Goal: Information Seeking & Learning: Learn about a topic

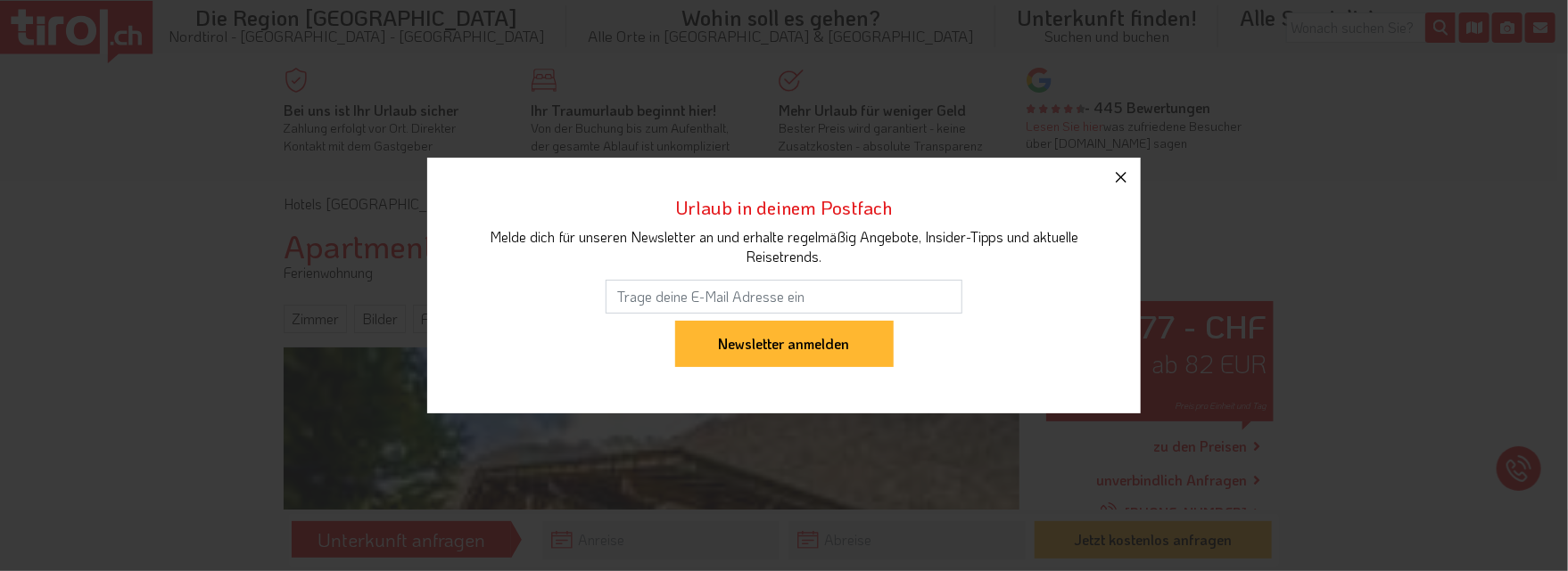
click at [1120, 173] on icon "button" at bounding box center [1120, 176] width 21 height 21
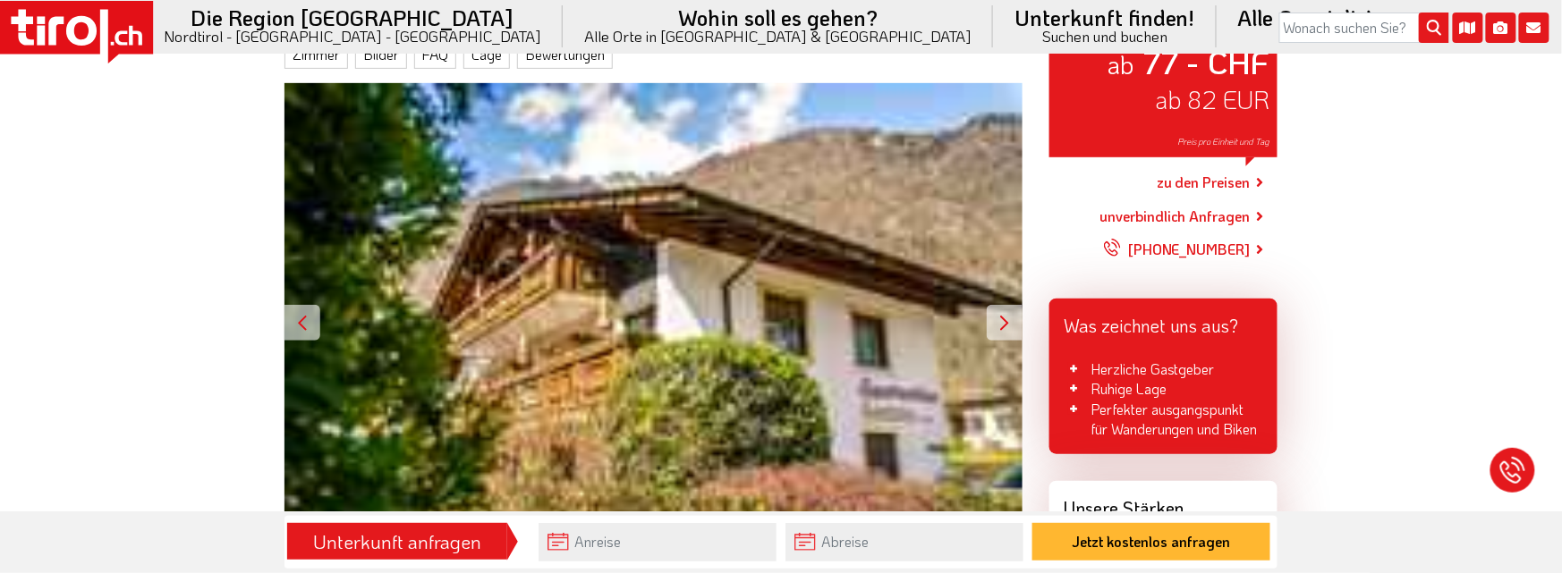
scroll to position [275, 0]
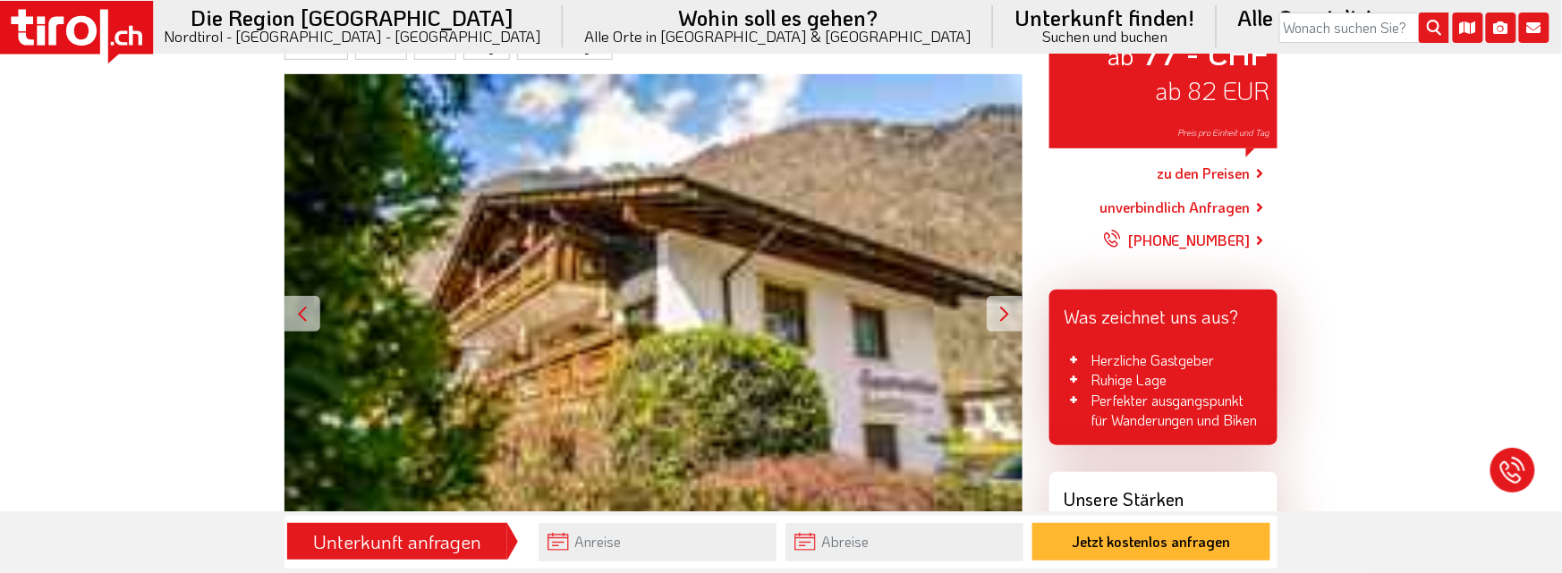
click at [1005, 301] on div at bounding box center [1005, 314] width 36 height 36
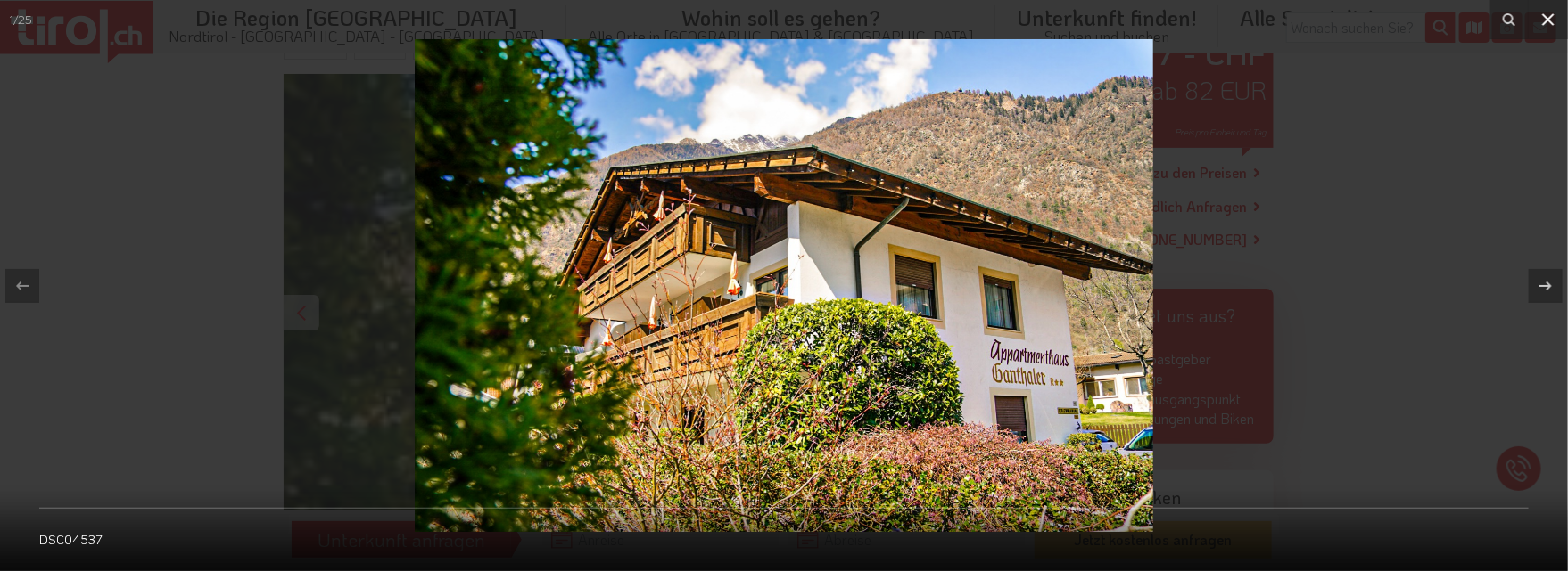
click at [1545, 15] on icon at bounding box center [1547, 19] width 21 height 21
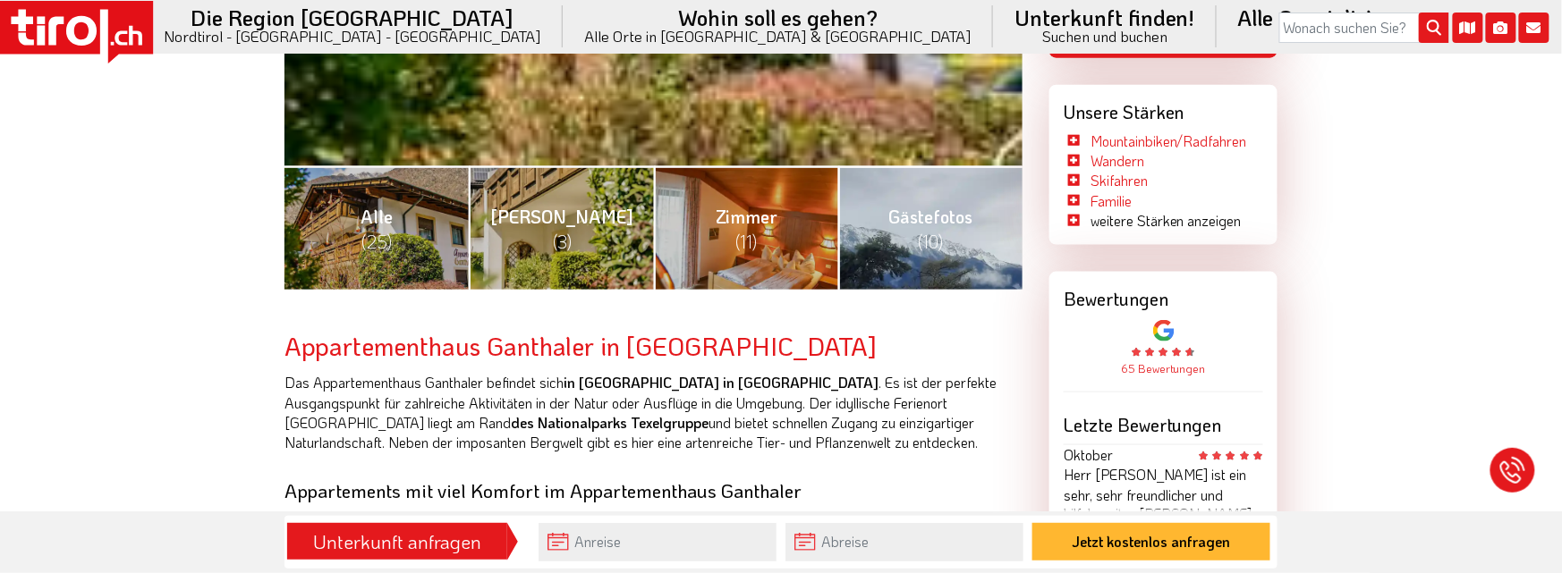
scroll to position [688, 0]
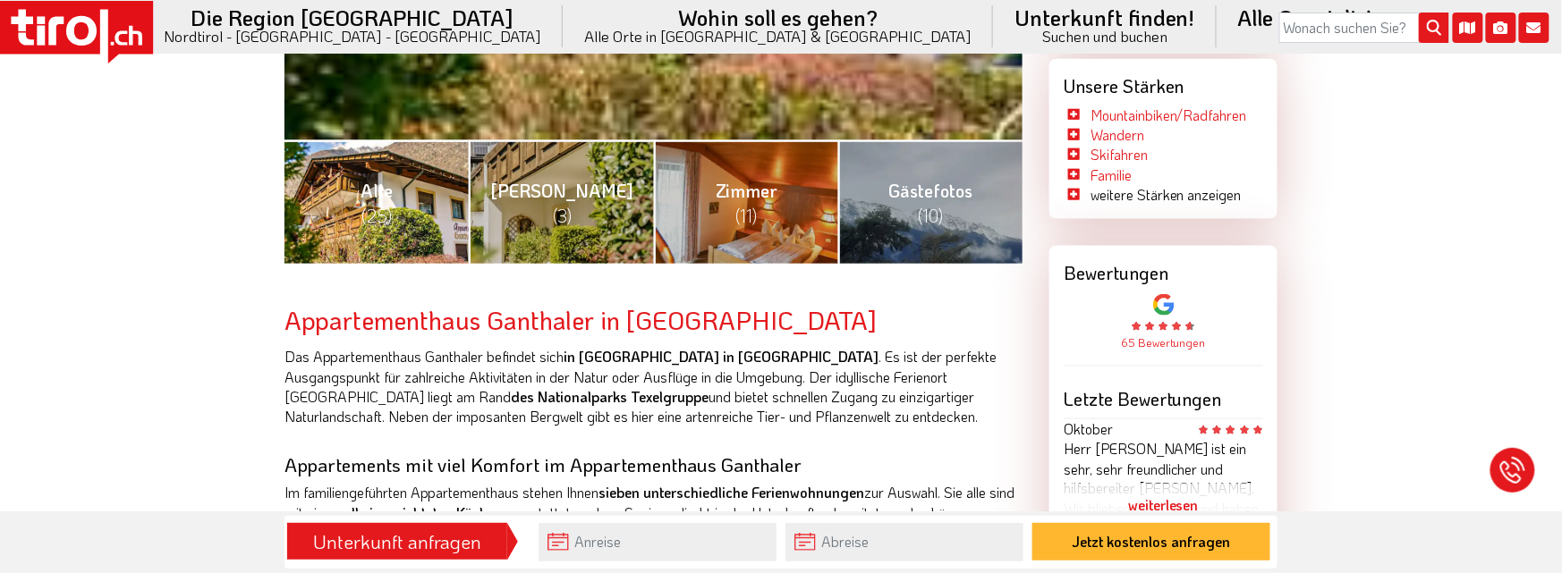
click at [377, 208] on span "(25)" at bounding box center [376, 215] width 30 height 23
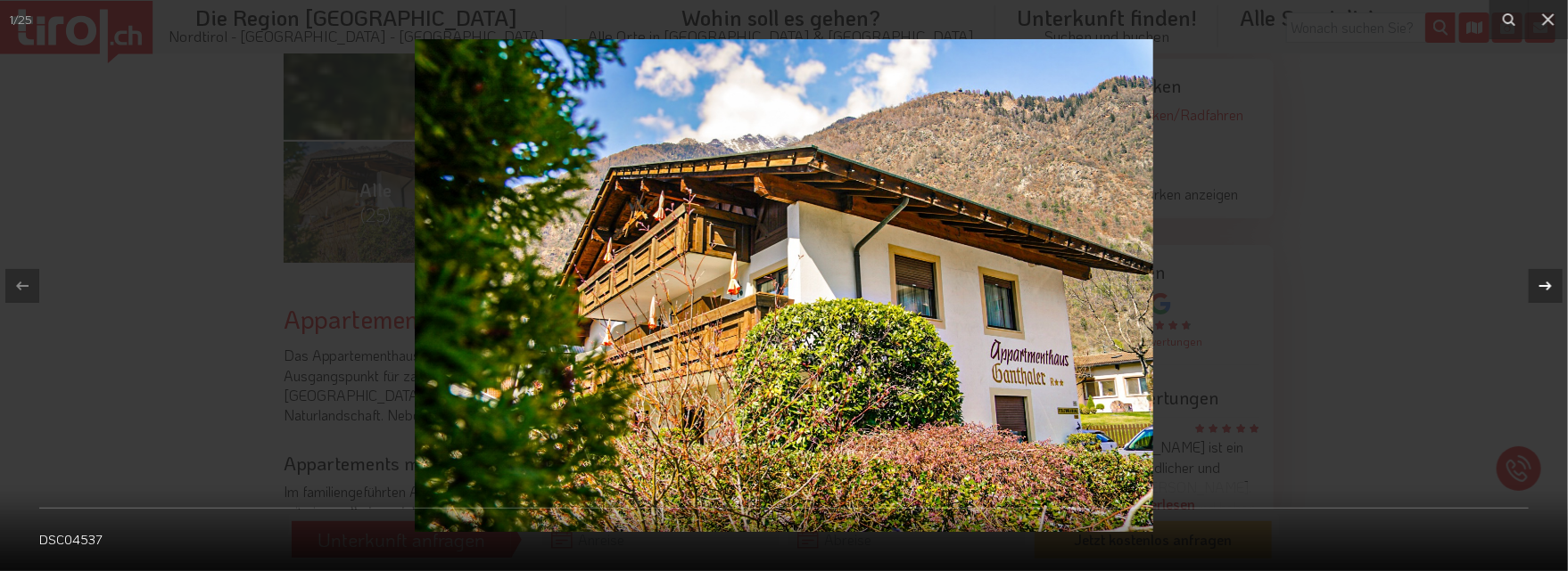
click at [1545, 280] on icon at bounding box center [1544, 285] width 21 height 21
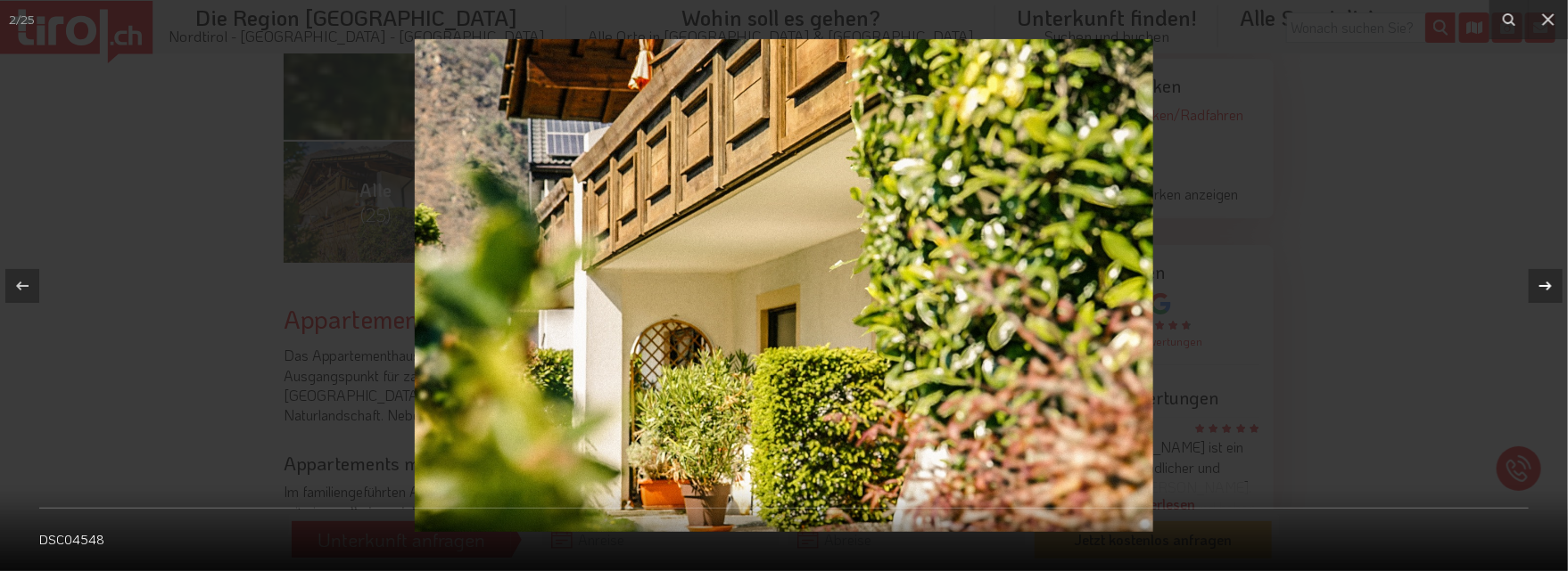
click at [1545, 280] on icon at bounding box center [1544, 285] width 21 height 21
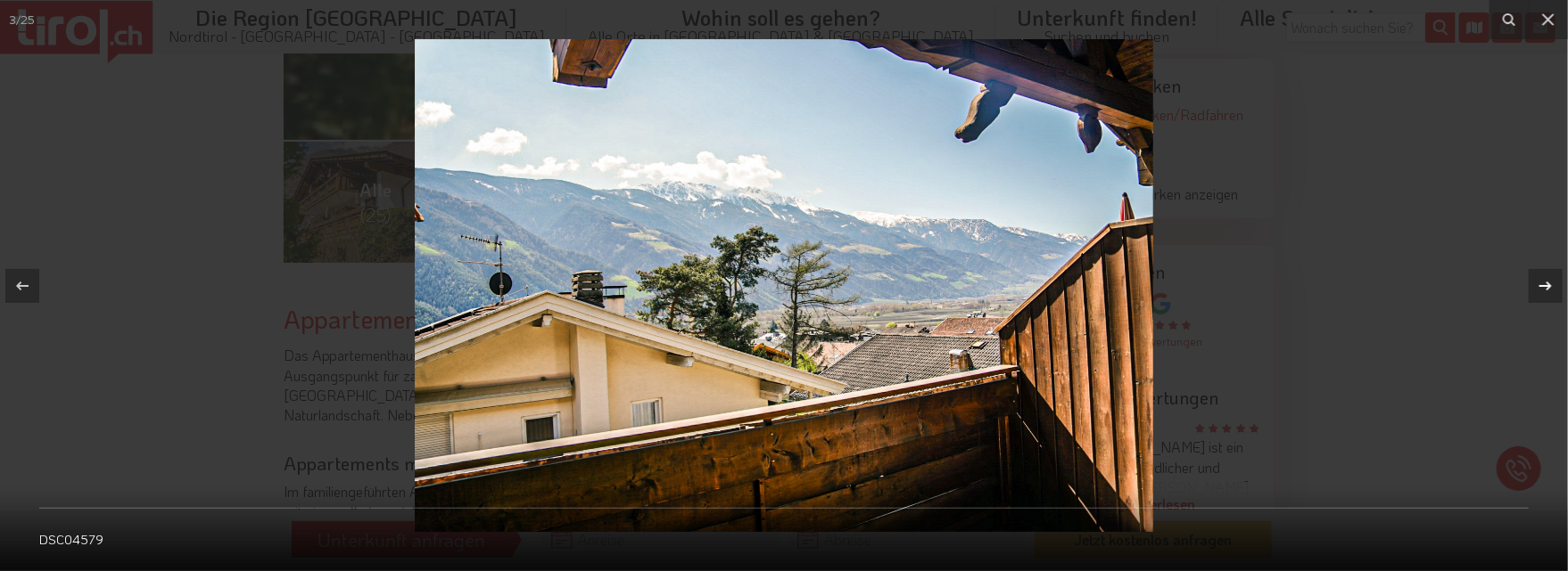
click at [1545, 280] on icon at bounding box center [1544, 285] width 21 height 21
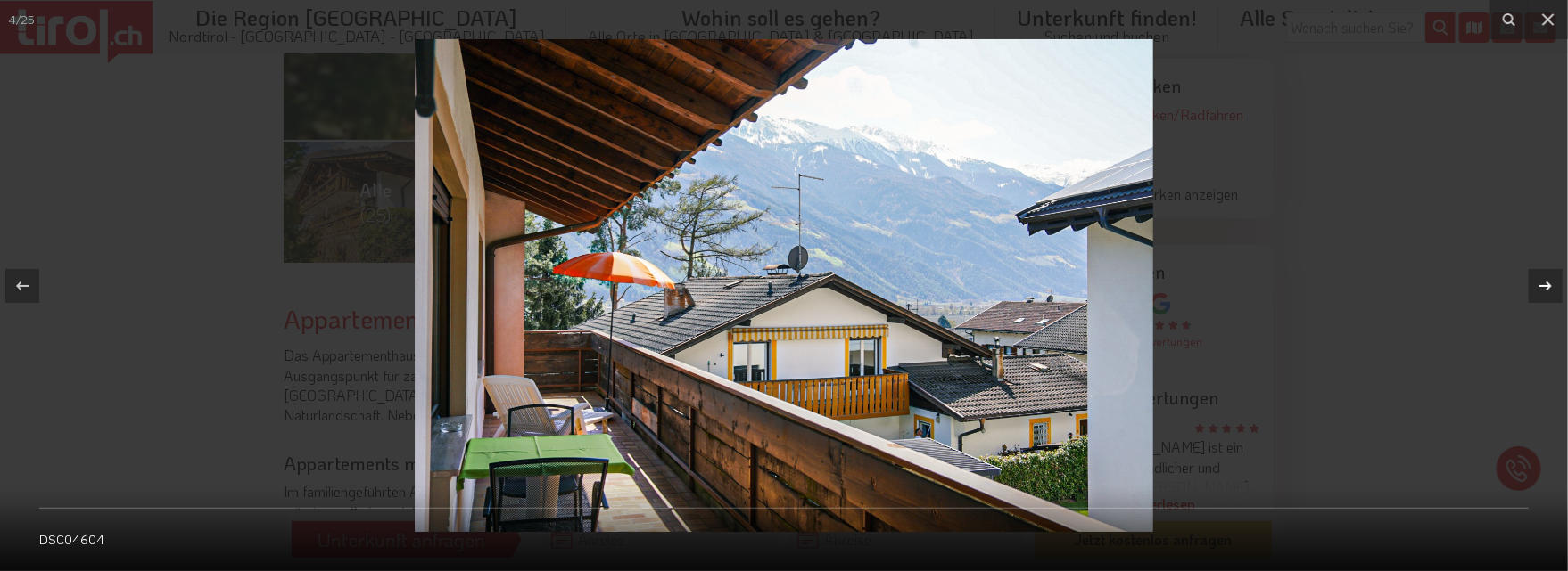
click at [1545, 280] on icon at bounding box center [1544, 285] width 21 height 21
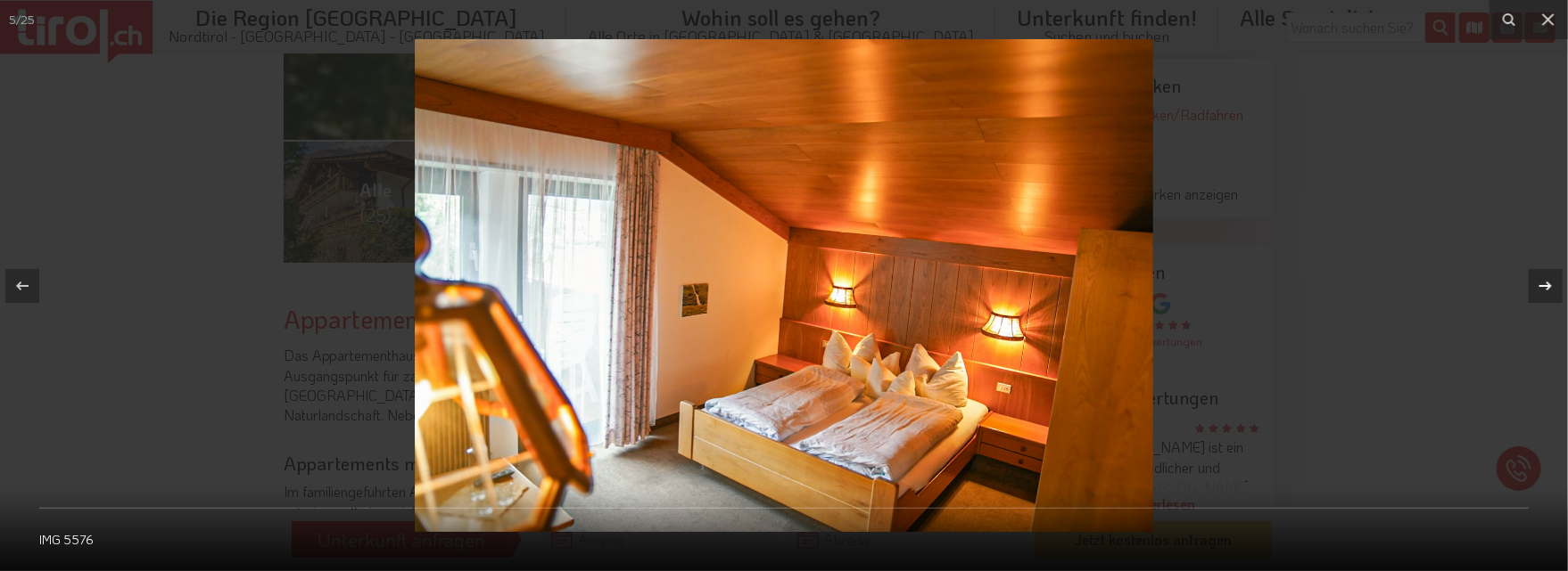
click at [1545, 280] on icon at bounding box center [1544, 285] width 21 height 21
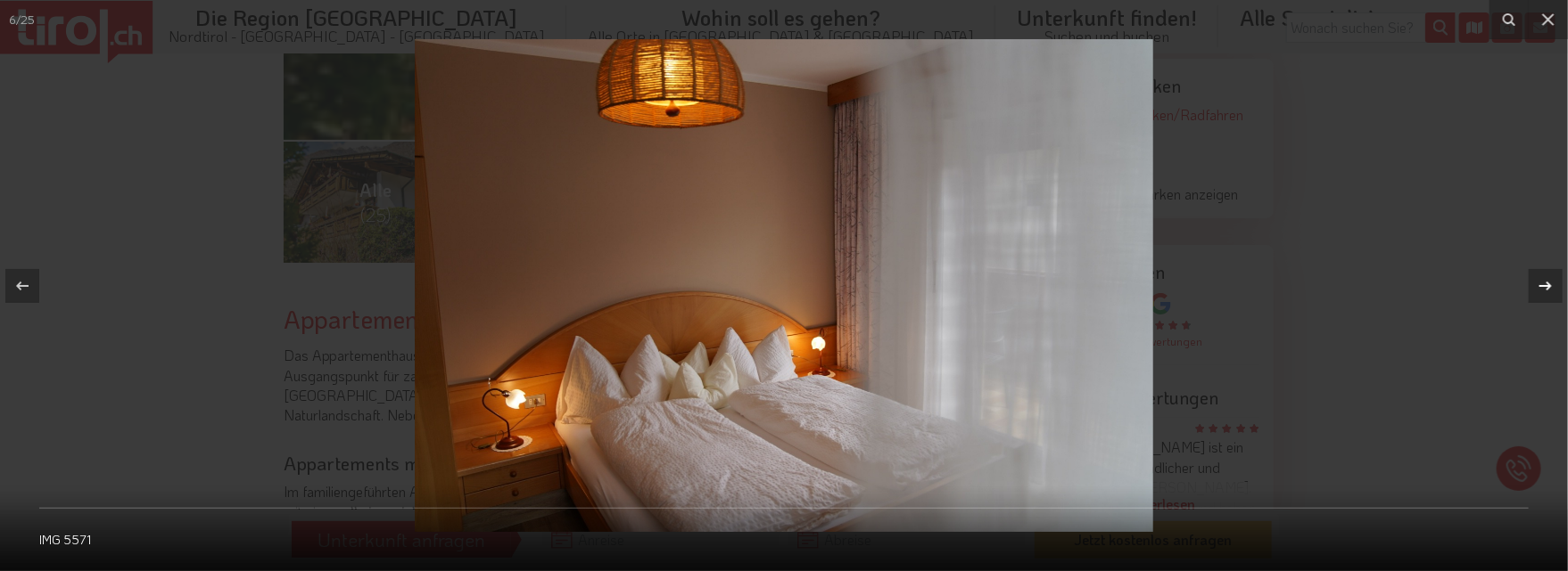
click at [1545, 280] on icon at bounding box center [1544, 285] width 21 height 21
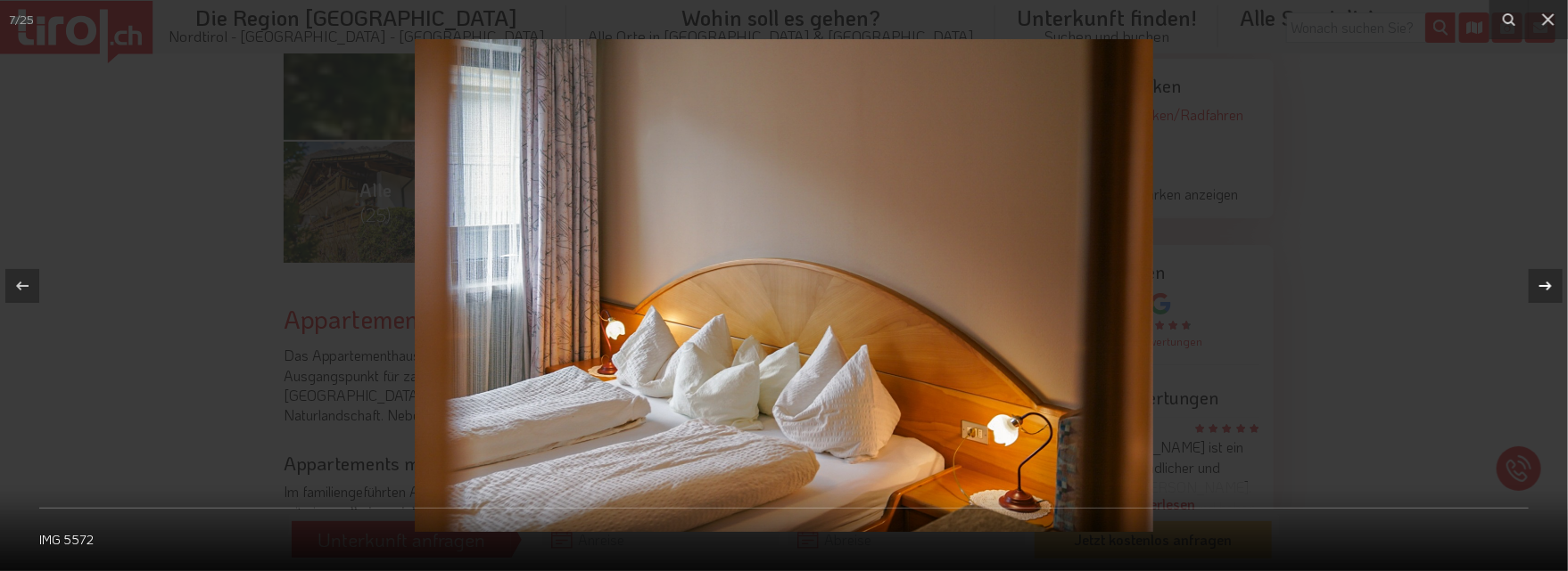
click at [1545, 280] on icon at bounding box center [1544, 285] width 21 height 21
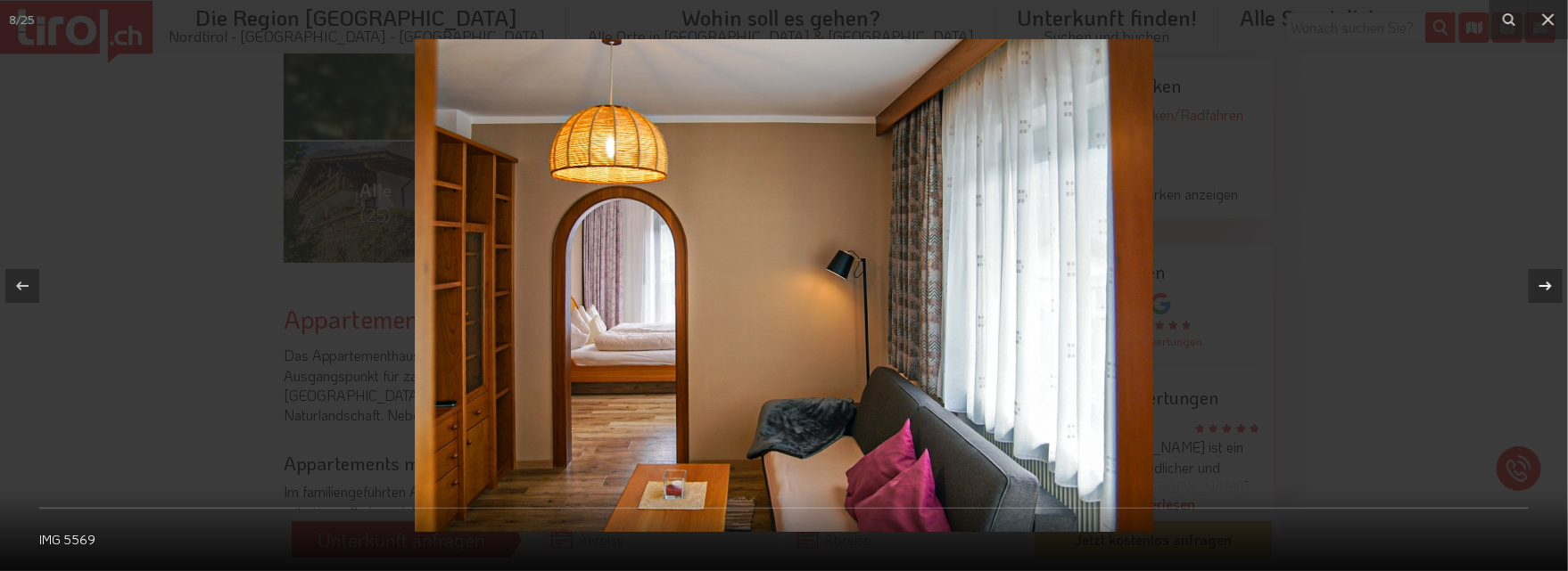
click at [1545, 280] on icon at bounding box center [1544, 285] width 21 height 21
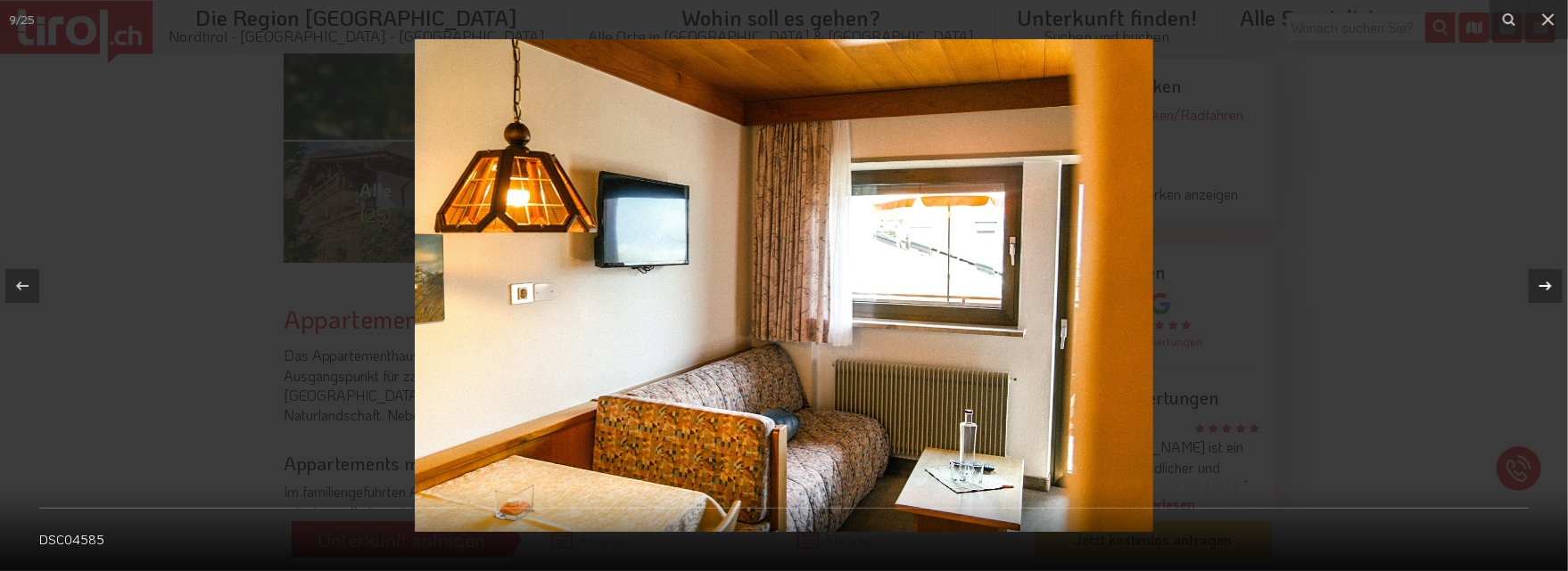
click at [1545, 280] on icon at bounding box center [1544, 285] width 21 height 21
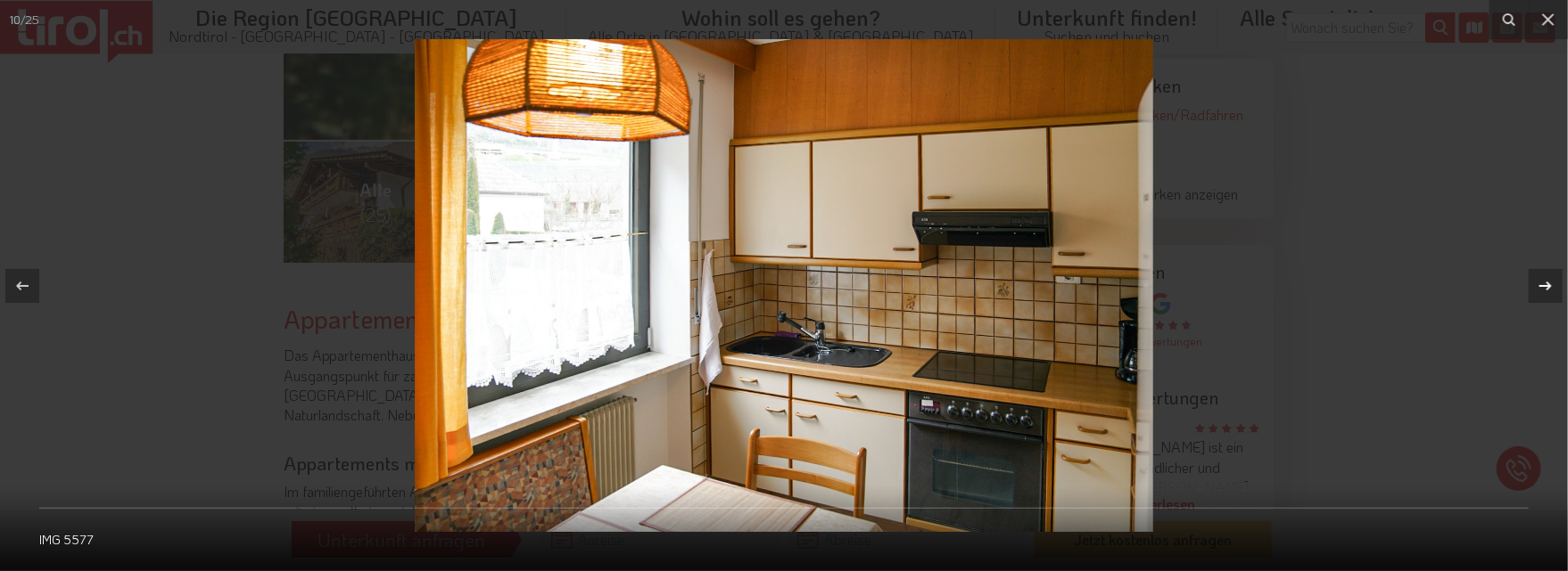
click at [1545, 280] on icon at bounding box center [1544, 285] width 21 height 21
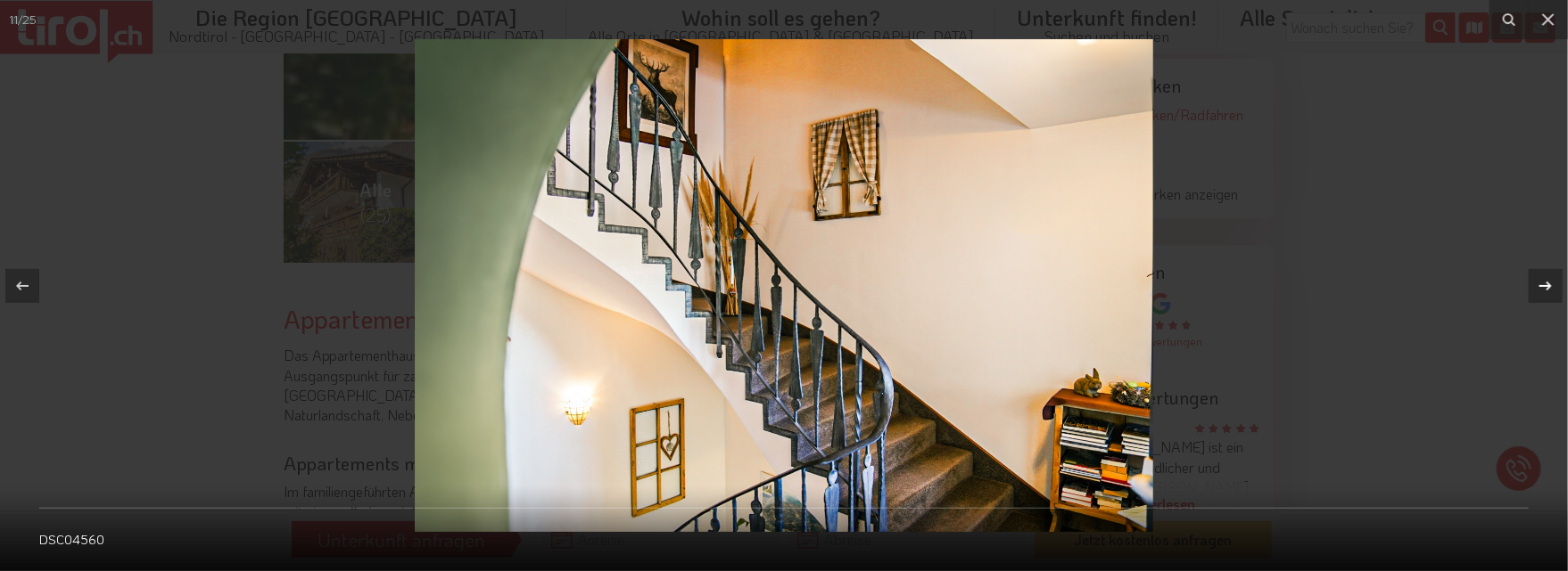
click at [1545, 280] on icon at bounding box center [1544, 285] width 21 height 21
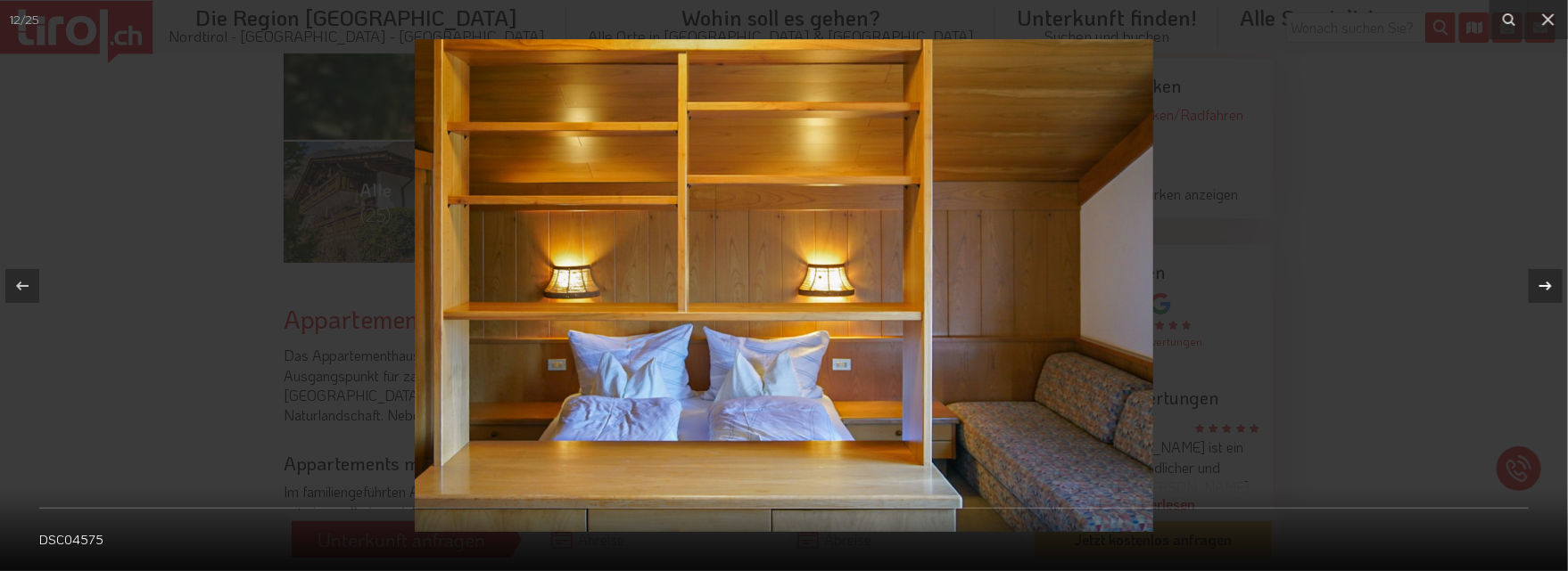
click at [1545, 280] on icon at bounding box center [1544, 285] width 21 height 21
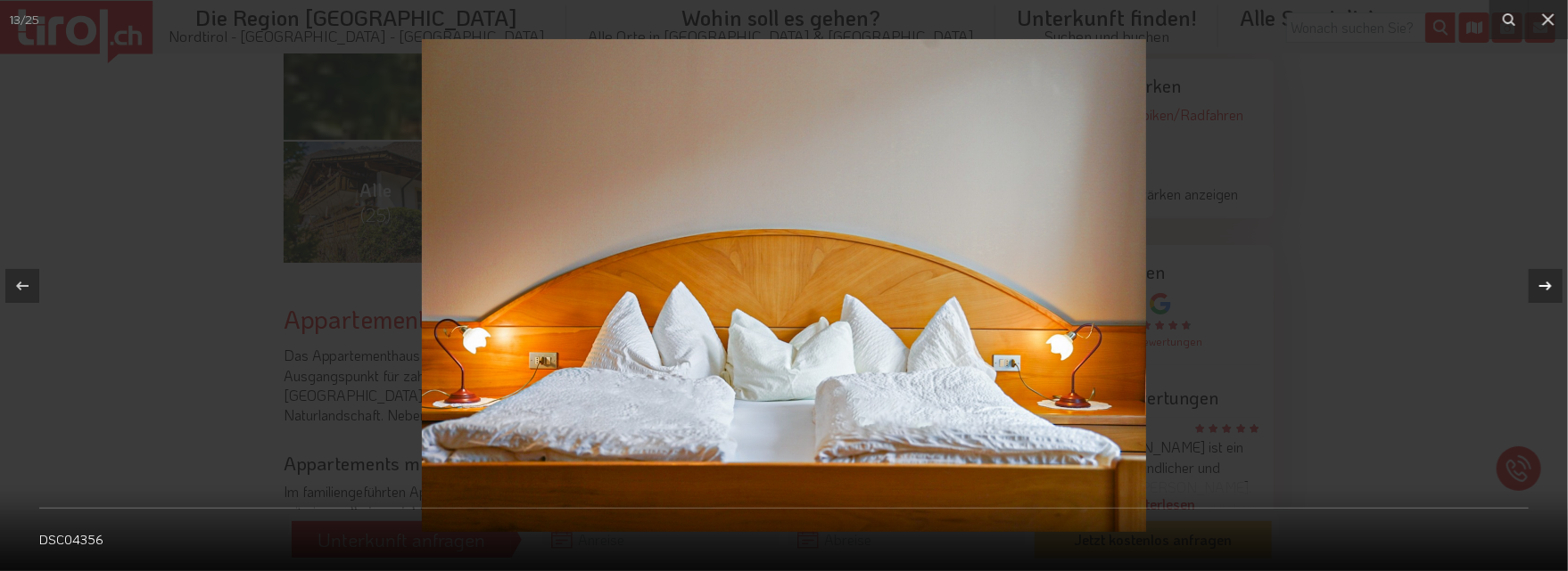
click at [1545, 280] on icon at bounding box center [1544, 285] width 21 height 21
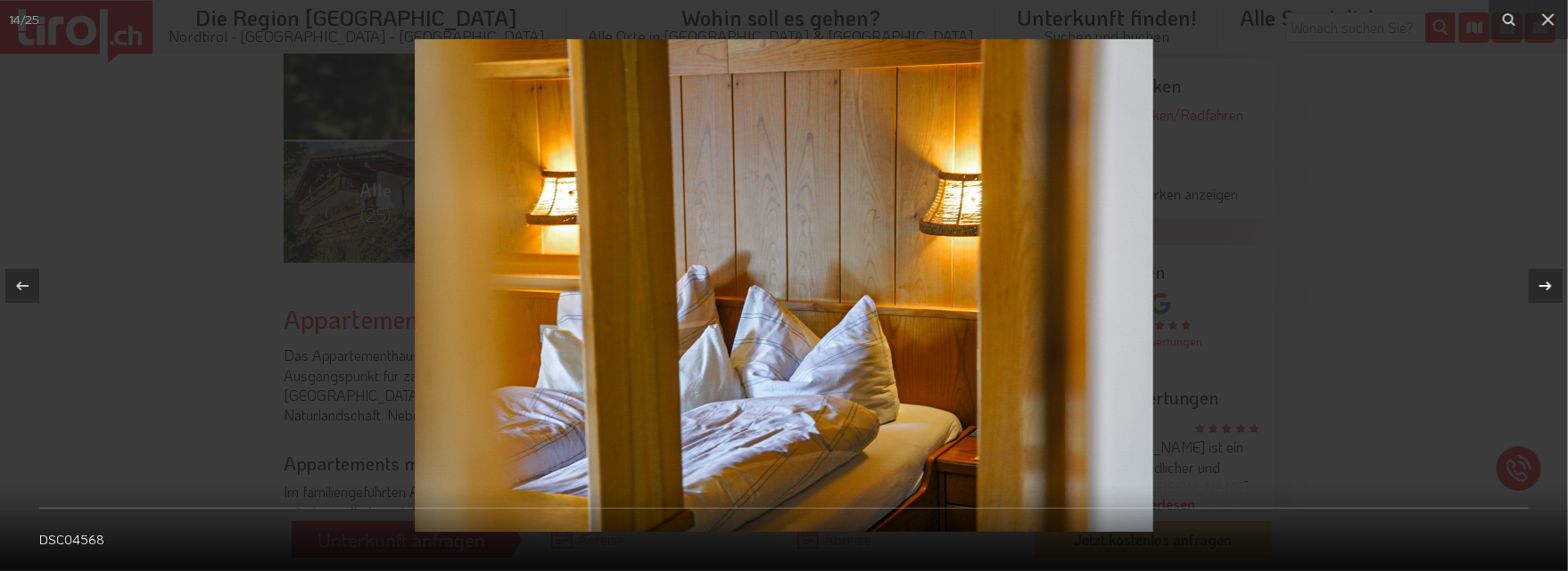
click at [1545, 280] on icon at bounding box center [1544, 285] width 21 height 21
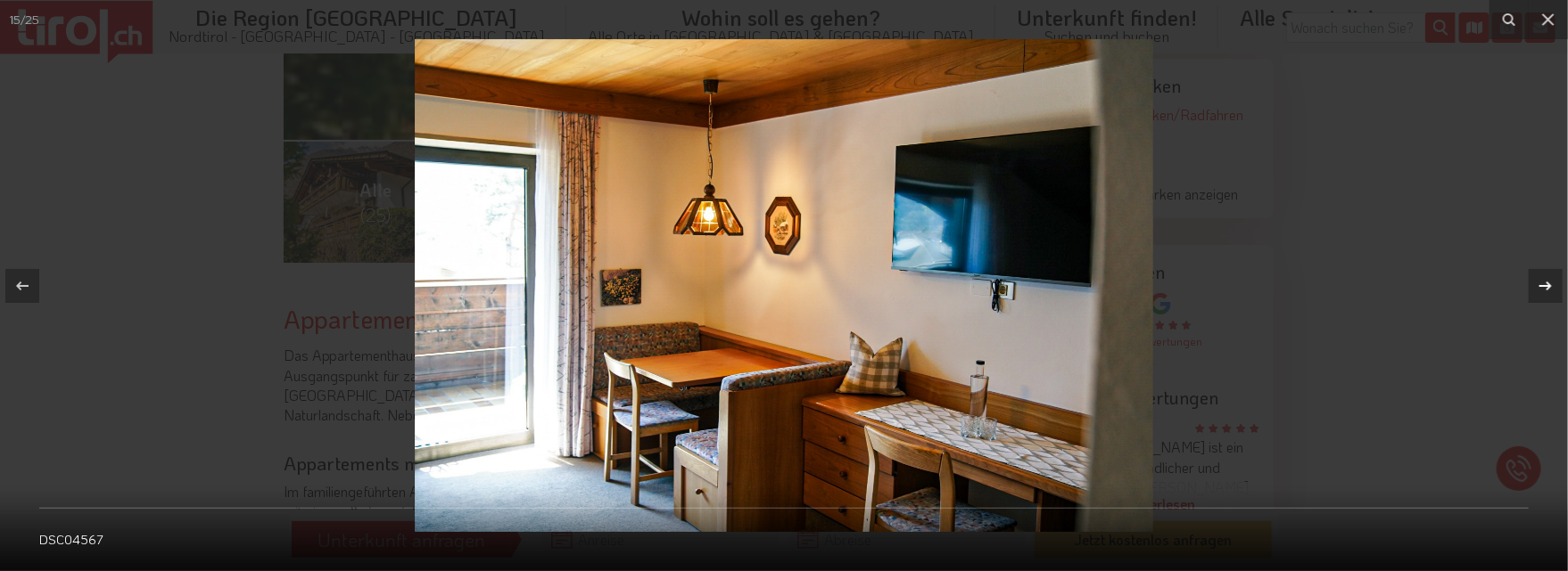
click at [1545, 280] on icon at bounding box center [1544, 285] width 21 height 21
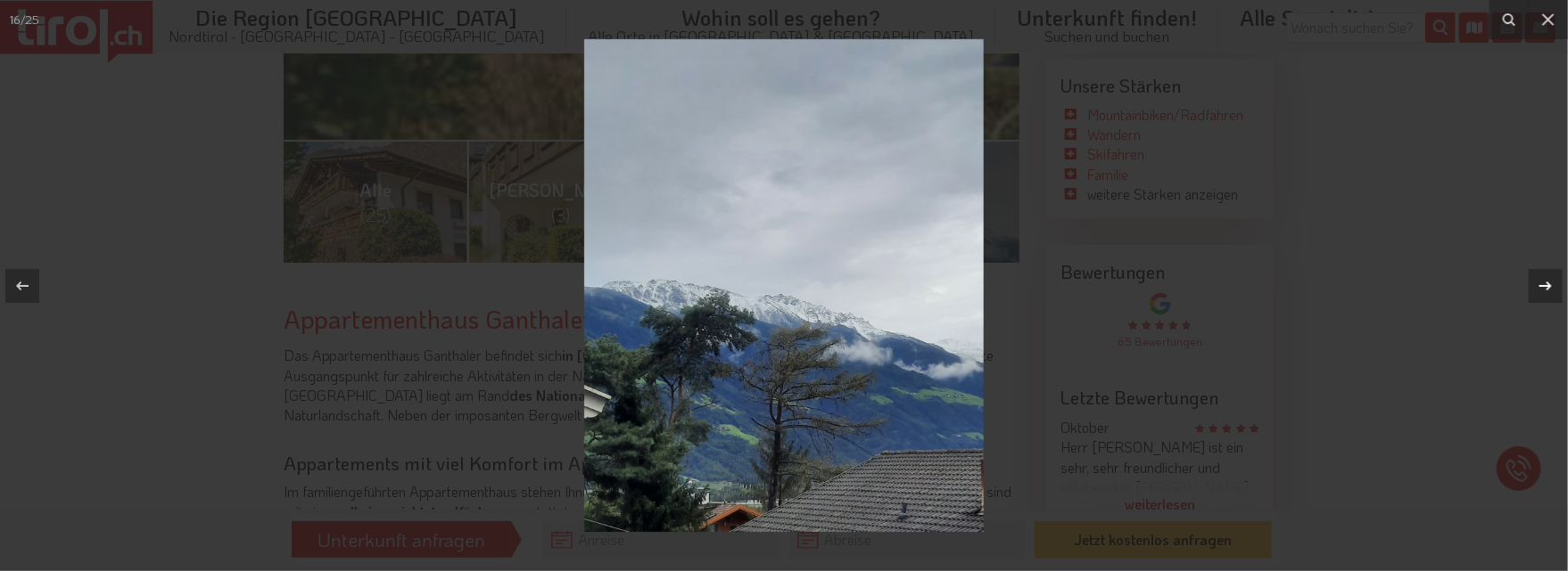
click at [1545, 280] on icon at bounding box center [1544, 285] width 21 height 21
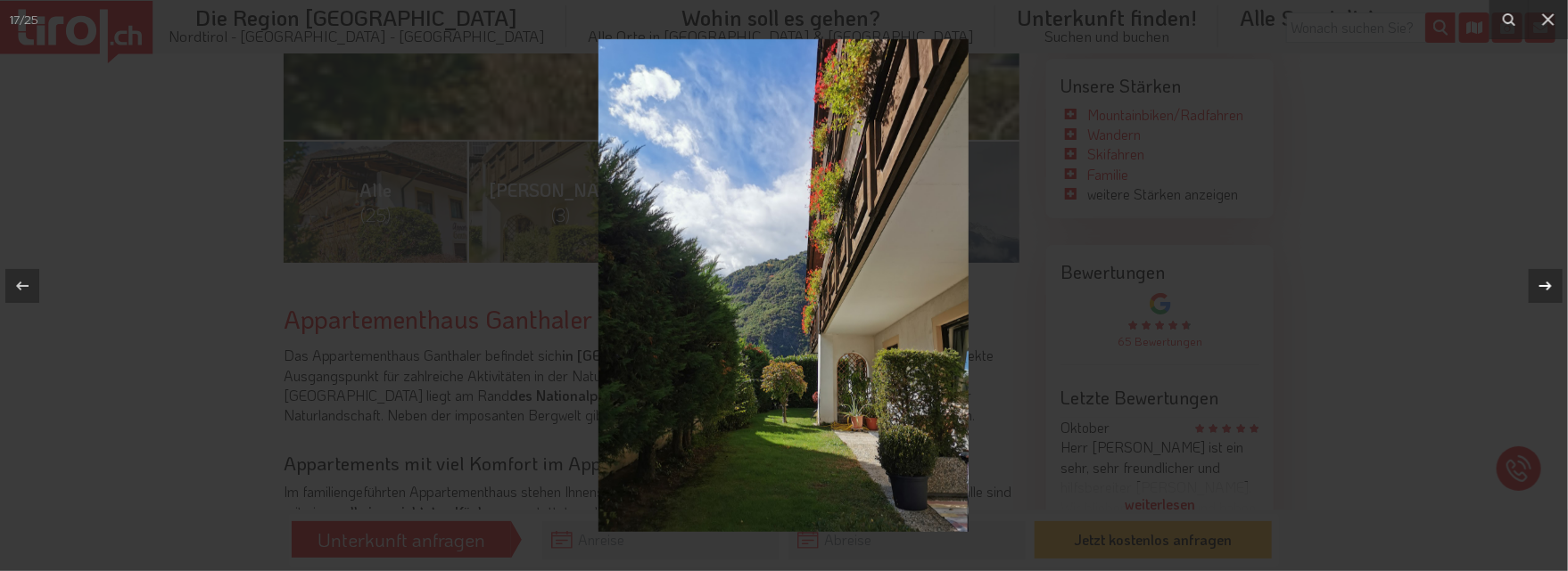
click at [1545, 280] on icon at bounding box center [1544, 285] width 21 height 21
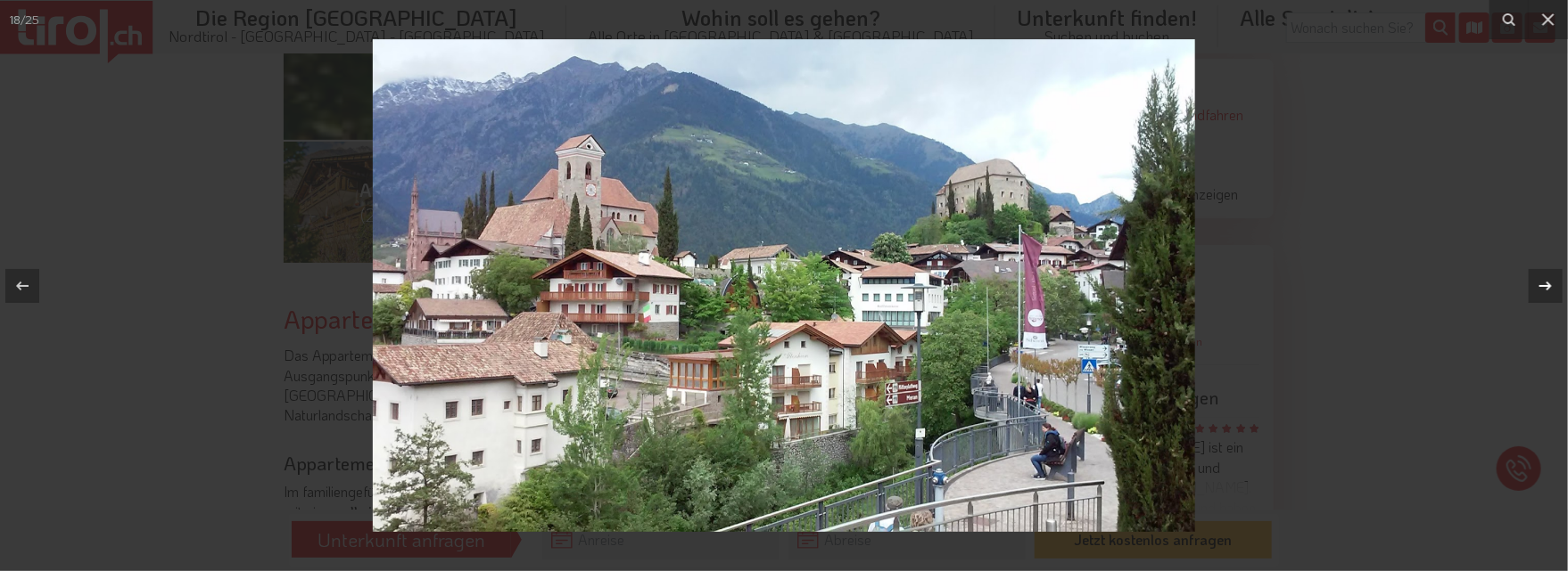
click at [1545, 280] on icon at bounding box center [1544, 285] width 21 height 21
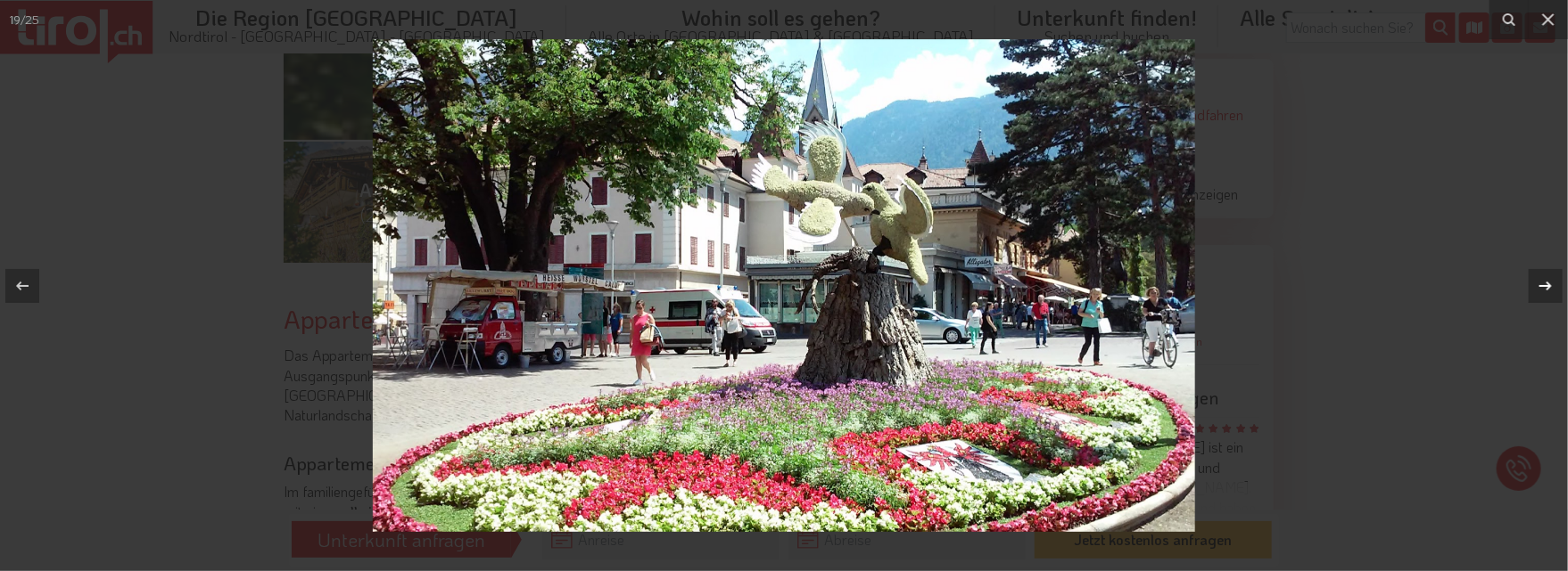
click at [1545, 280] on icon at bounding box center [1544, 285] width 21 height 21
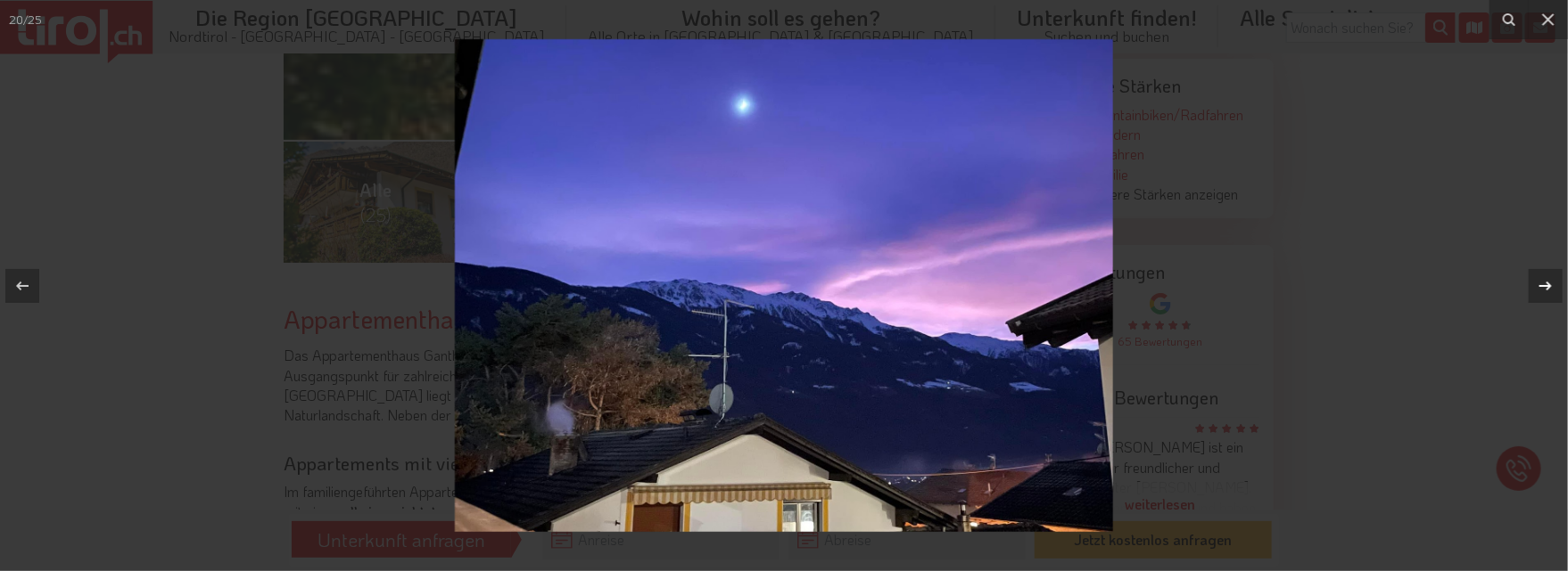
click at [1545, 280] on icon at bounding box center [1544, 285] width 21 height 21
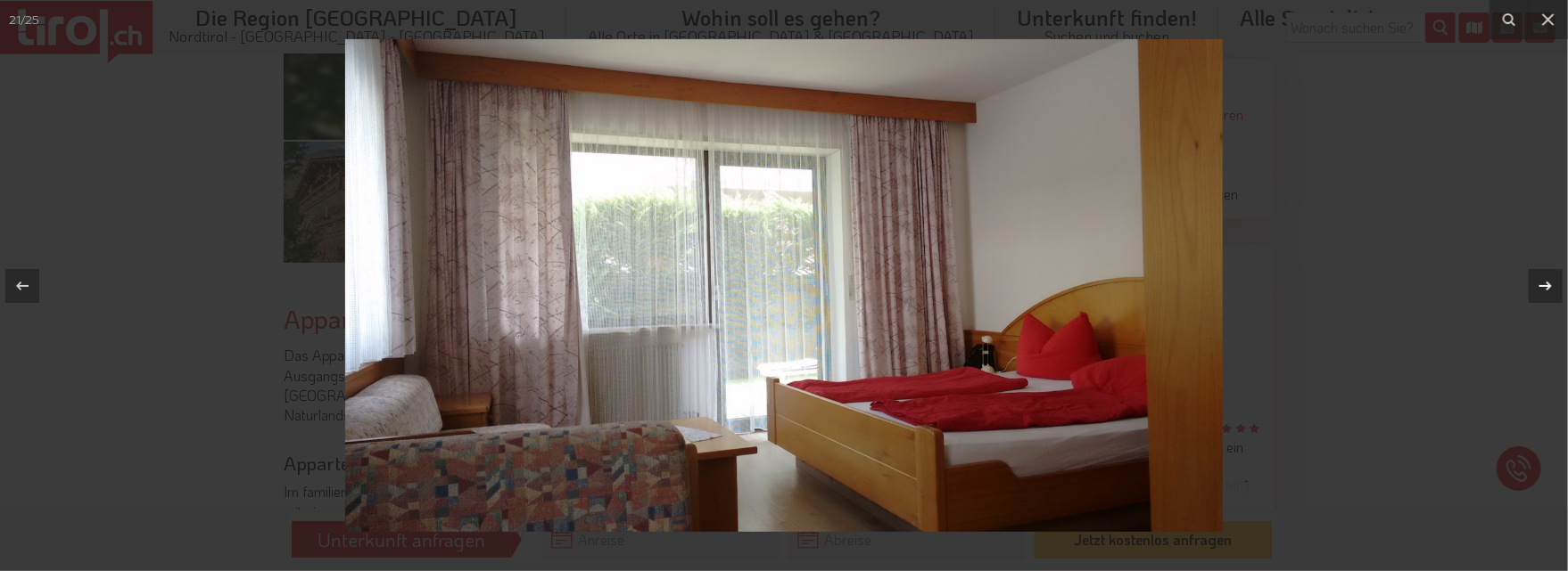
click at [1545, 280] on icon at bounding box center [1544, 285] width 21 height 21
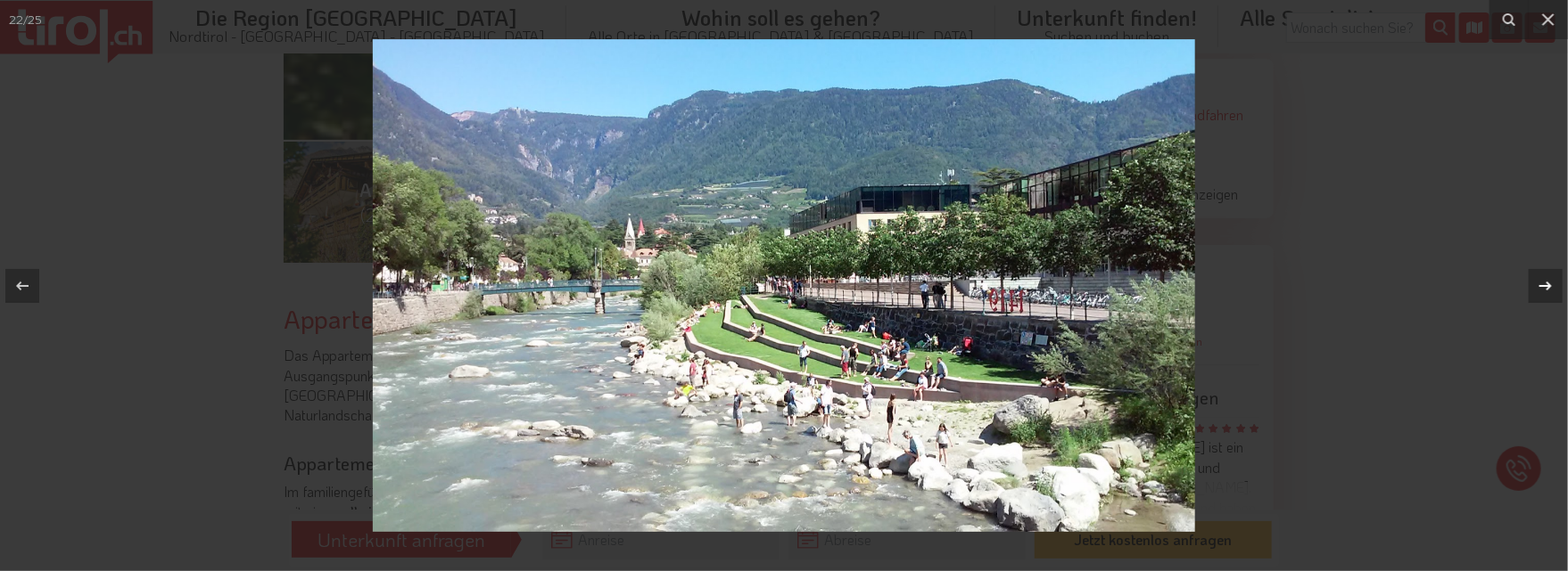
click at [1545, 280] on icon at bounding box center [1544, 285] width 21 height 21
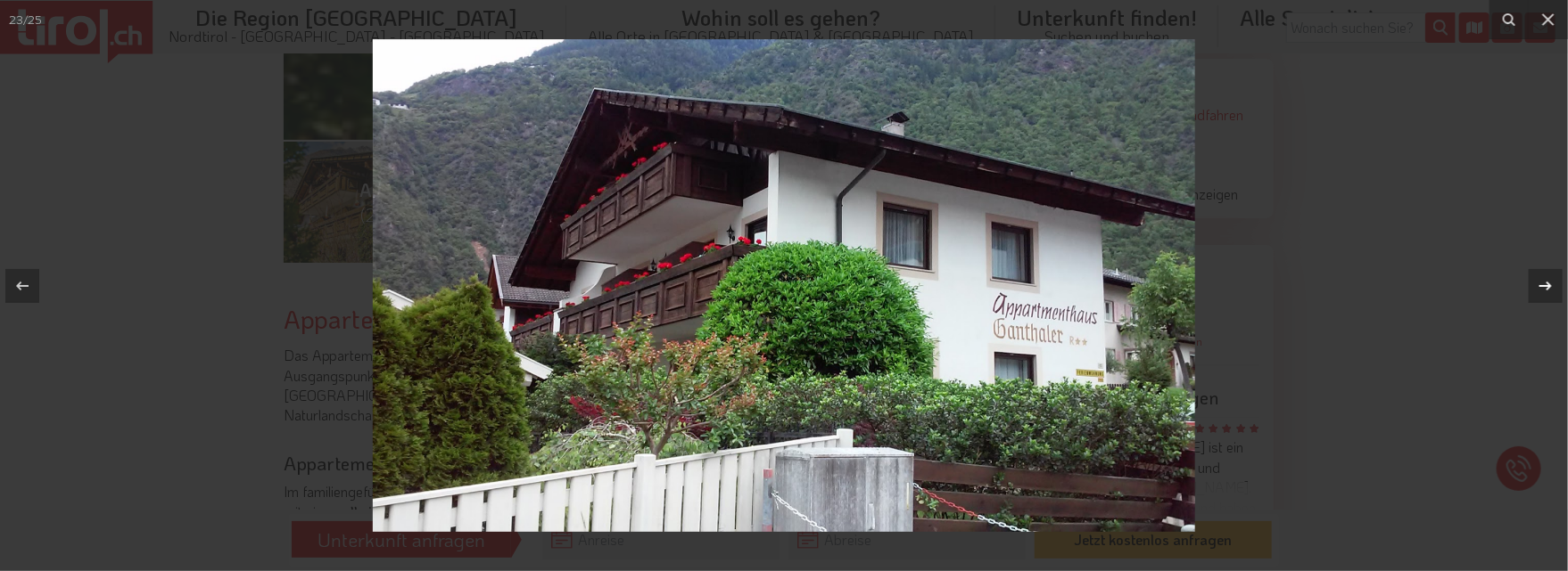
click at [1545, 280] on icon at bounding box center [1544, 285] width 21 height 21
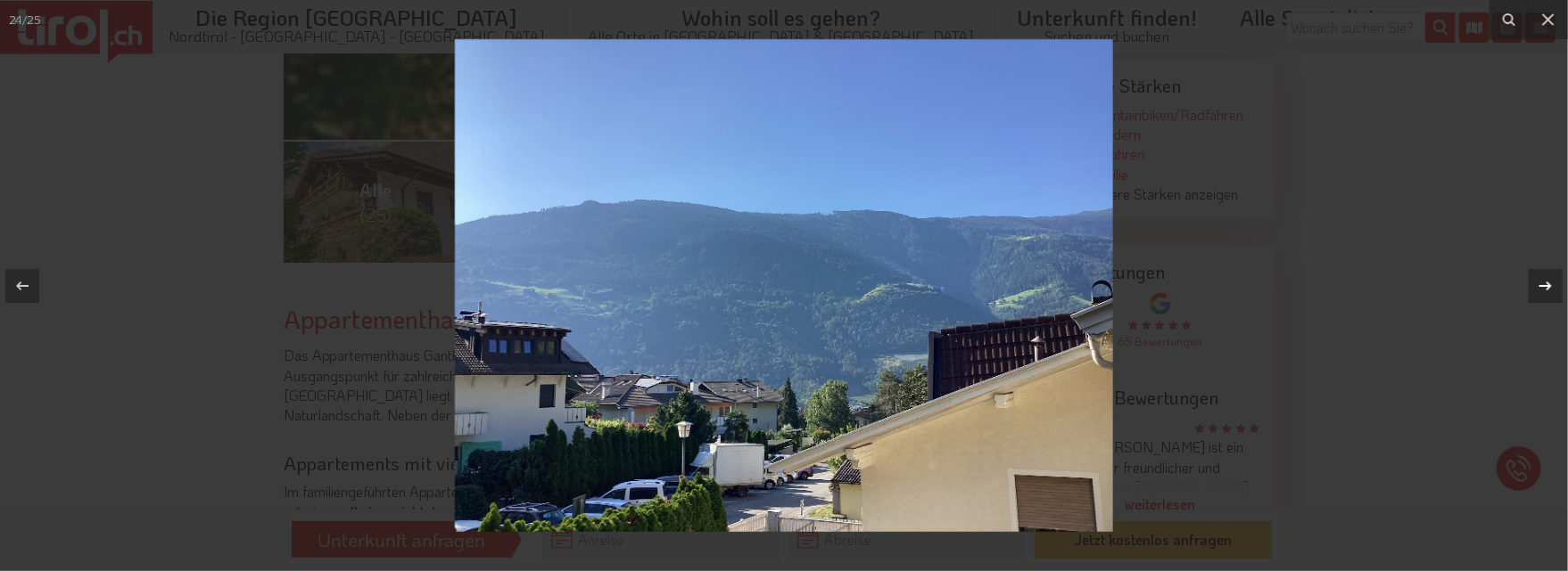
click at [1545, 280] on icon at bounding box center [1544, 285] width 21 height 21
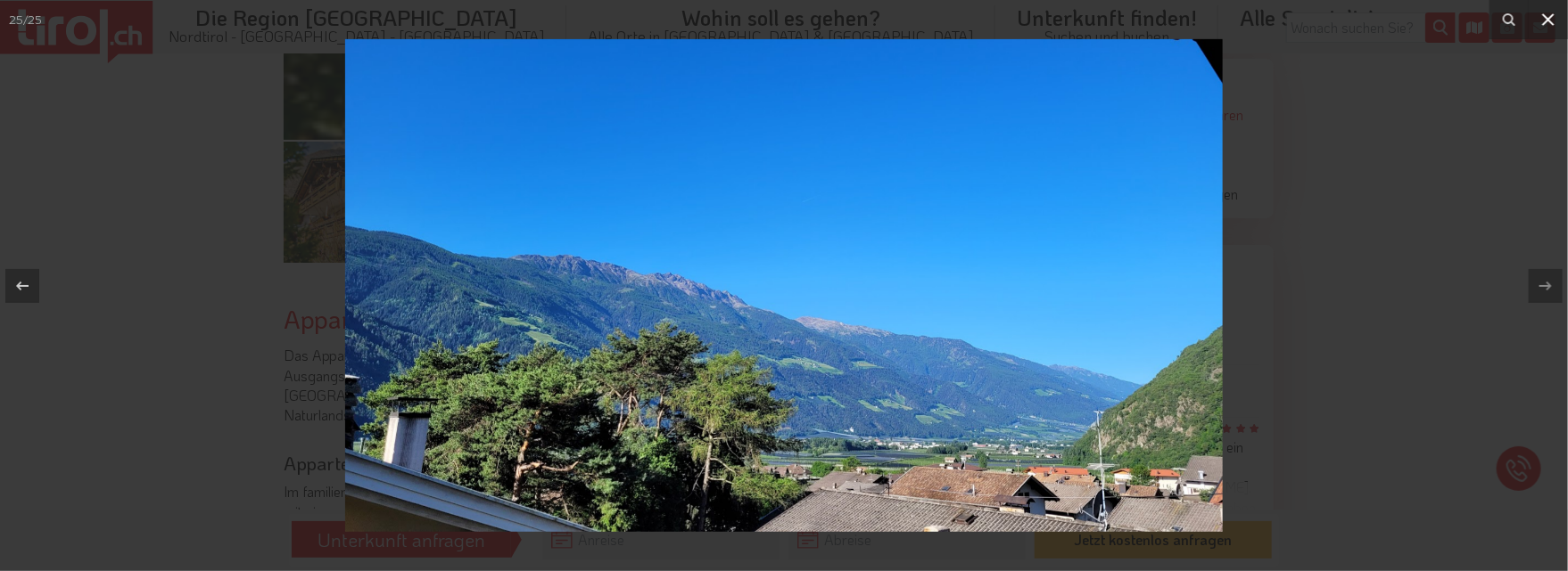
click at [1544, 12] on icon at bounding box center [1547, 19] width 21 height 21
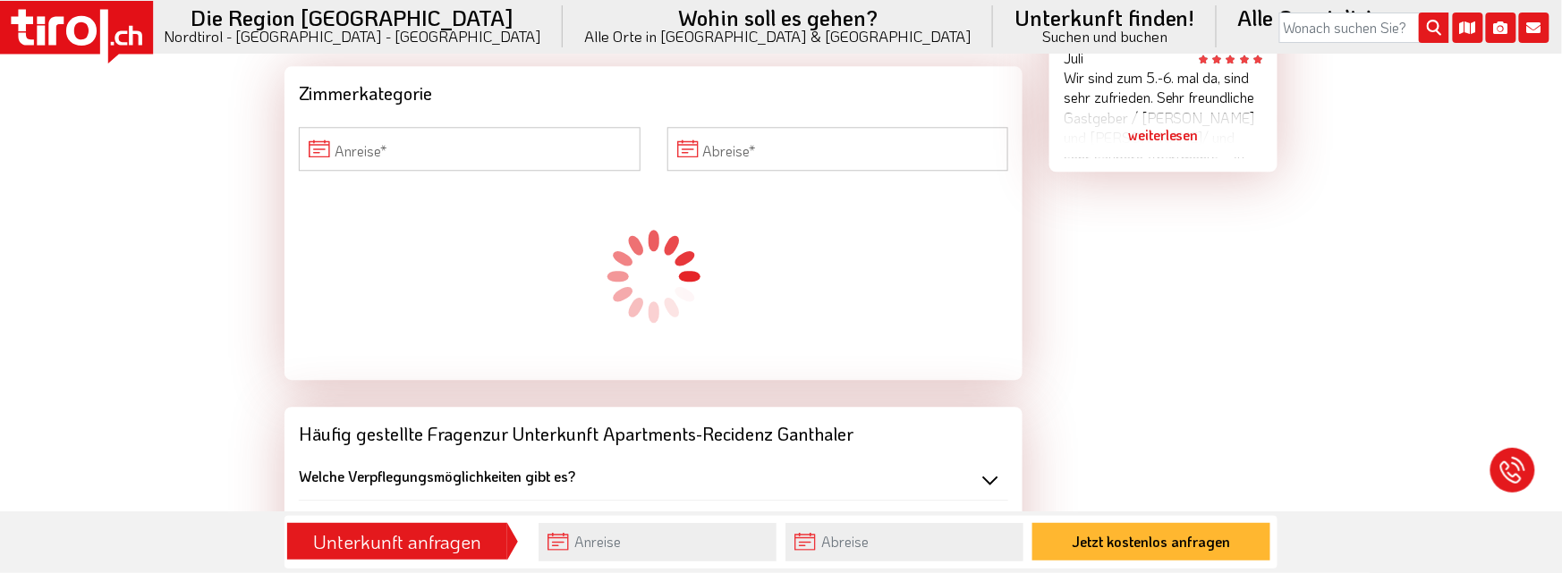
scroll to position [1651, 0]
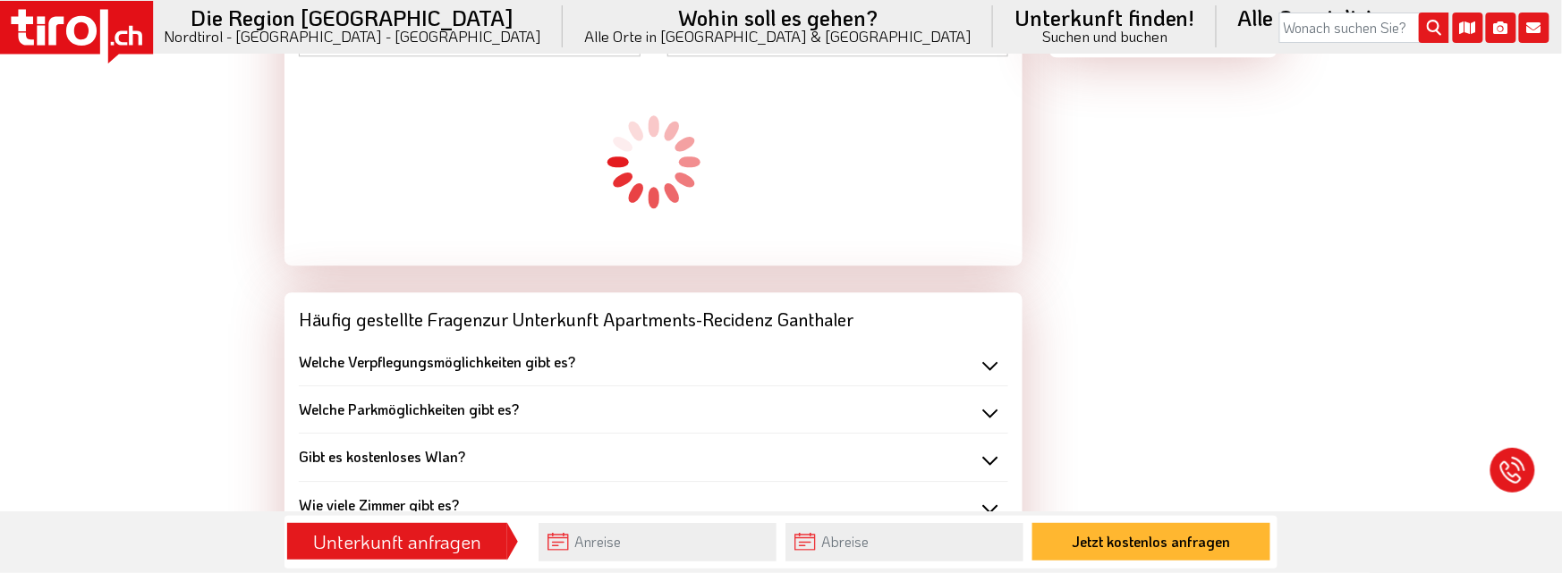
click at [532, 355] on b "Welche Verpflegungsmöglichkeiten gibt es?" at bounding box center [437, 361] width 276 height 19
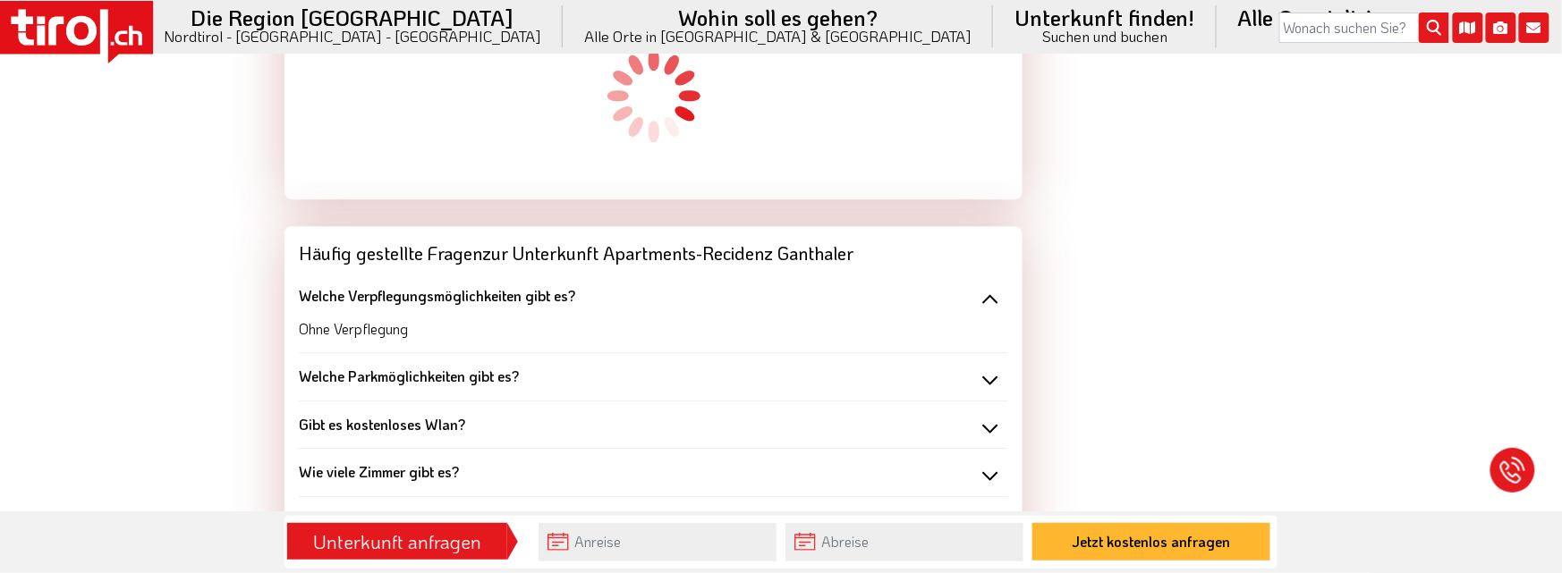
scroll to position [1857, 0]
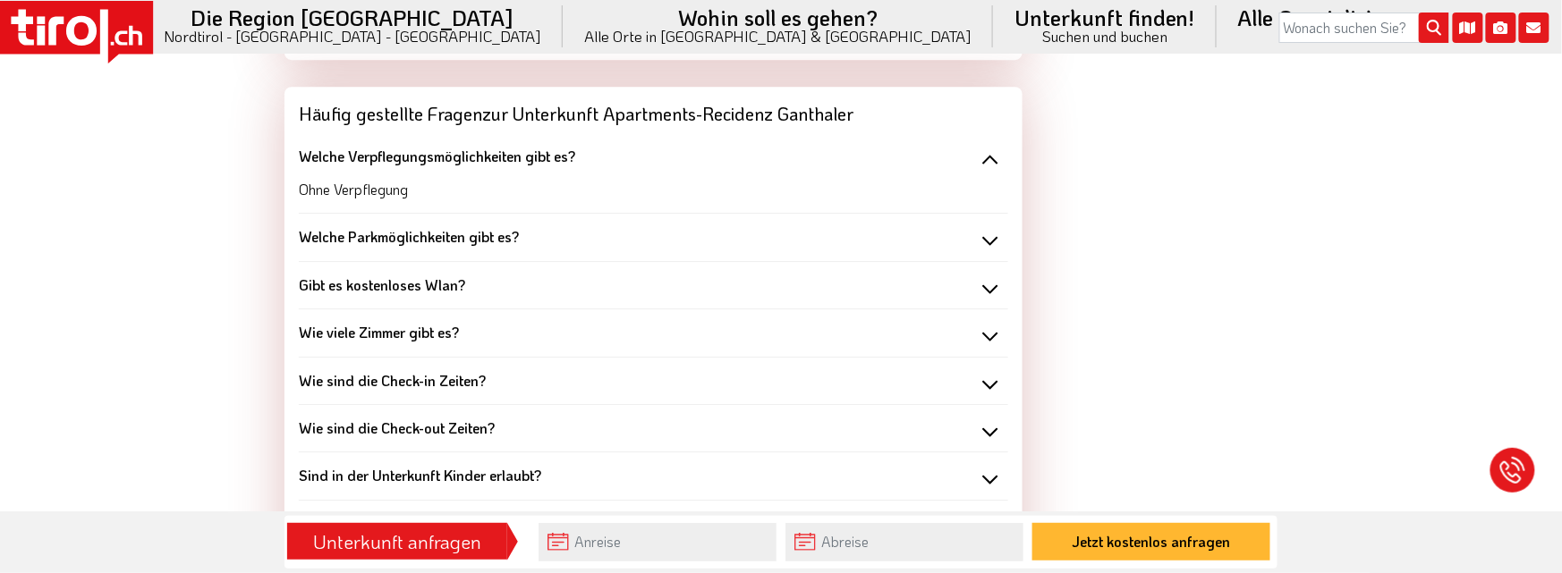
click at [988, 232] on div "Welche Parkmöglichkeiten gibt es?" at bounding box center [653, 237] width 709 height 20
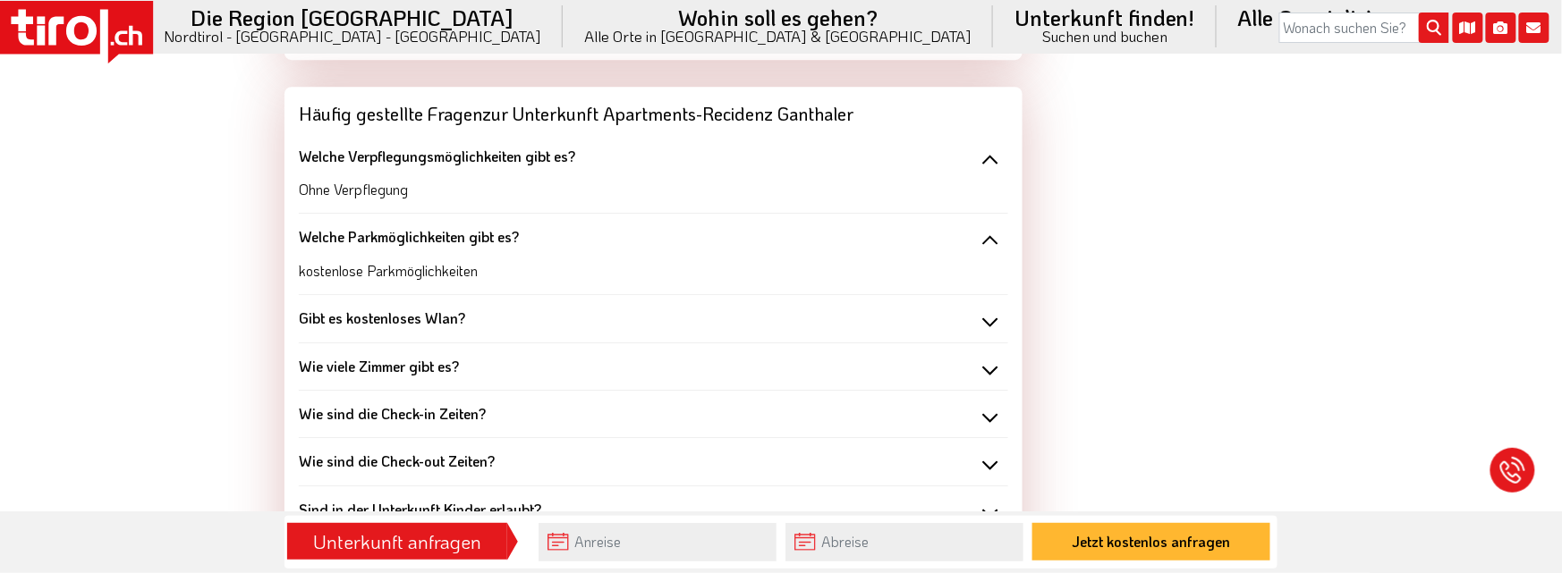
click at [984, 318] on div "Gibt es kostenloses Wlan?" at bounding box center [653, 319] width 709 height 20
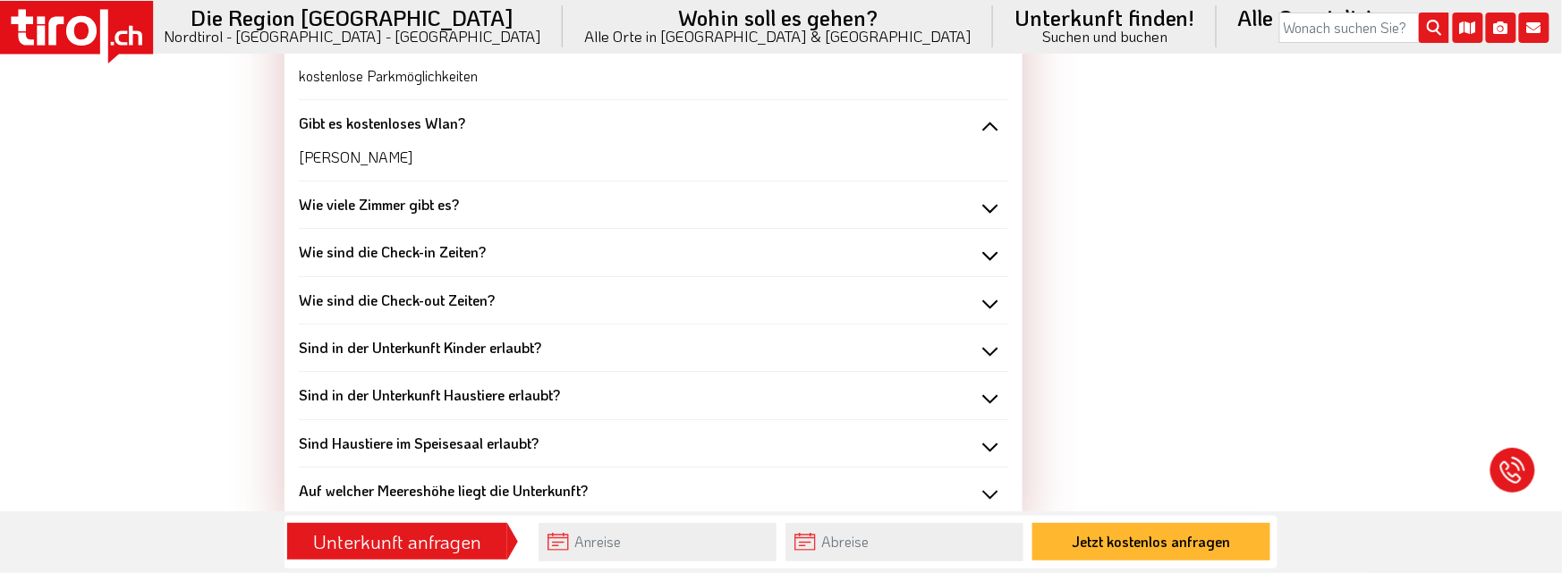
scroll to position [2064, 0]
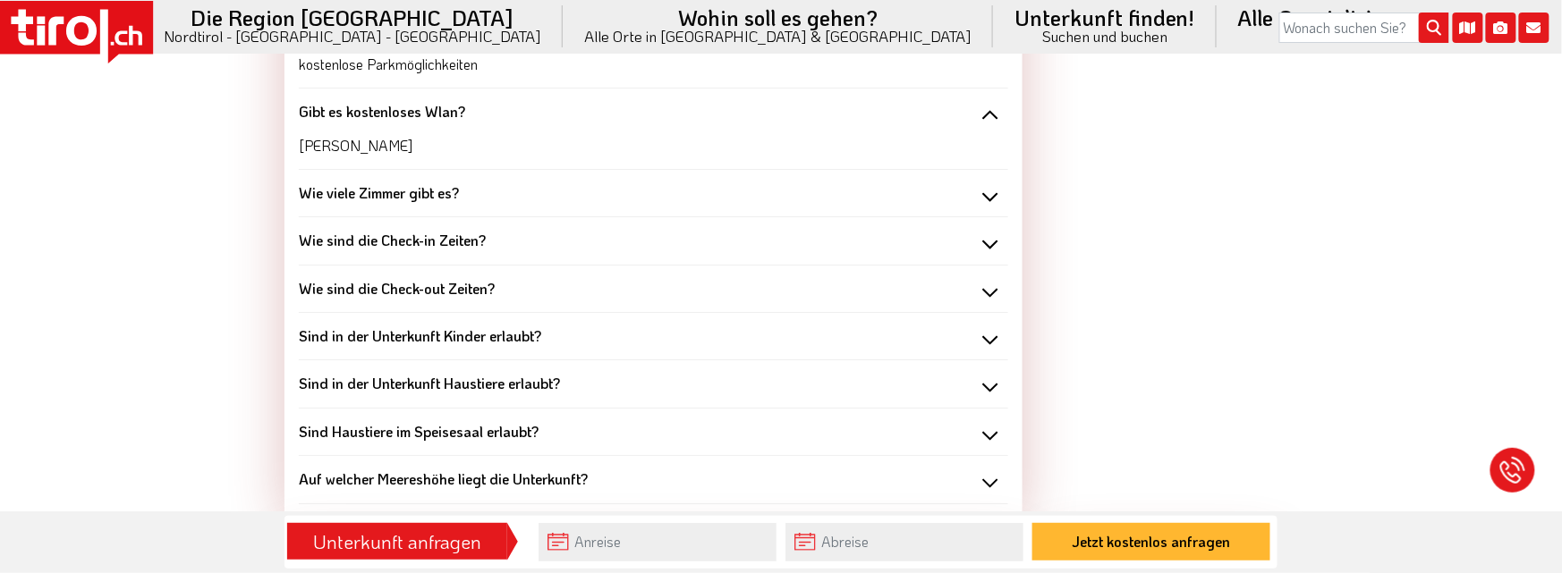
click at [990, 186] on div "Wie viele Zimmer gibt es?" at bounding box center [653, 193] width 709 height 20
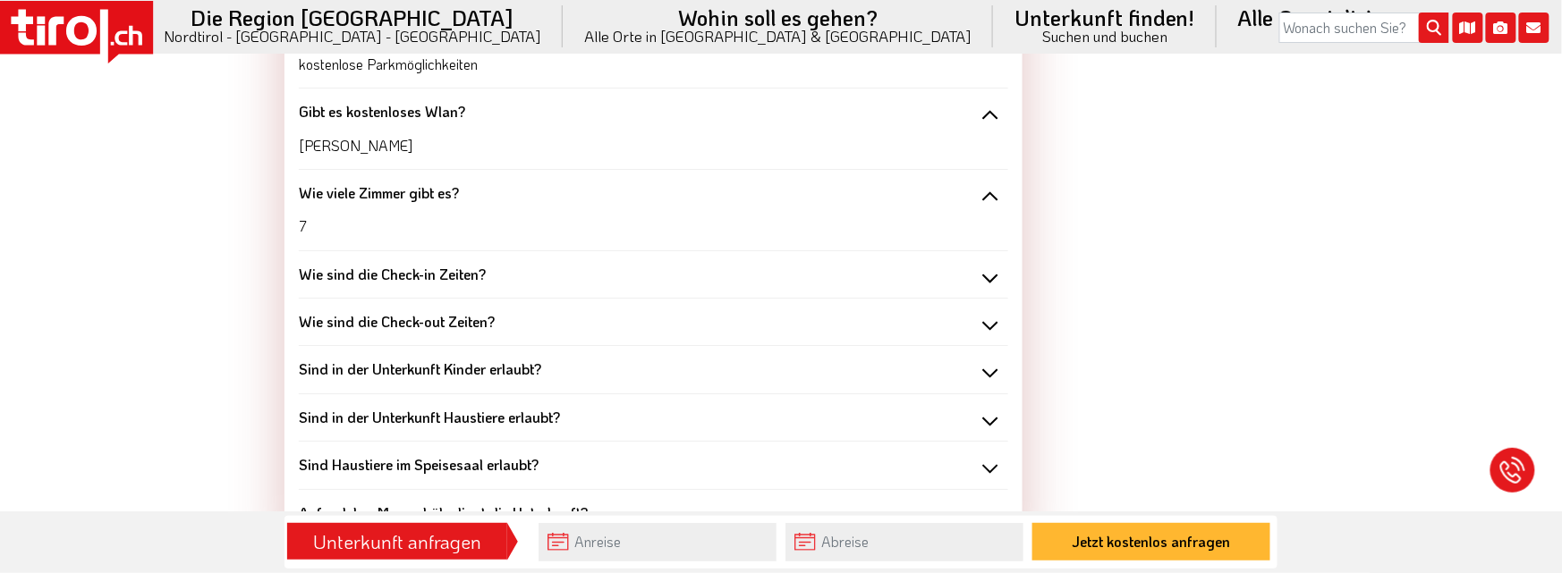
click at [986, 268] on div "Wie sind die Check-in Zeiten?" at bounding box center [653, 275] width 709 height 20
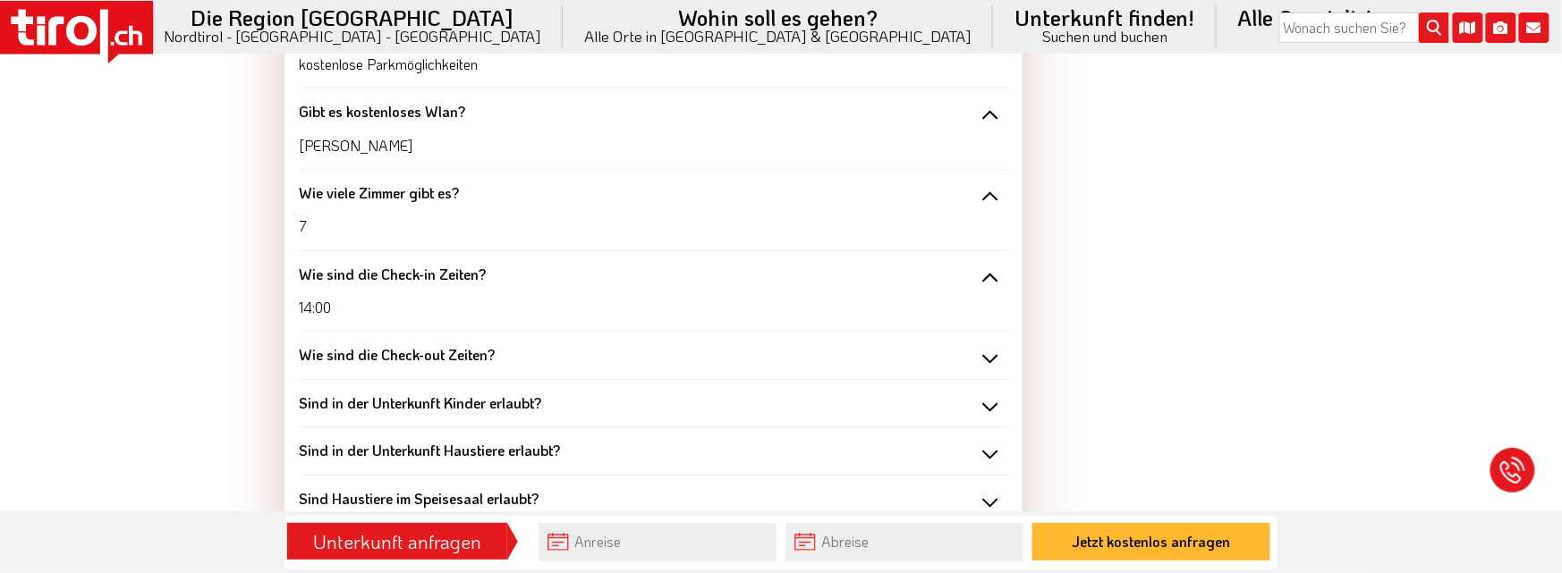
click at [988, 347] on div "Wie sind die Check-out Zeiten?" at bounding box center [653, 355] width 709 height 20
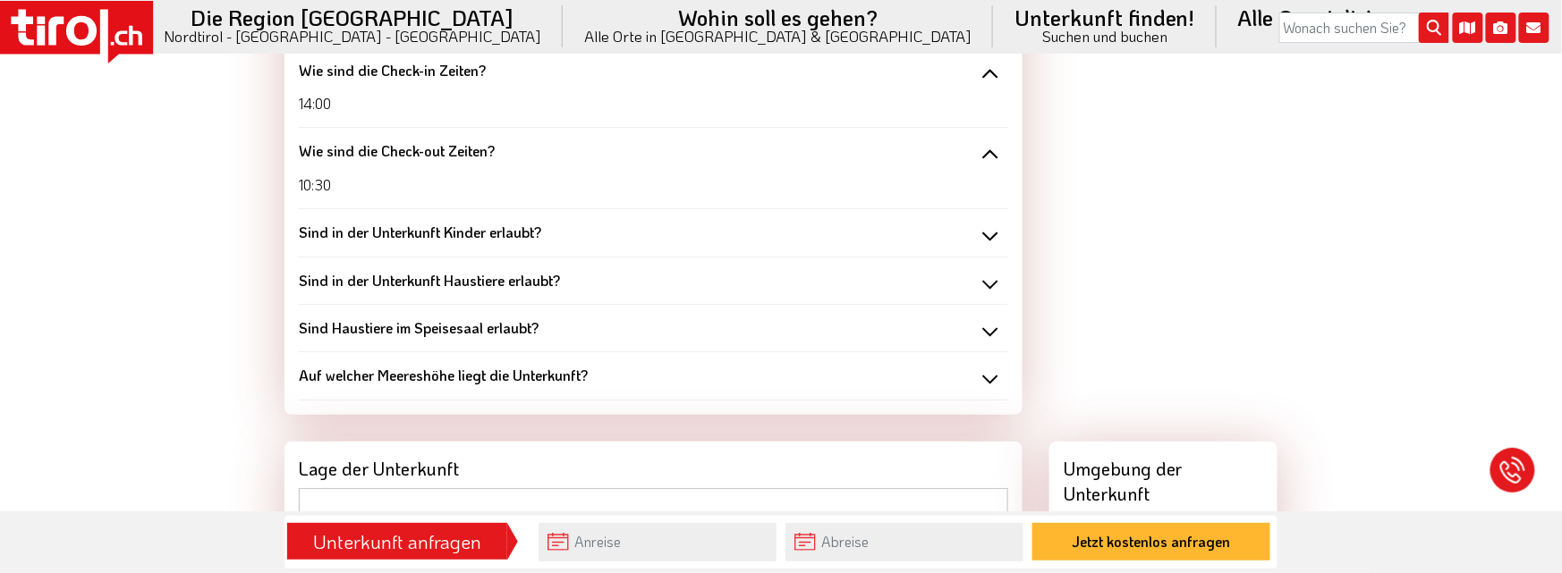
scroll to position [2270, 0]
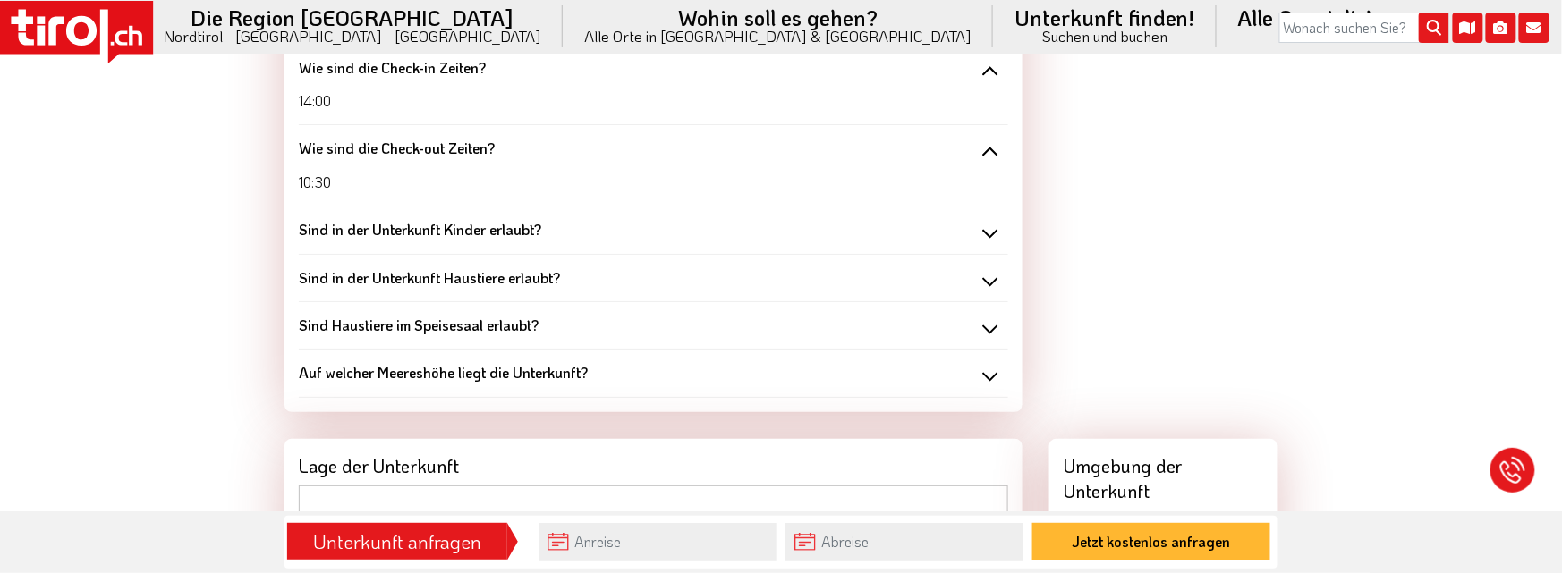
click at [992, 363] on div "Auf welcher Meereshöhe liegt die Unterkunft?" at bounding box center [653, 373] width 709 height 20
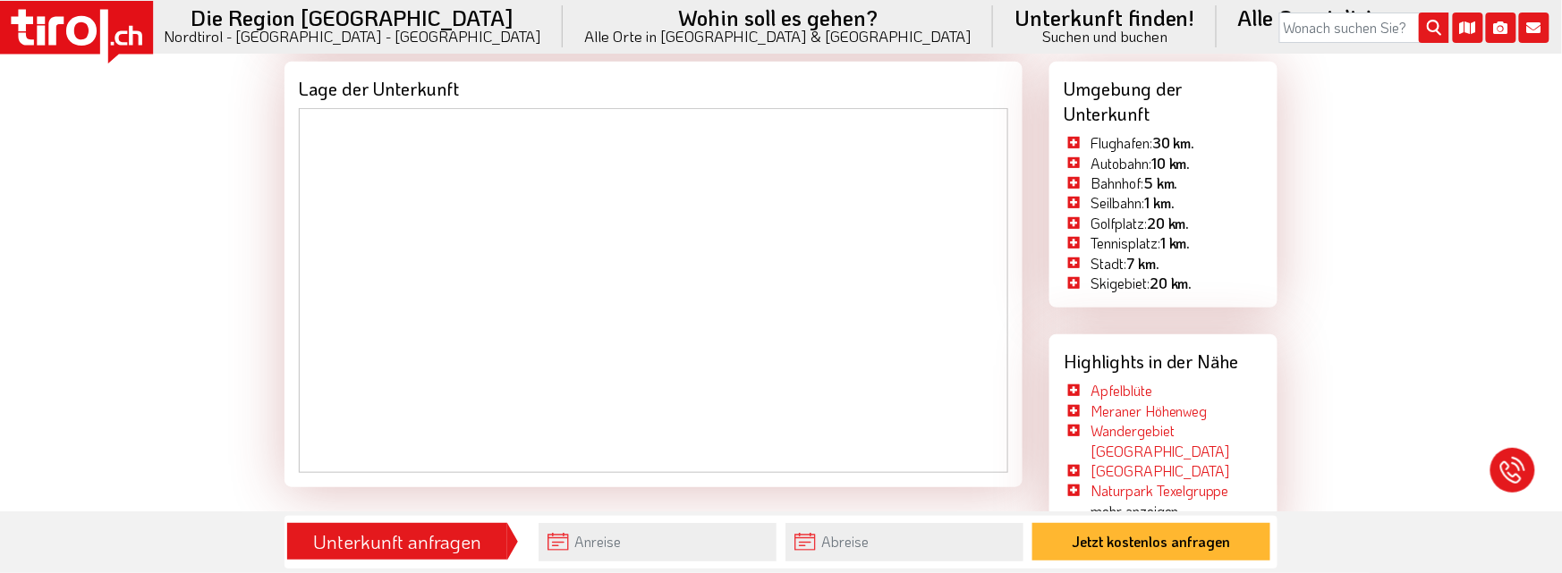
scroll to position [2684, 0]
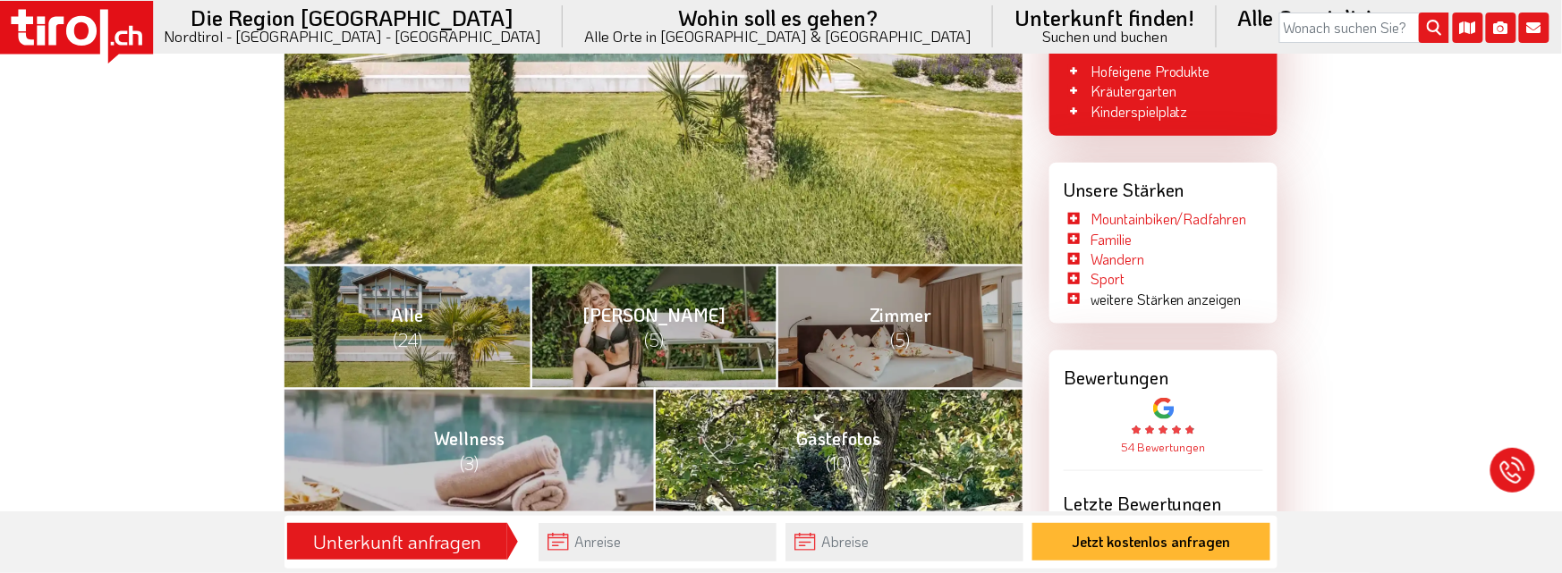
scroll to position [619, 0]
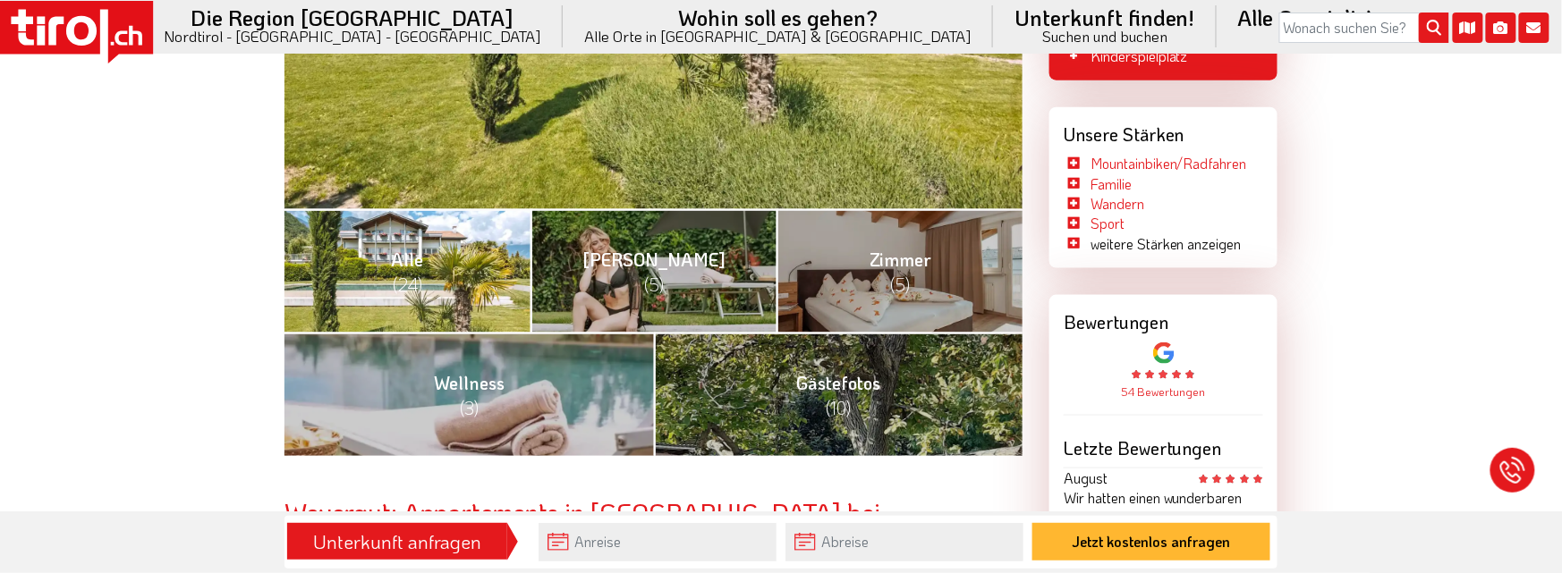
click at [399, 262] on span "Alle (24)" at bounding box center [407, 272] width 32 height 48
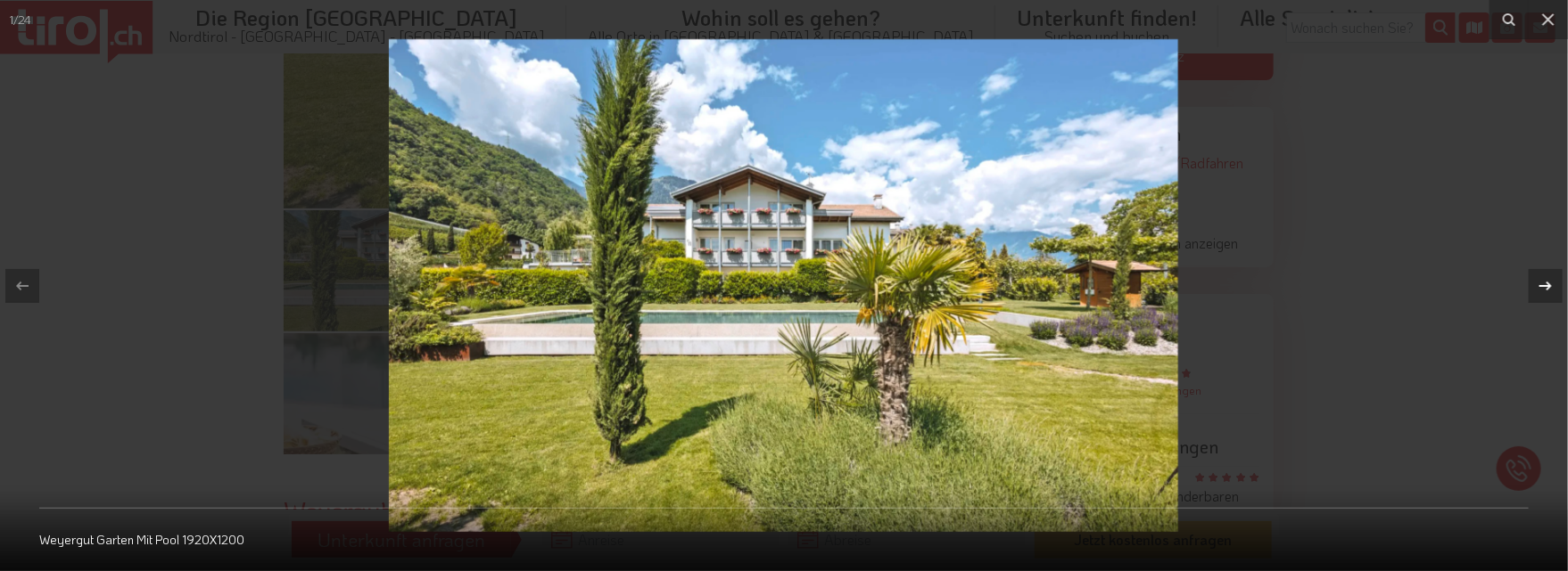
click at [1552, 280] on icon at bounding box center [1544, 285] width 21 height 21
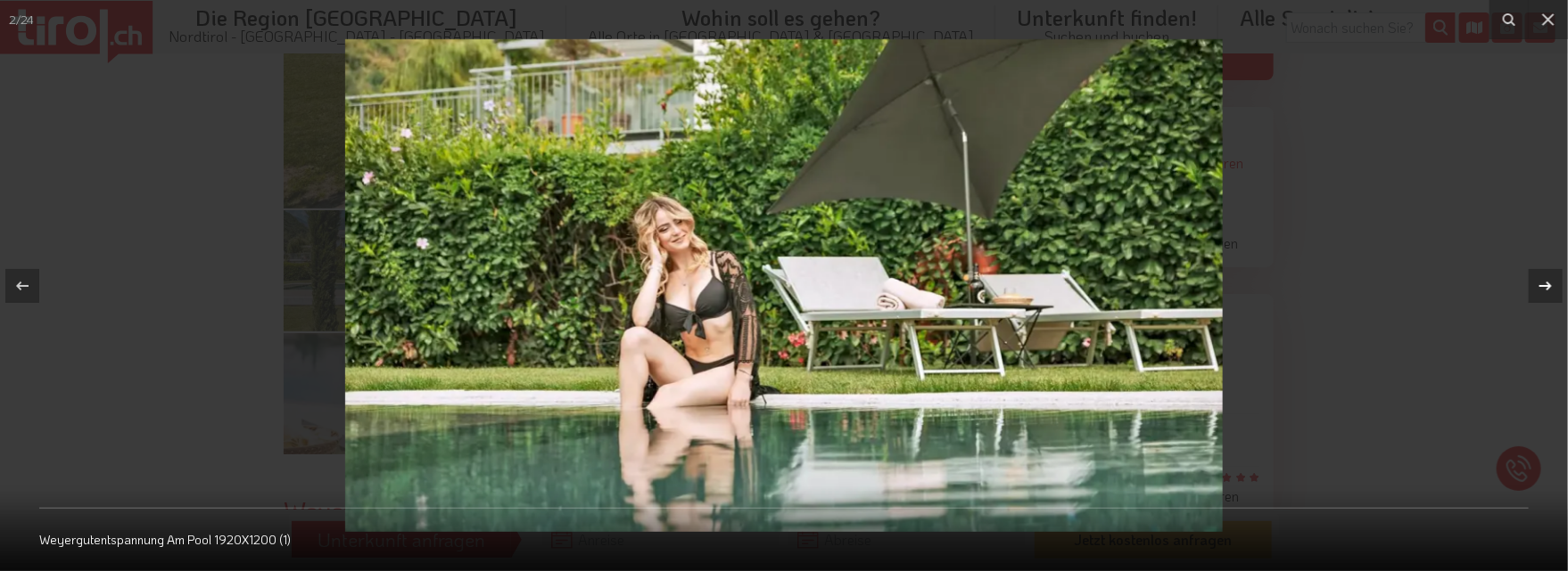
click at [1552, 280] on icon at bounding box center [1544, 285] width 21 height 21
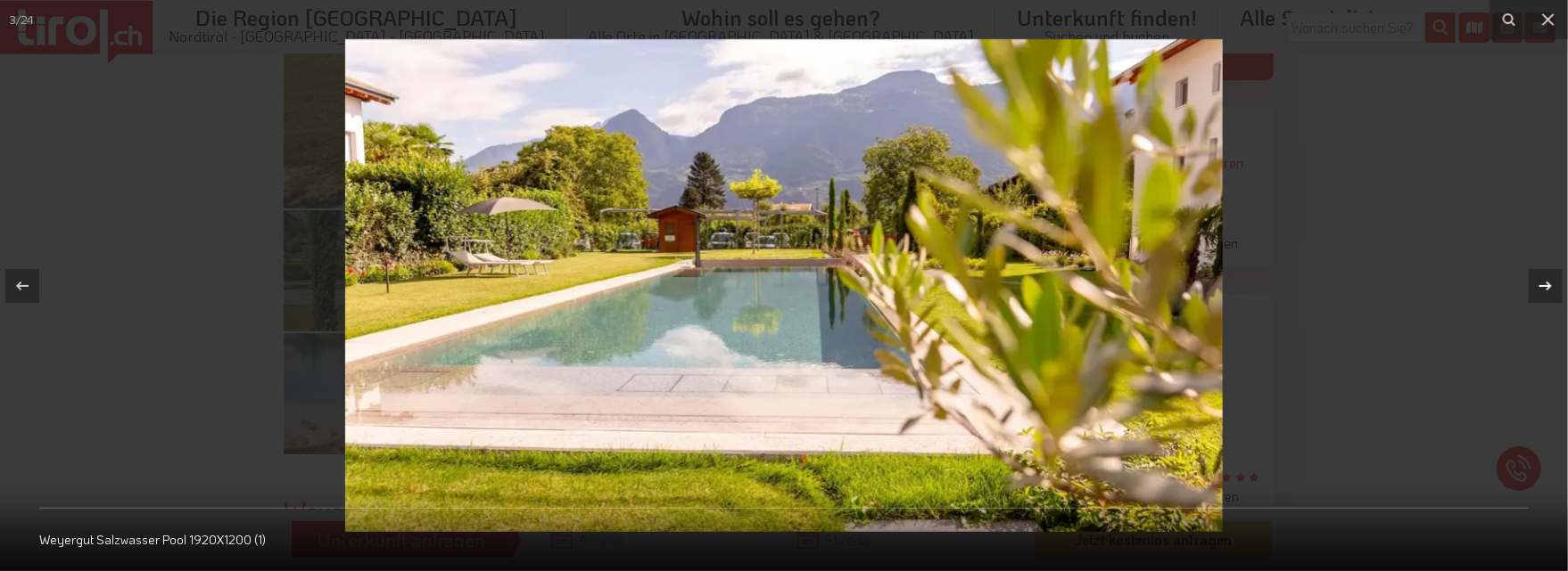
click at [1552, 280] on icon at bounding box center [1544, 285] width 21 height 21
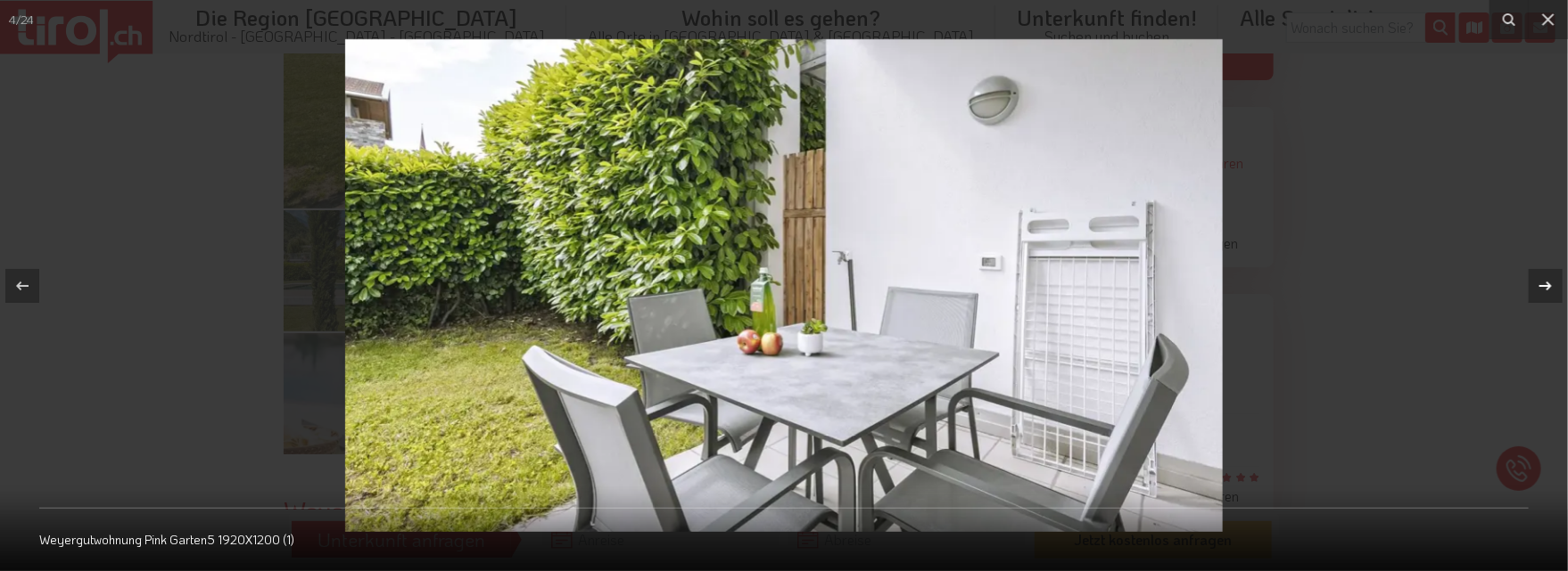
click at [1552, 280] on icon at bounding box center [1544, 285] width 21 height 21
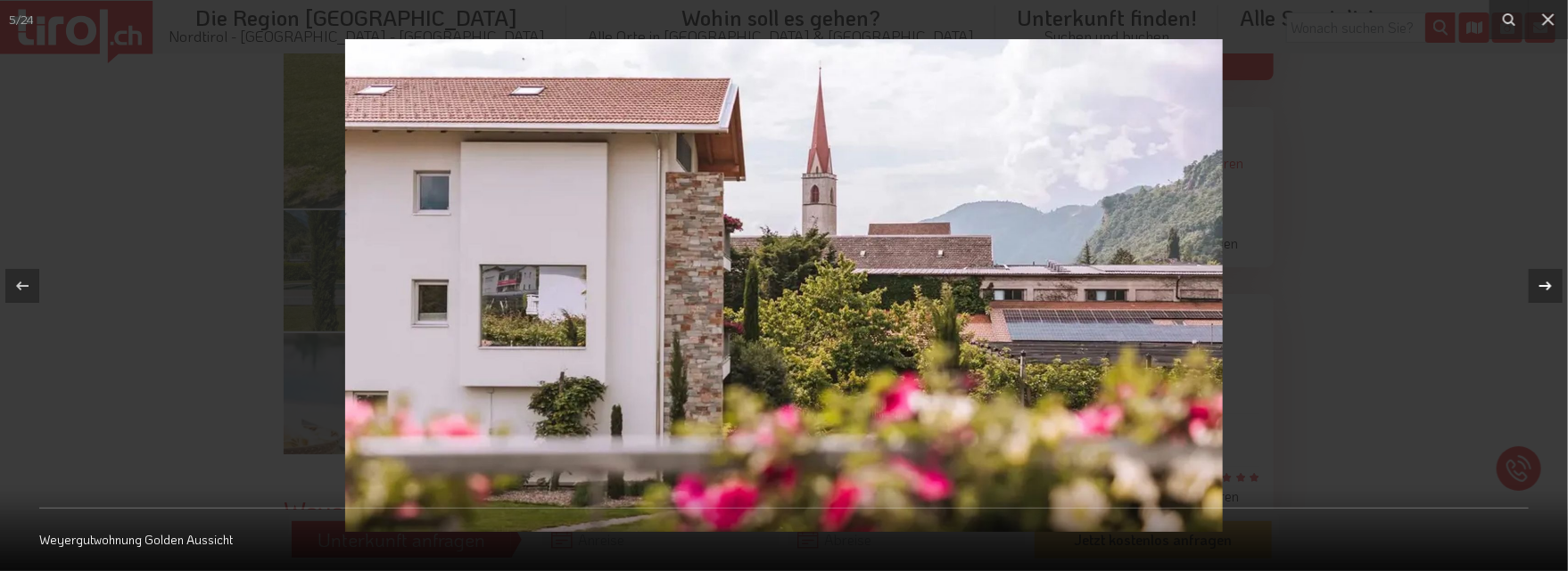
click at [1552, 280] on icon at bounding box center [1544, 285] width 21 height 21
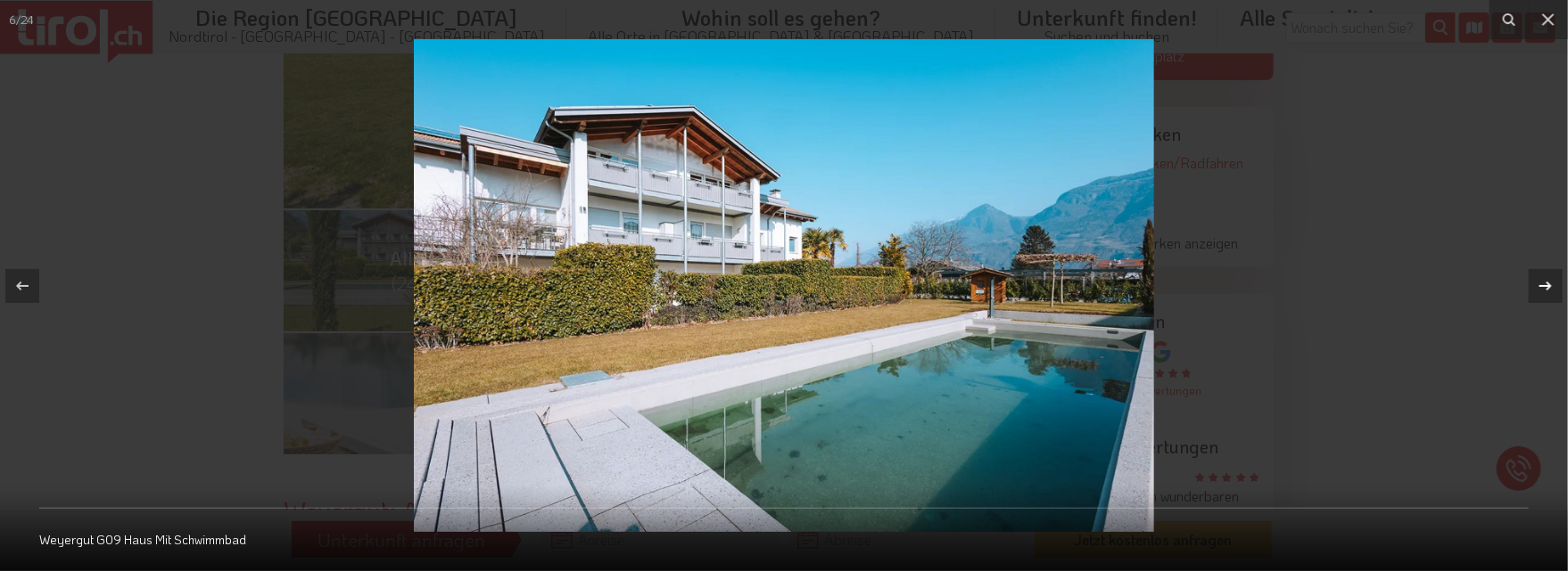
click at [1552, 280] on icon at bounding box center [1544, 285] width 21 height 21
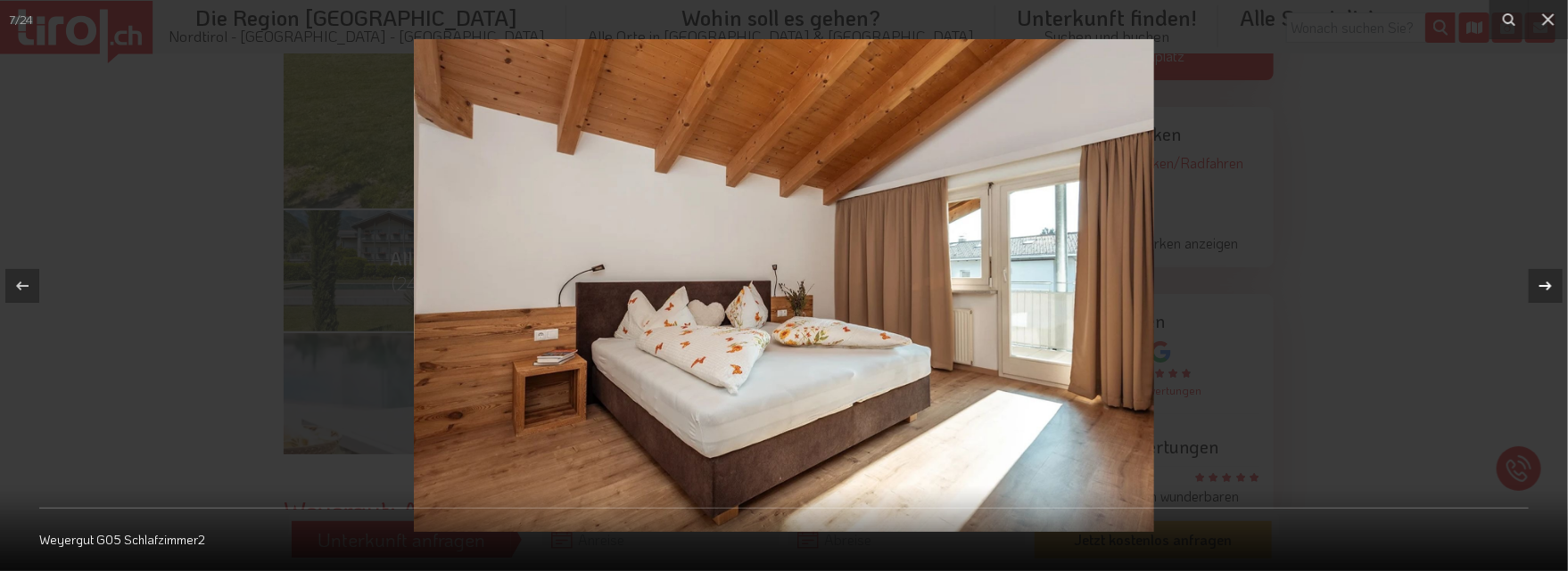
click at [1552, 280] on icon at bounding box center [1544, 285] width 21 height 21
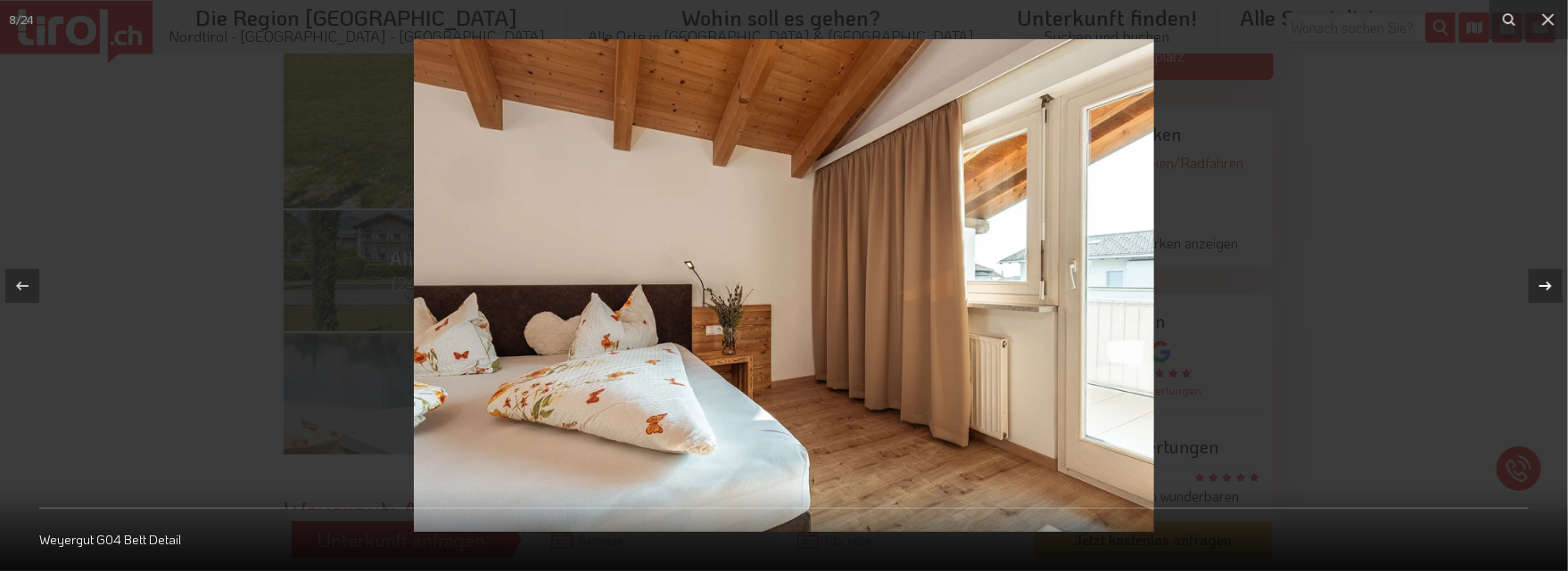
click at [1552, 280] on icon at bounding box center [1544, 285] width 21 height 21
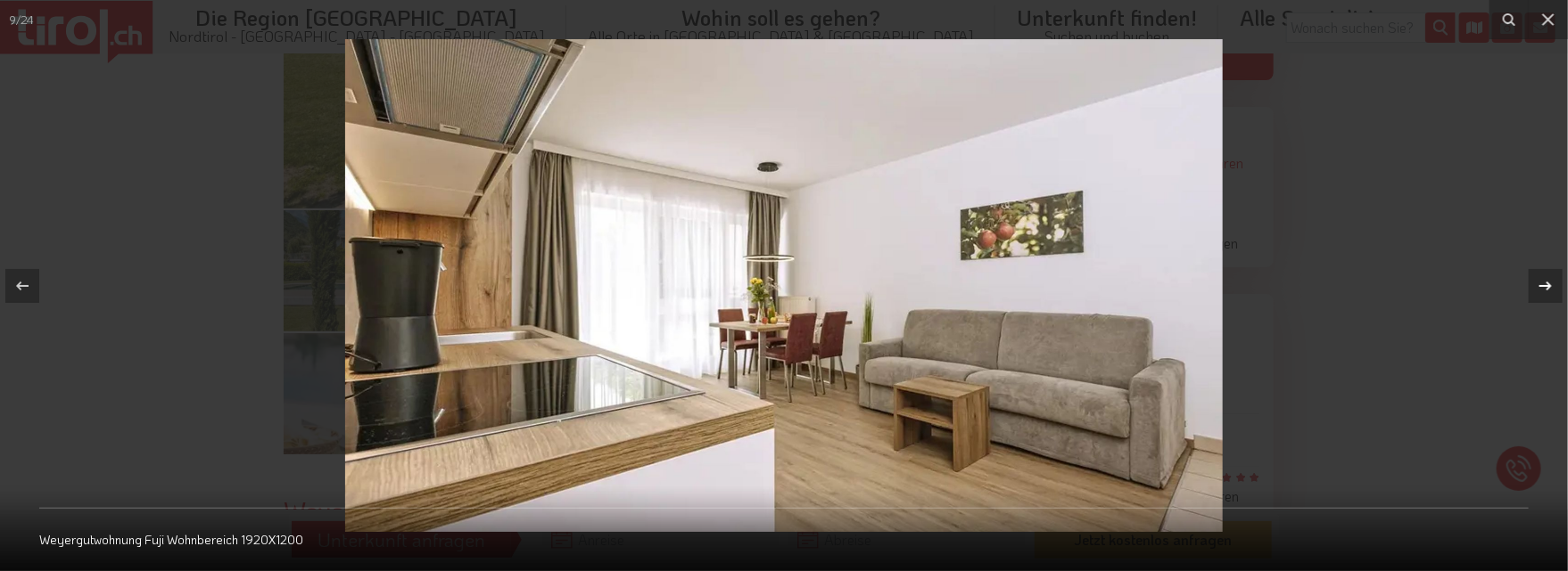
click at [1552, 280] on icon at bounding box center [1544, 285] width 21 height 21
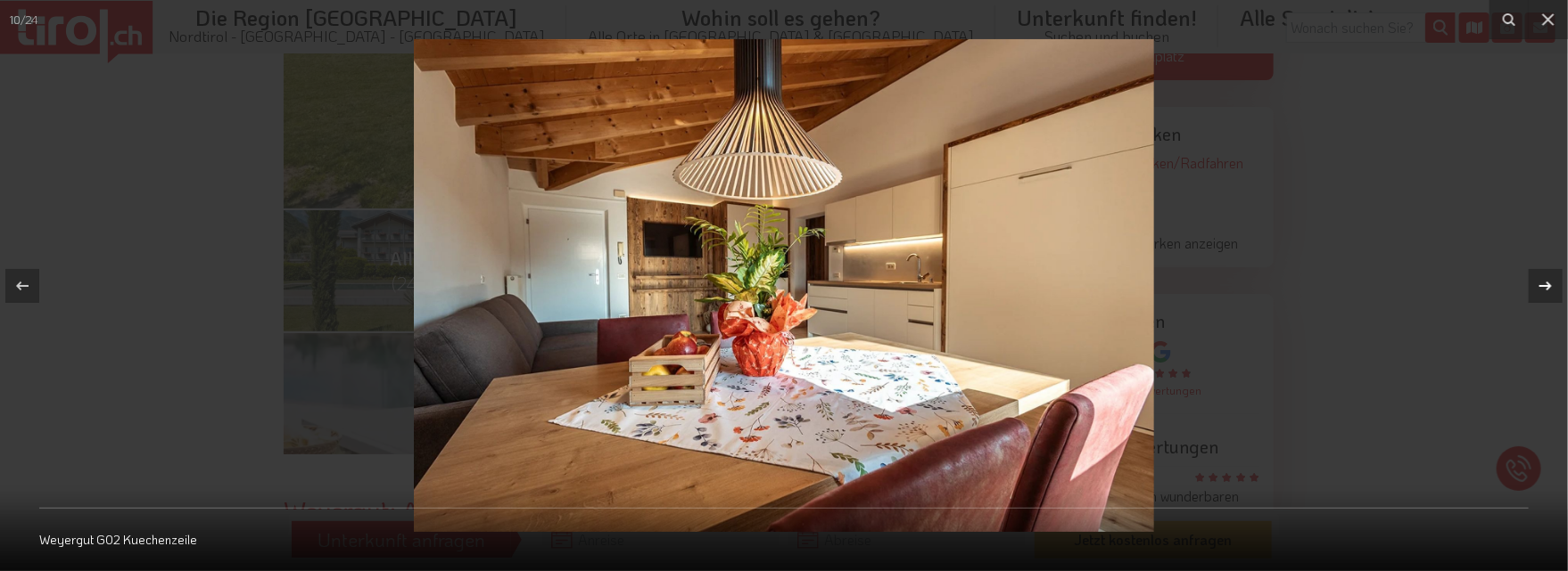
click at [1552, 280] on icon at bounding box center [1544, 285] width 21 height 21
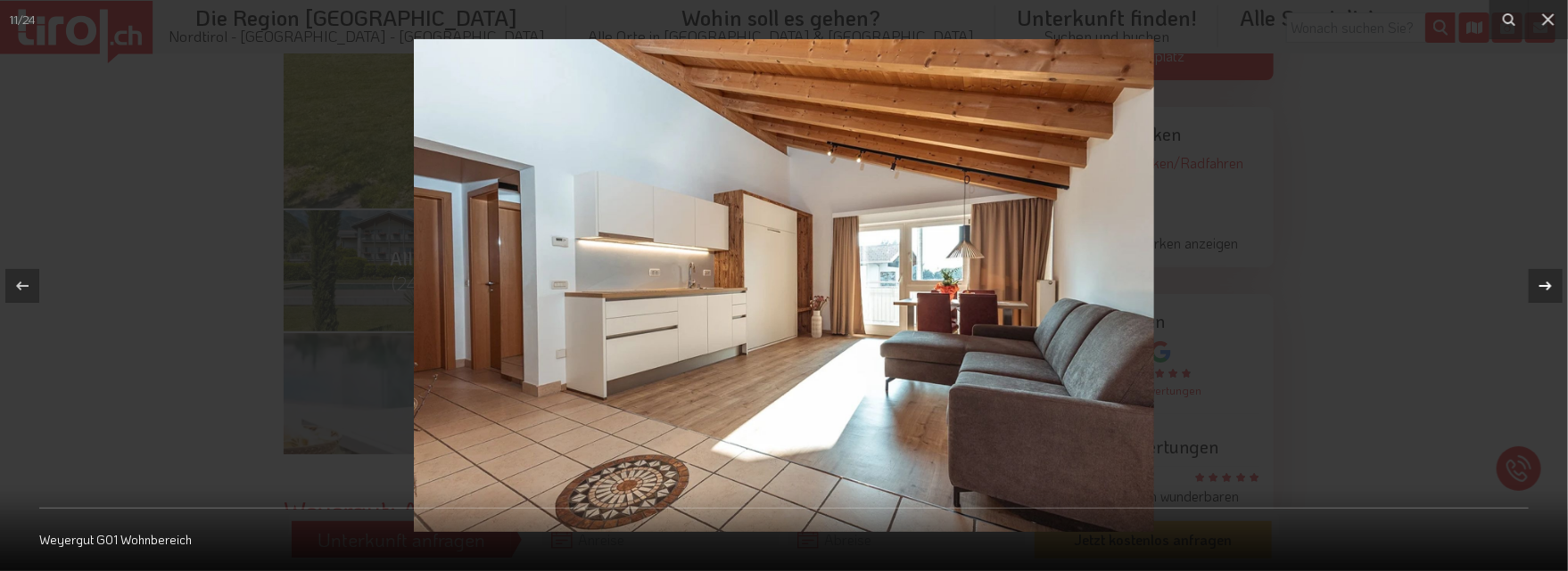
click at [1552, 280] on icon at bounding box center [1544, 285] width 21 height 21
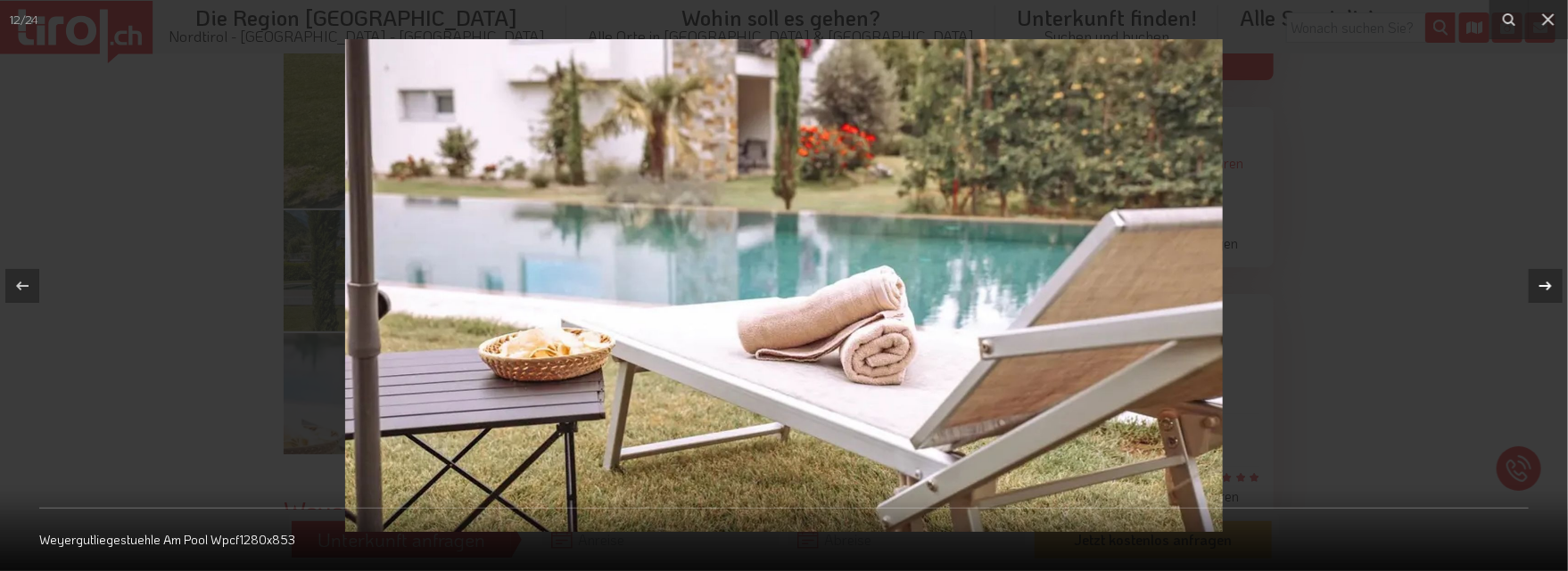
click at [1552, 280] on icon at bounding box center [1544, 285] width 21 height 21
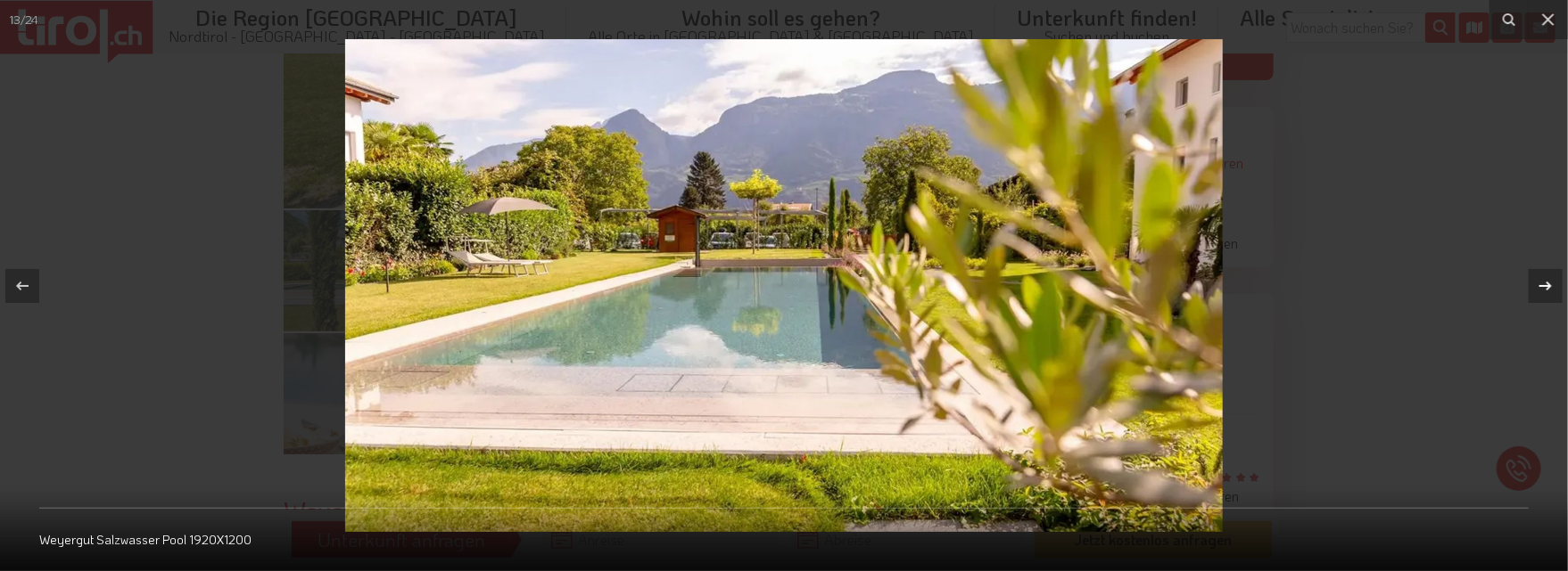
click at [1552, 280] on icon at bounding box center [1544, 285] width 21 height 21
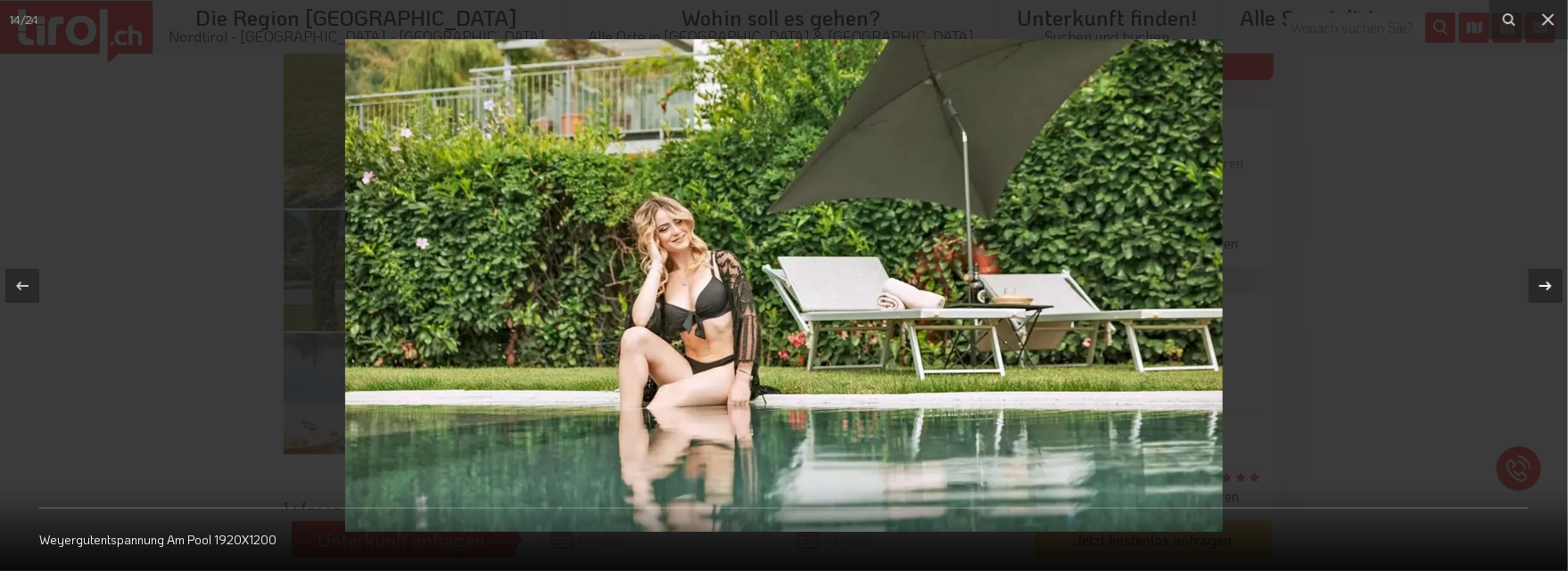
click at [1552, 280] on icon at bounding box center [1544, 285] width 21 height 21
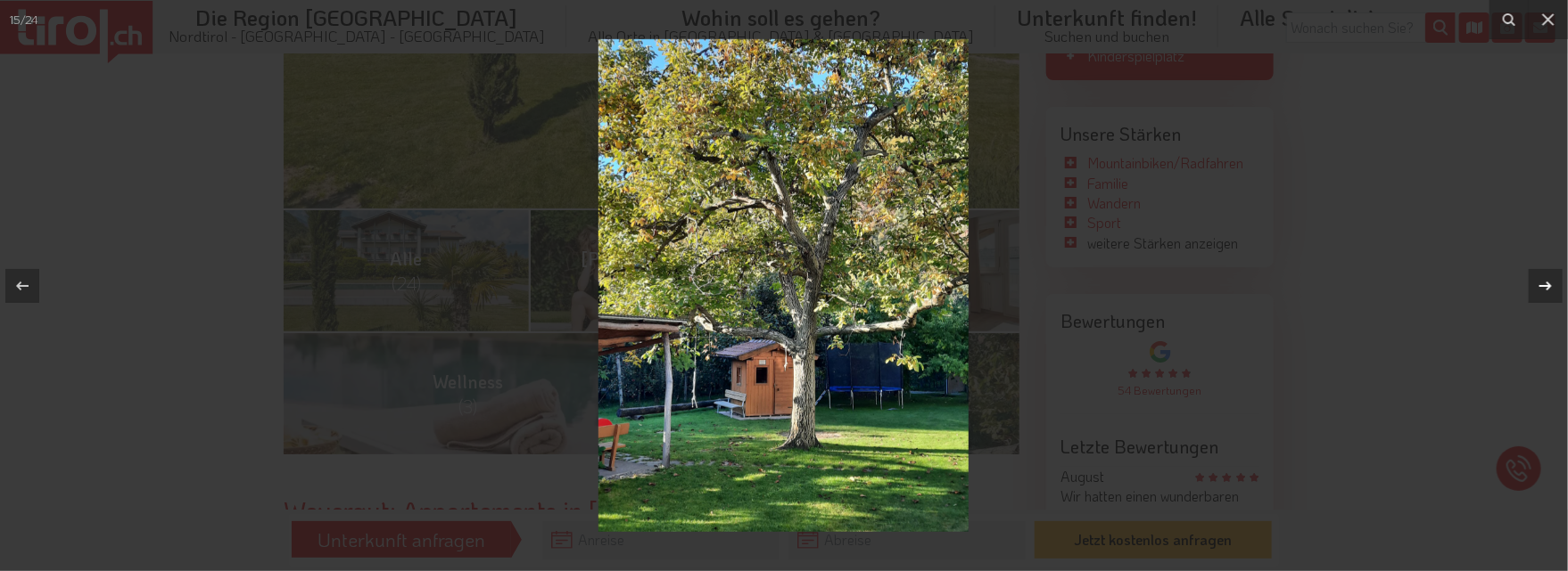
click at [1552, 280] on icon at bounding box center [1544, 285] width 21 height 21
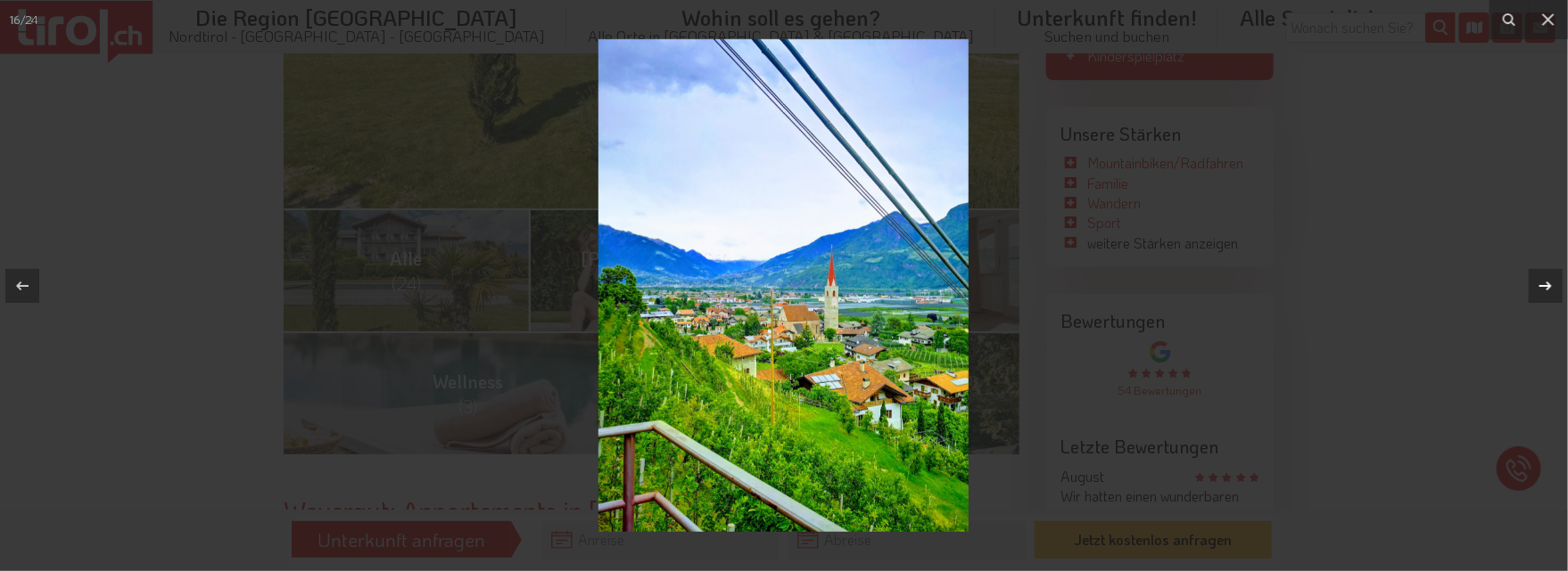
click at [1552, 280] on icon at bounding box center [1544, 285] width 21 height 21
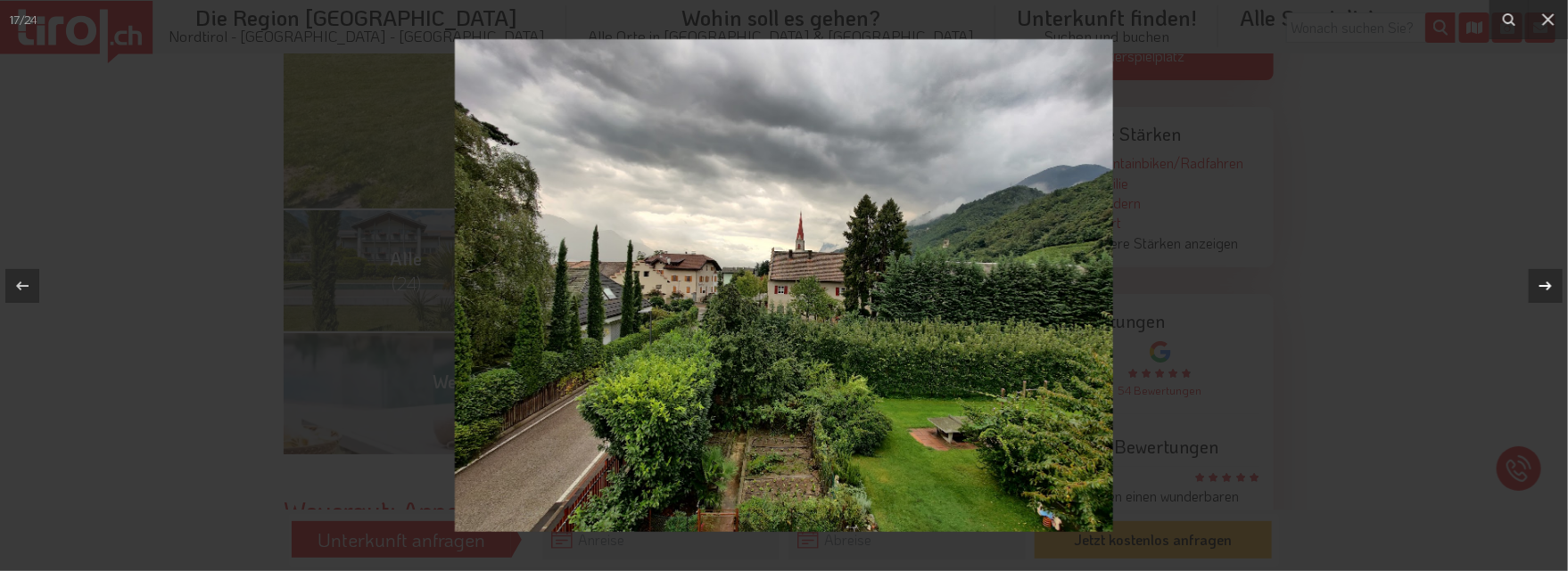
click at [1552, 280] on icon at bounding box center [1544, 285] width 21 height 21
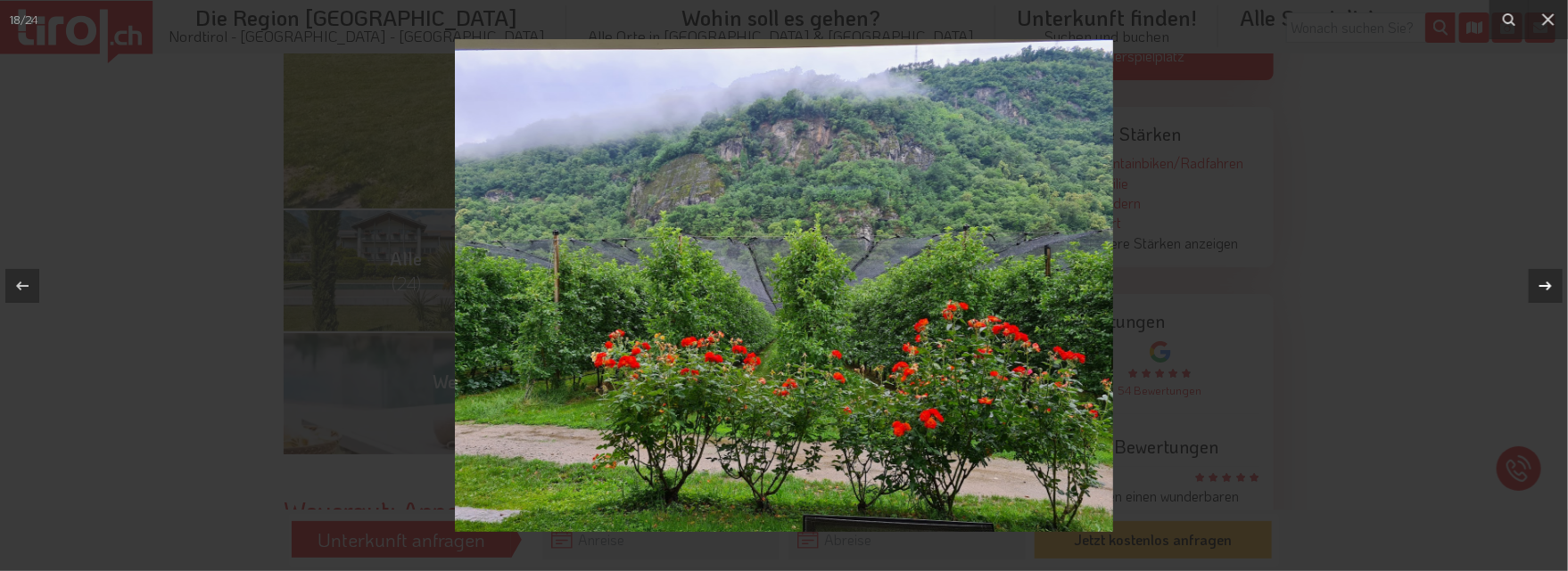
click at [1552, 280] on icon at bounding box center [1544, 285] width 21 height 21
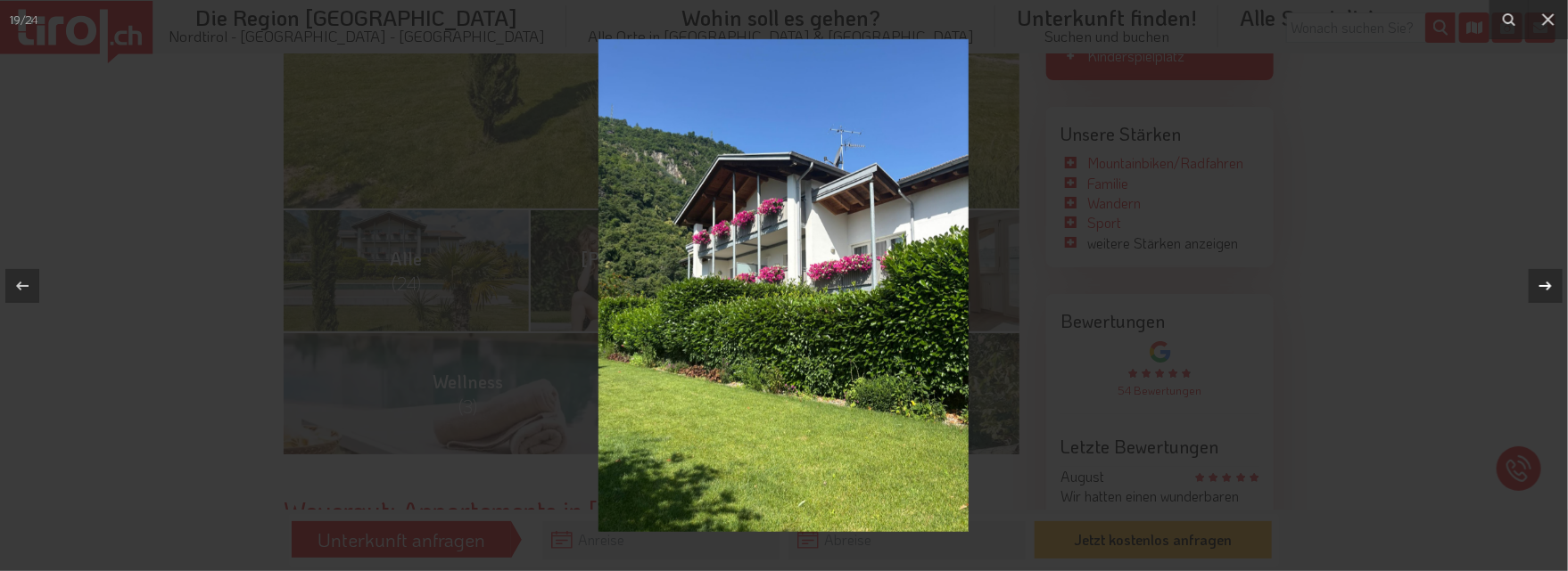
click at [1552, 280] on icon at bounding box center [1544, 285] width 21 height 21
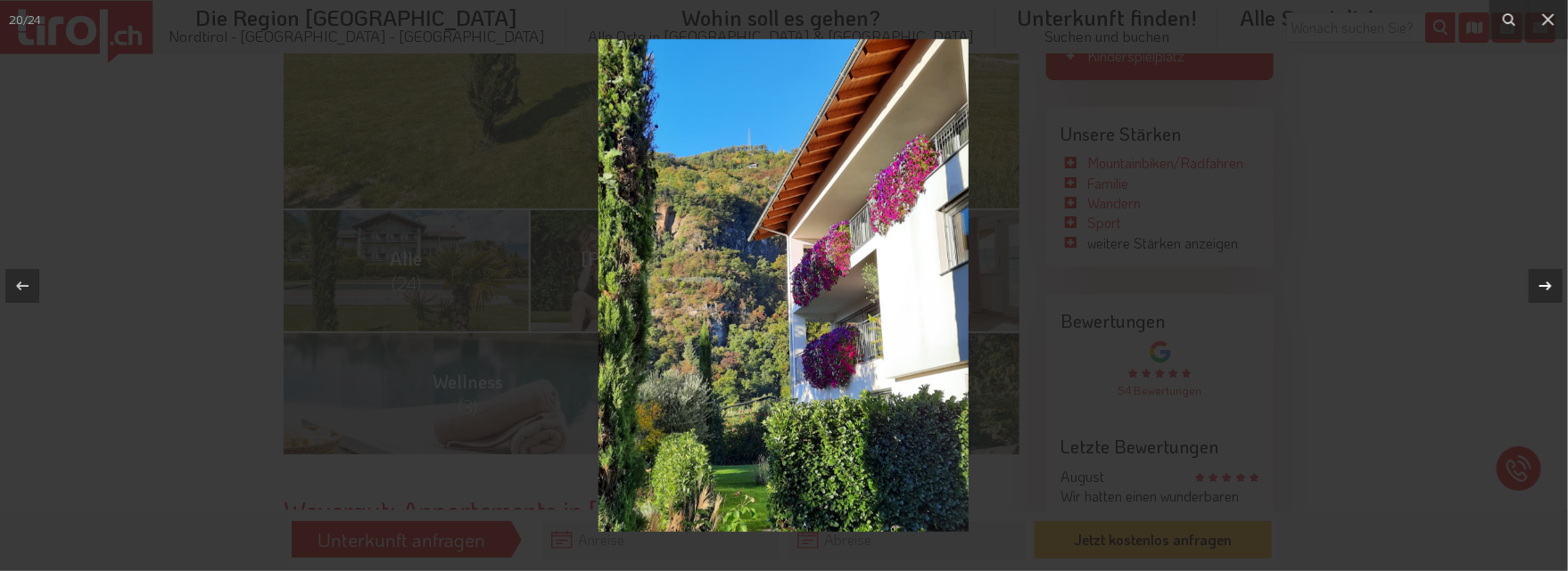
click at [1552, 280] on icon at bounding box center [1544, 285] width 21 height 21
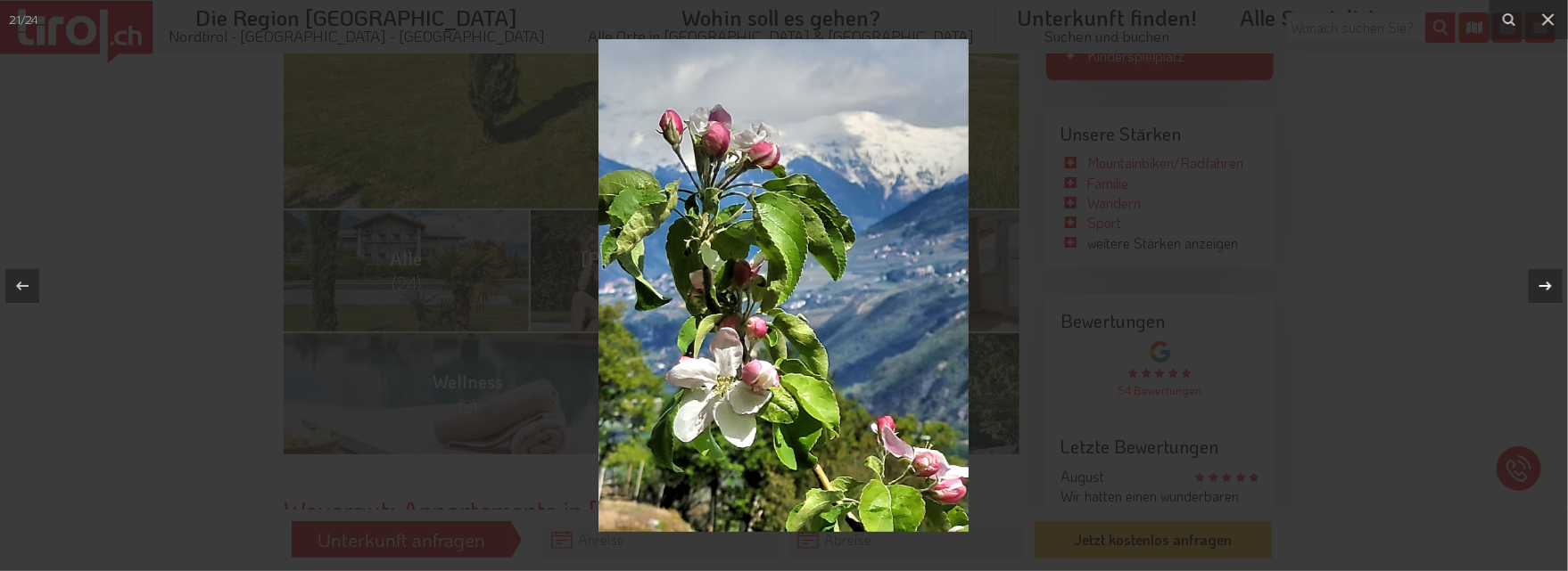
click at [1552, 280] on icon at bounding box center [1544, 285] width 21 height 21
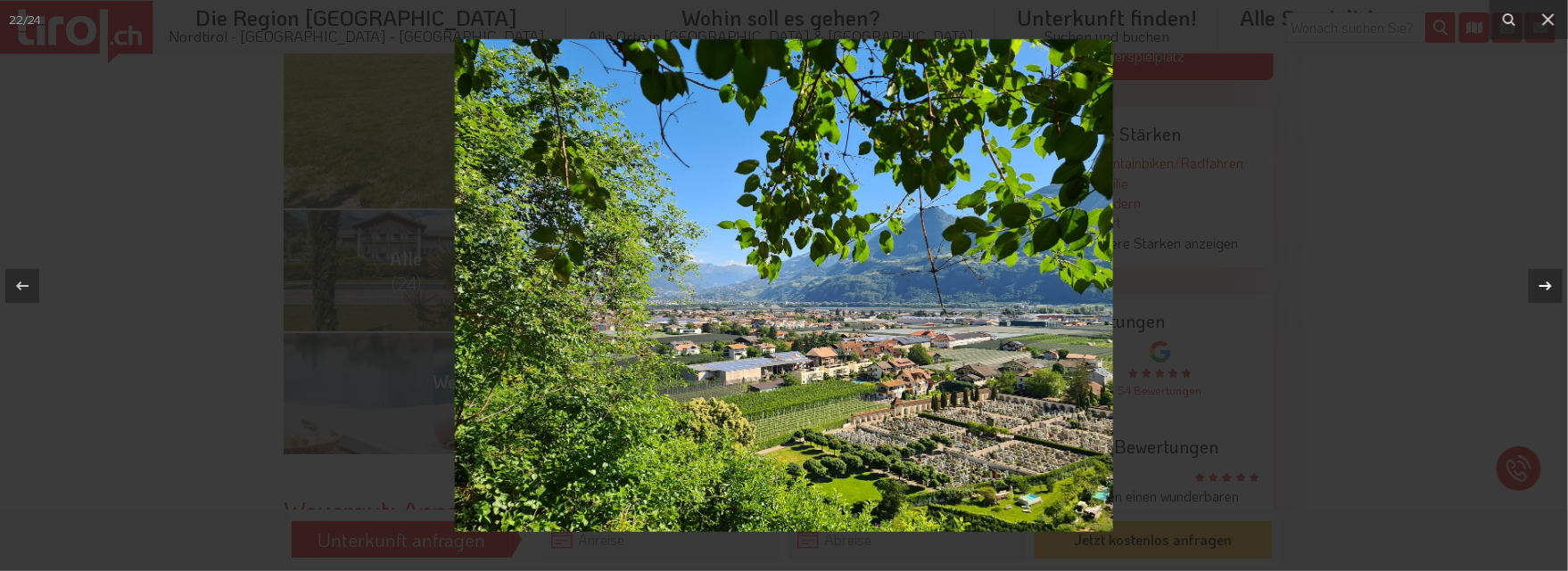
click at [1552, 280] on icon at bounding box center [1544, 285] width 21 height 21
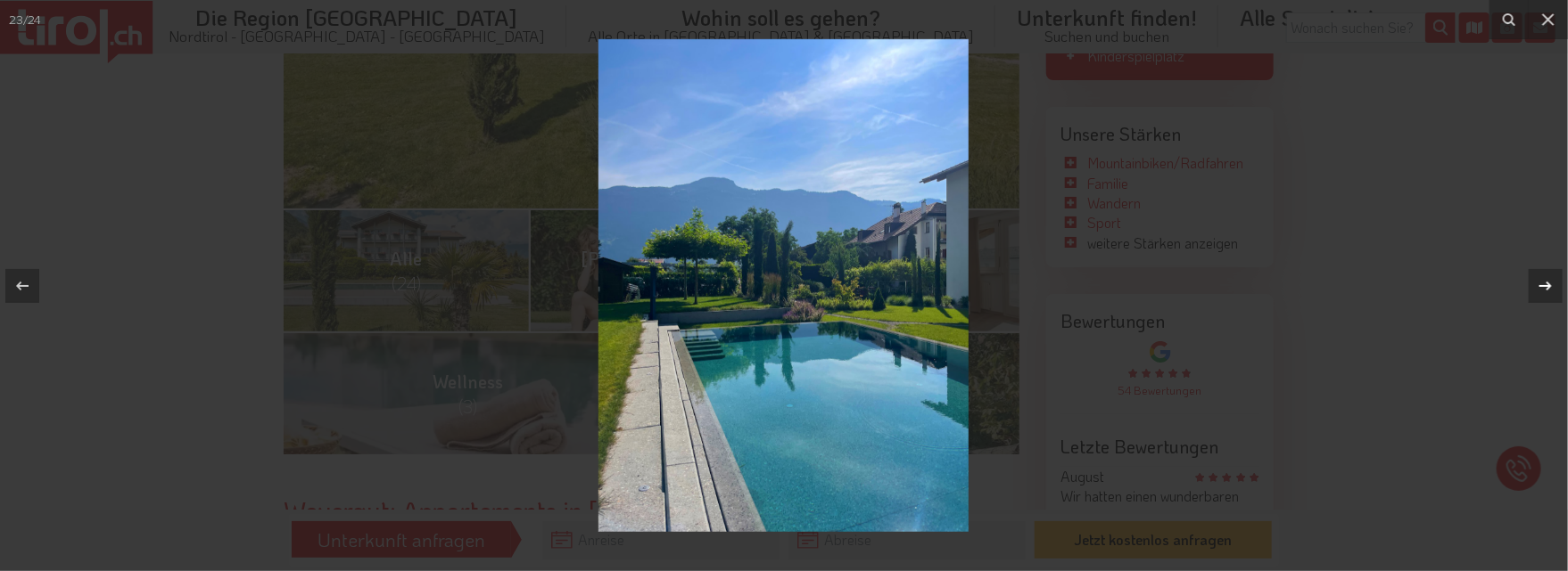
click at [1552, 280] on icon at bounding box center [1544, 285] width 21 height 21
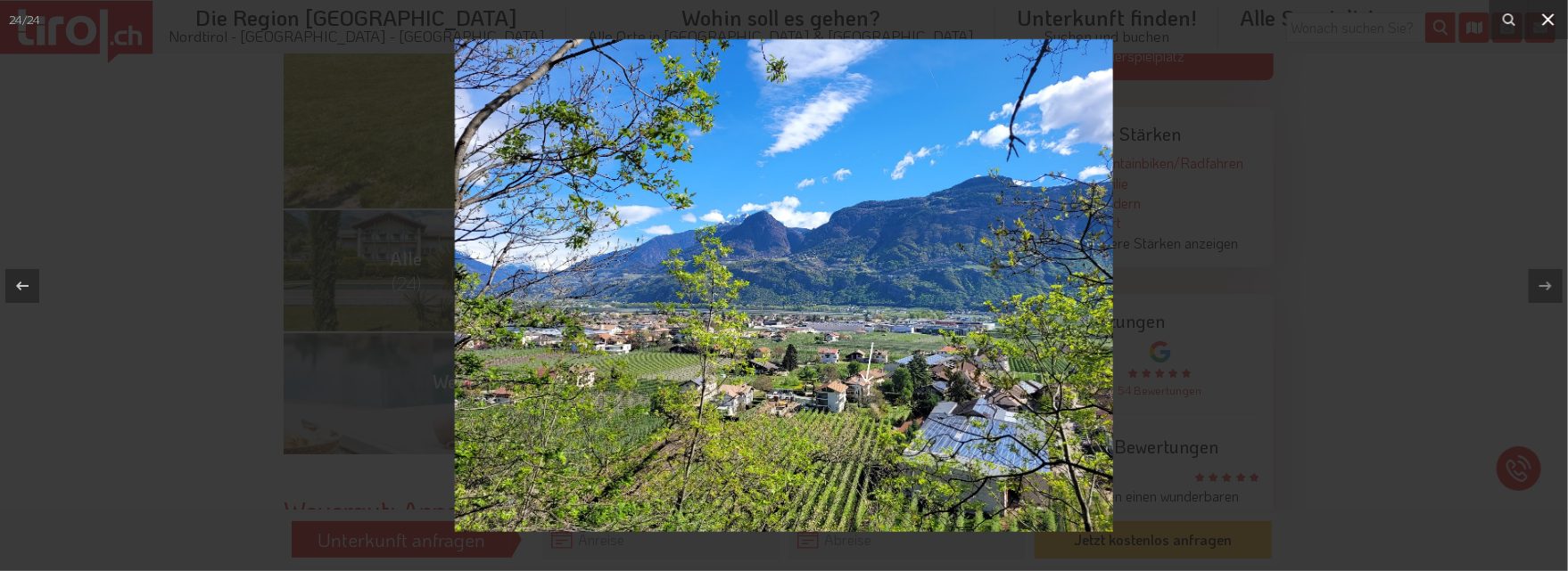
click at [1547, 13] on icon at bounding box center [1547, 19] width 21 height 21
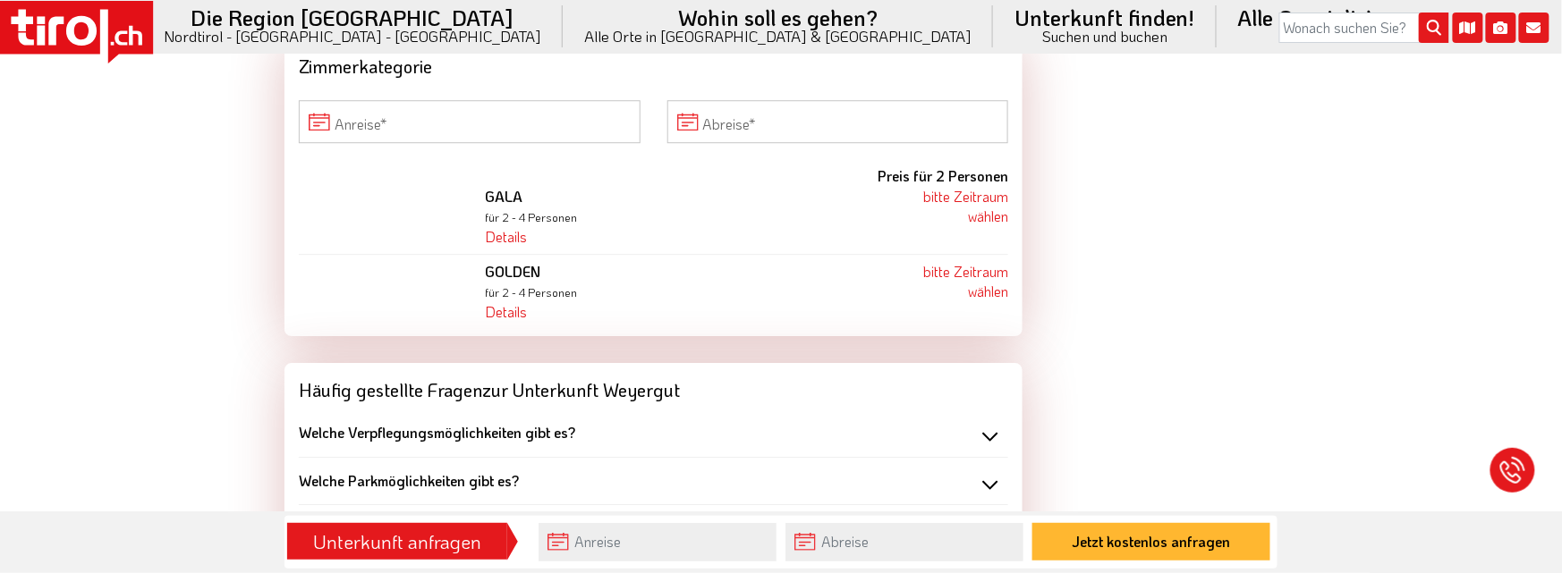
scroll to position [1720, 0]
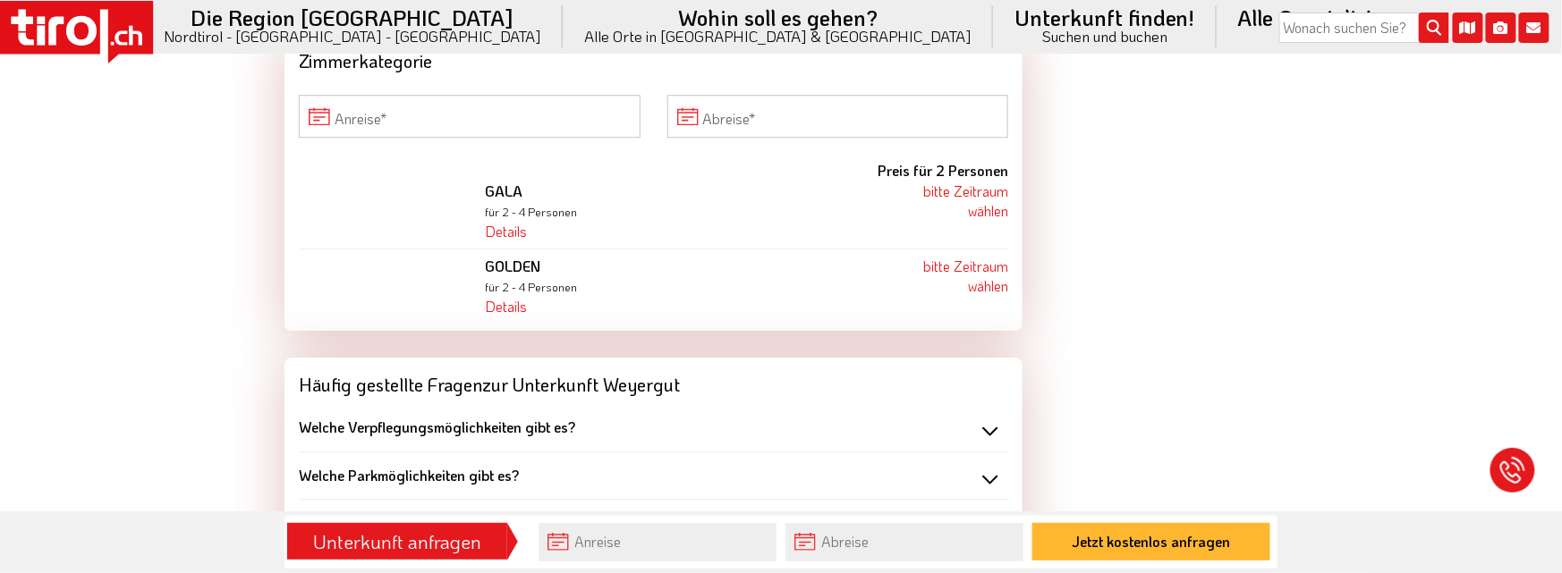
click at [523, 418] on b "Welche Verpflegungsmöglichkeiten gibt es?" at bounding box center [437, 427] width 276 height 19
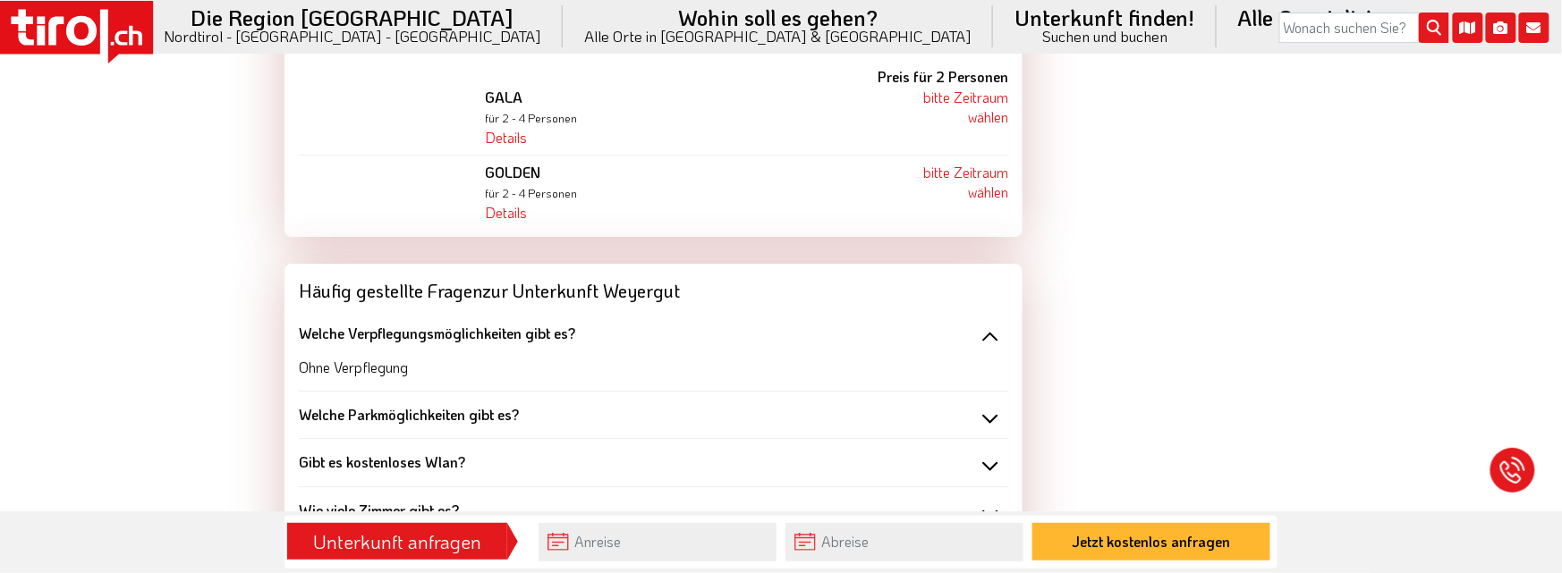
scroll to position [1926, 0]
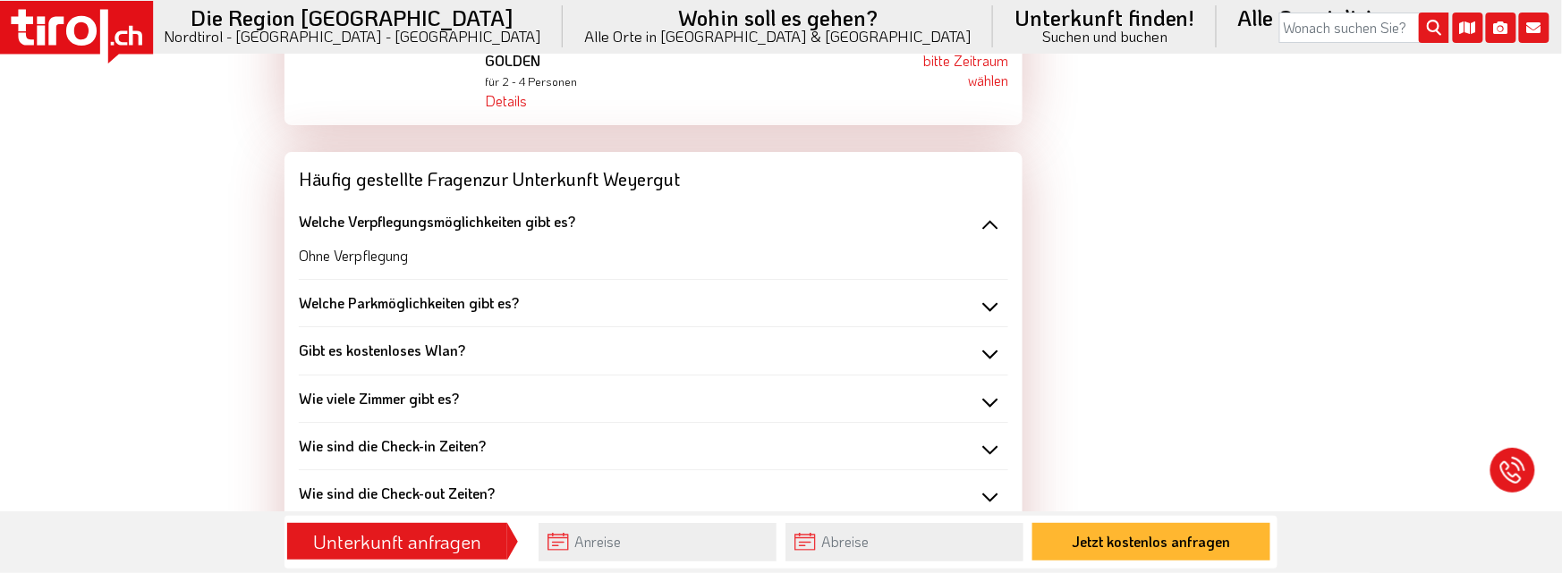
click at [498, 293] on b "Welche Parkmöglichkeiten gibt es?" at bounding box center [409, 302] width 220 height 19
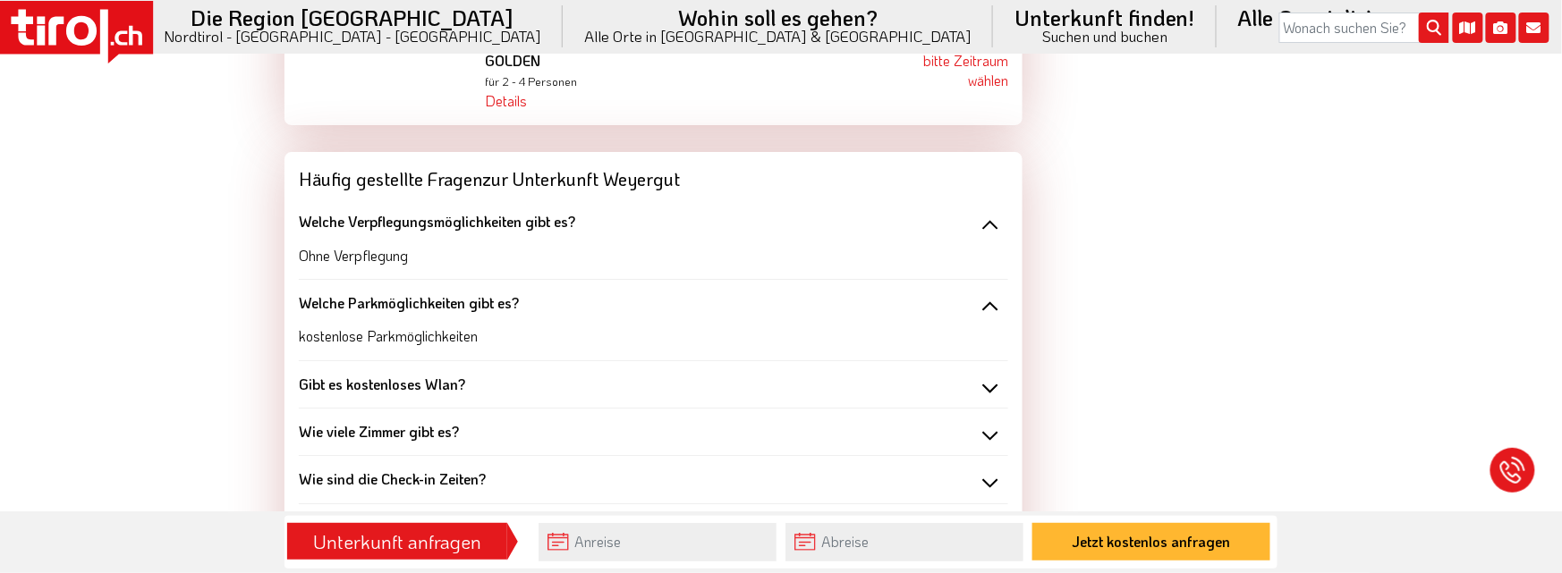
click at [440, 375] on b "Gibt es kostenloses Wlan?" at bounding box center [382, 384] width 166 height 19
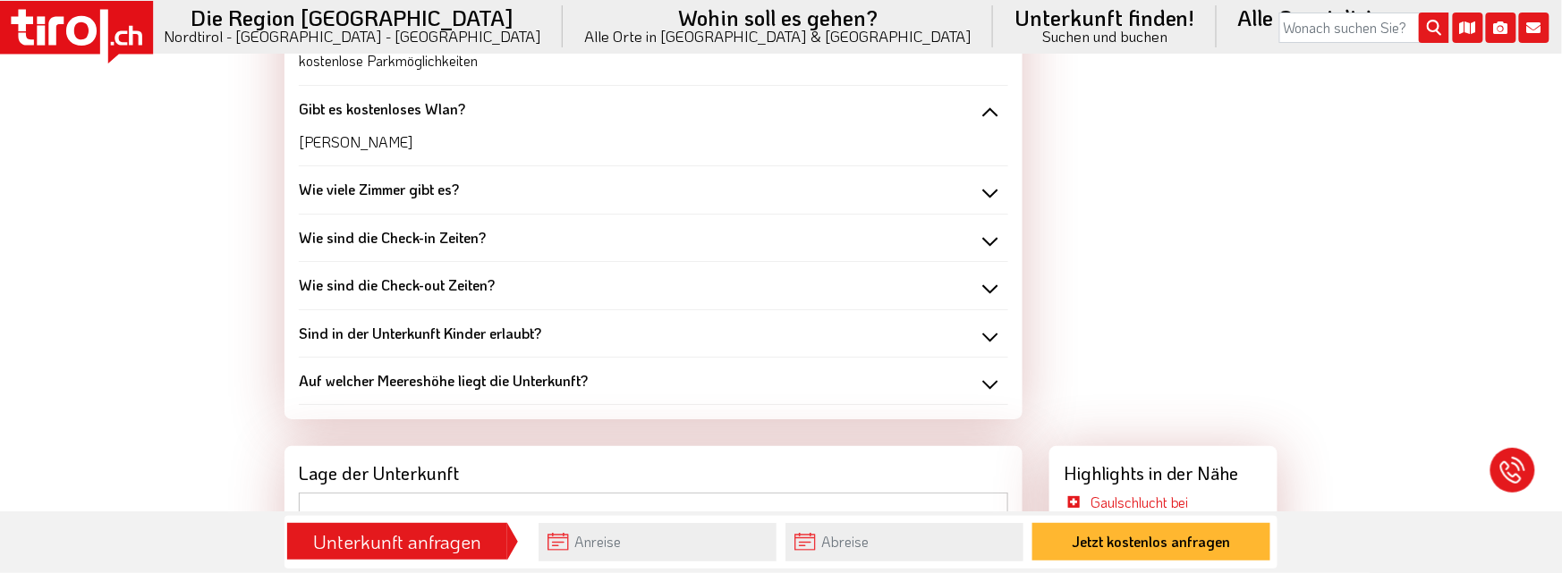
click at [462, 371] on b "Auf welcher Meereshöhe liegt die Unterkunft?" at bounding box center [443, 380] width 289 height 19
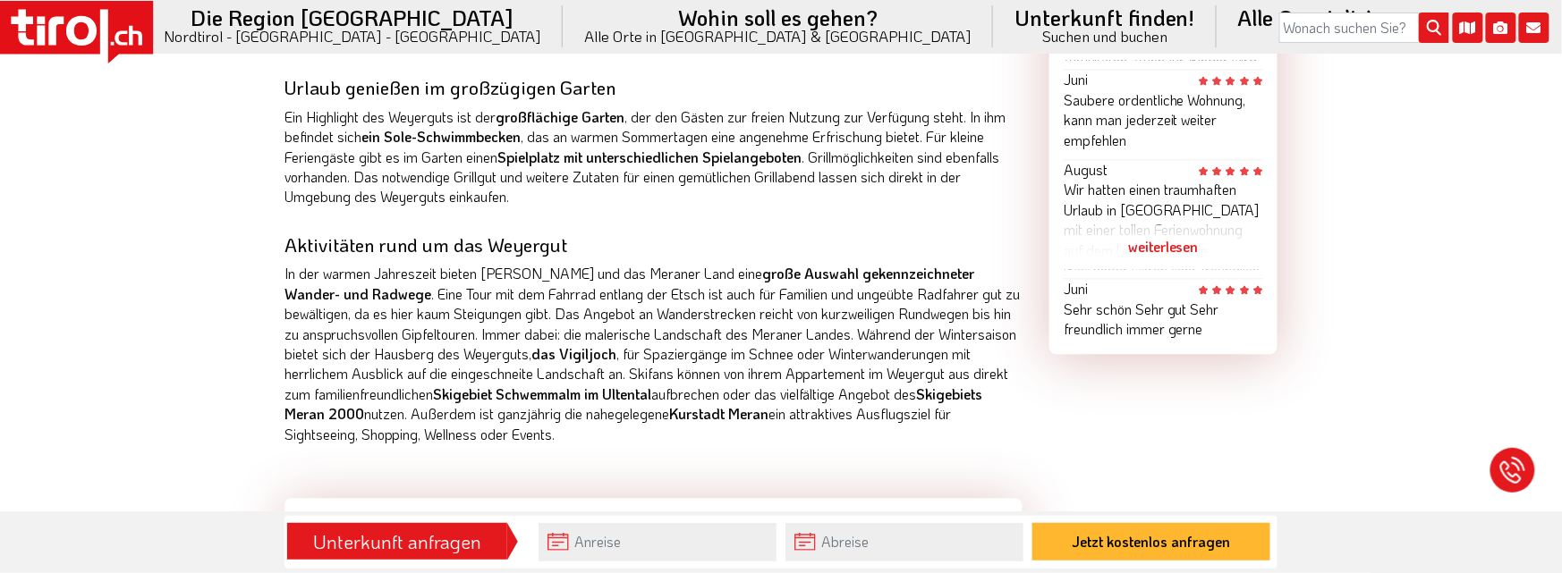
scroll to position [1100, 0]
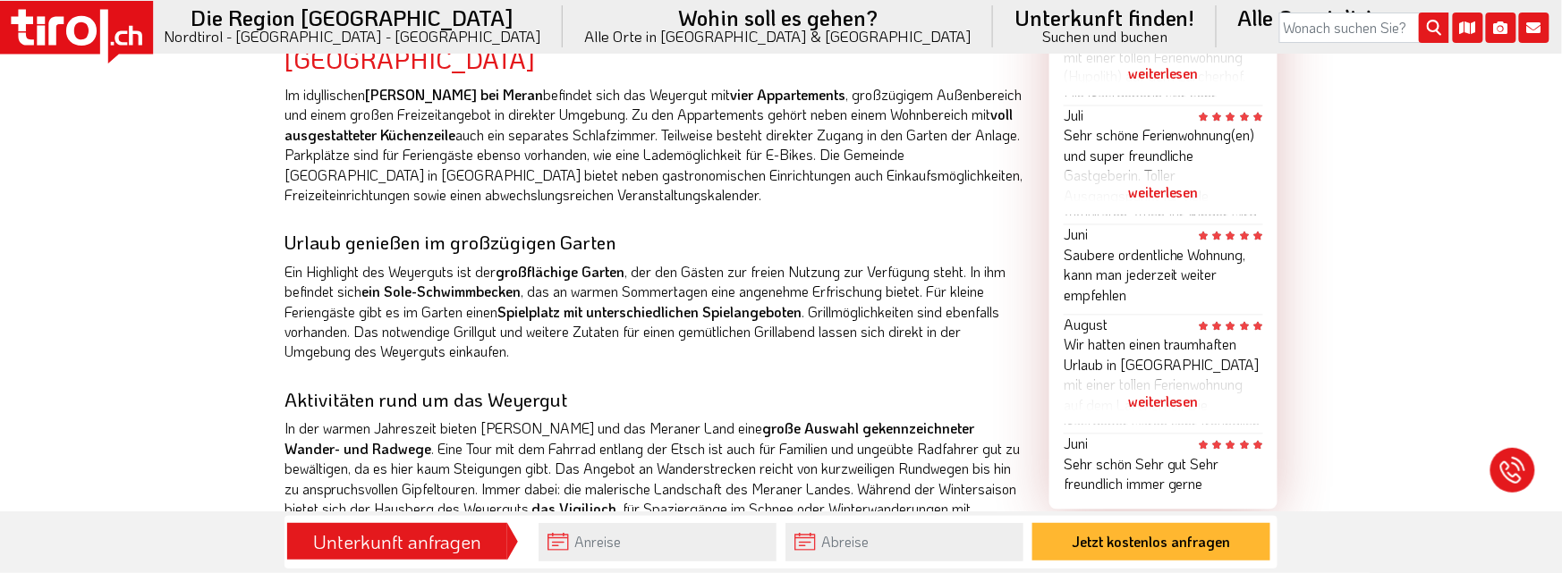
click at [1176, 190] on div "weiterlesen" at bounding box center [1163, 193] width 199 height 45
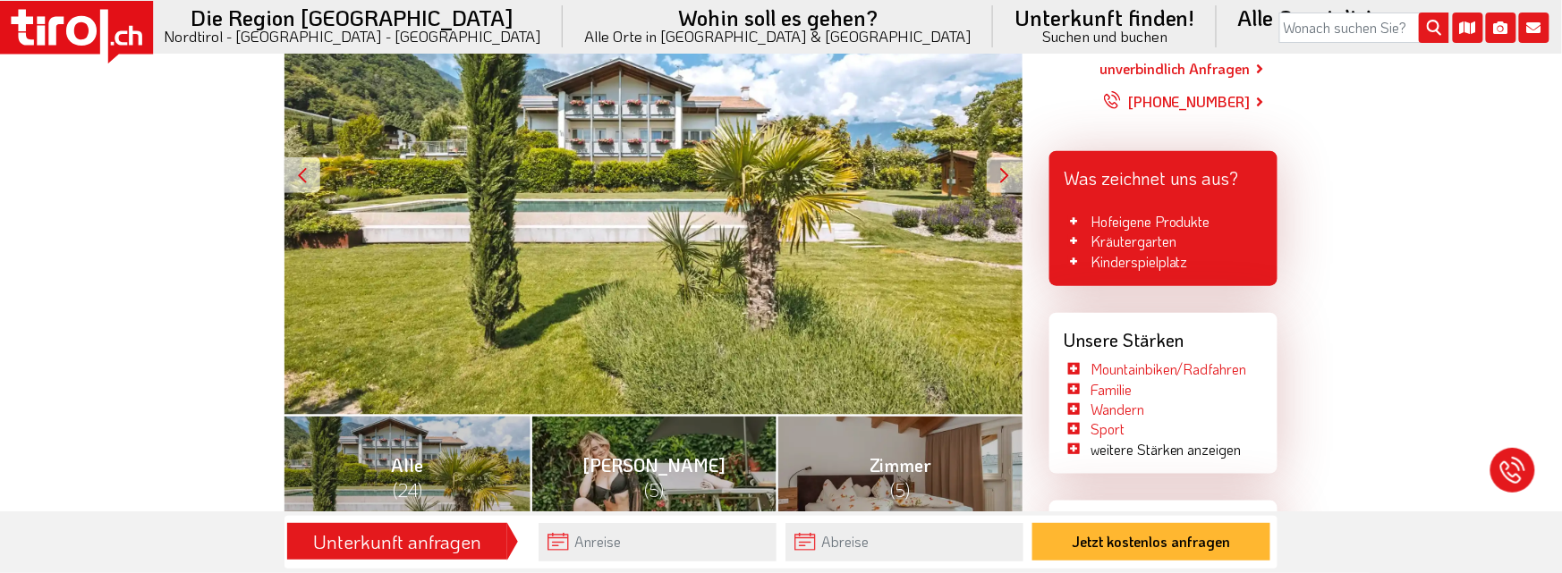
scroll to position [412, 0]
